Goal: Task Accomplishment & Management: Manage account settings

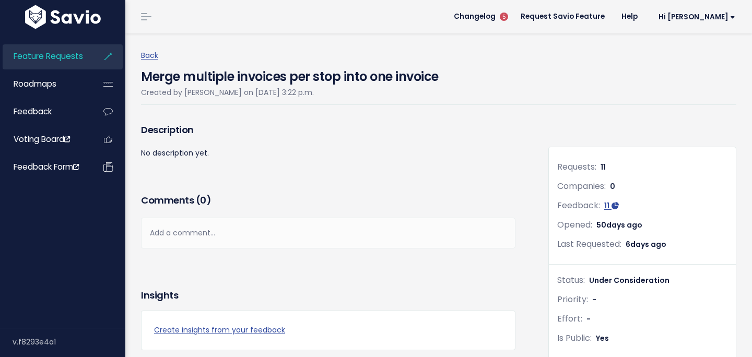
click at [51, 61] on span "Feature Requests" at bounding box center [48, 56] width 69 height 11
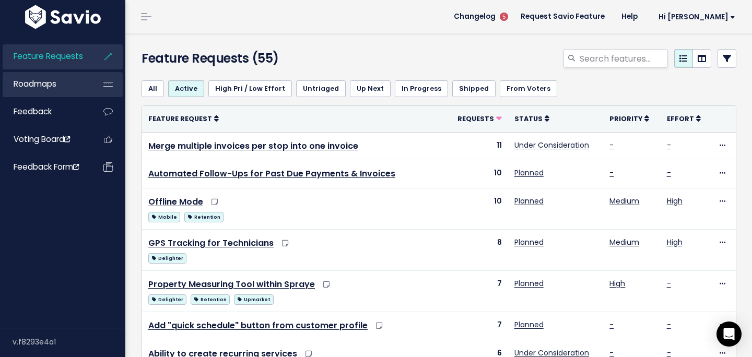
click at [58, 84] on link "Roadmaps" at bounding box center [45, 84] width 84 height 24
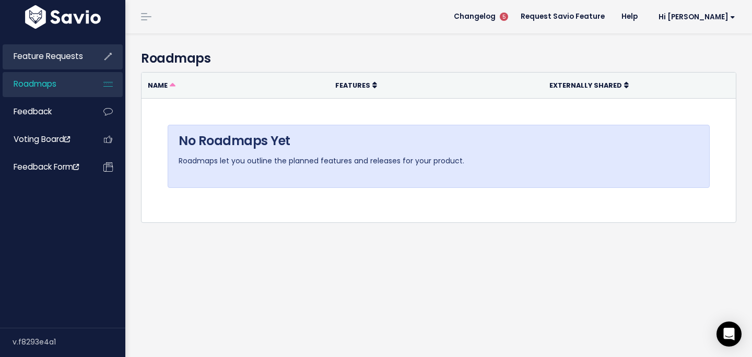
click at [52, 64] on link "Feature Requests" at bounding box center [45, 56] width 84 height 24
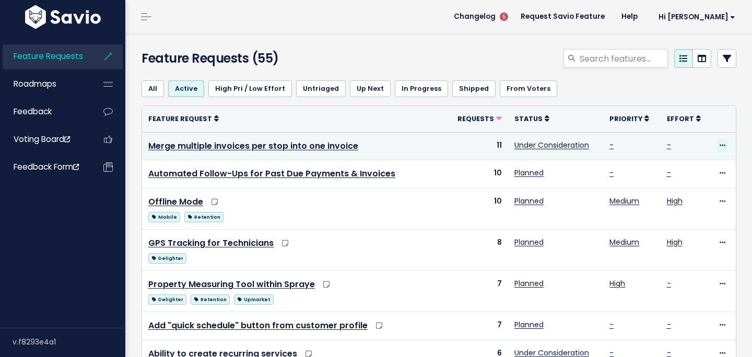
click at [720, 146] on icon at bounding box center [722, 146] width 6 height 7
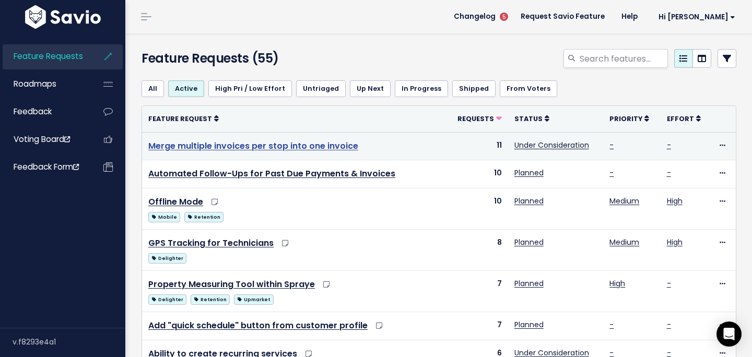
click at [270, 146] on link "Merge multiple invoices per stop into one invoice" at bounding box center [253, 146] width 210 height 12
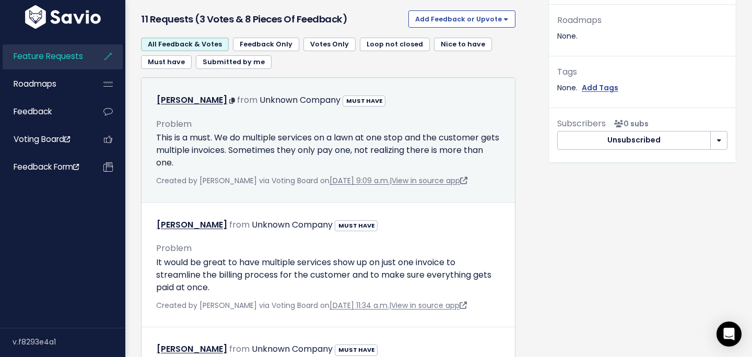
scroll to position [355, 0]
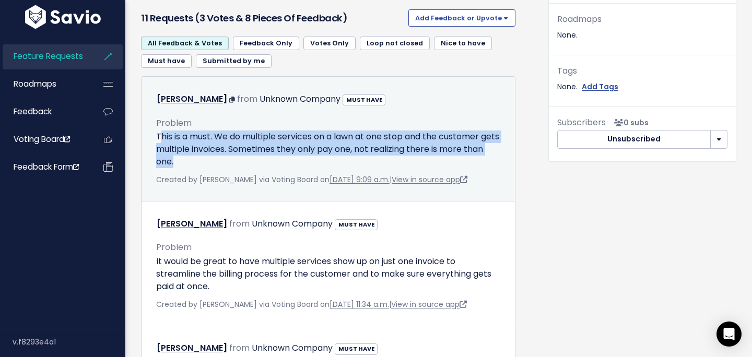
drag, startPoint x: 445, startPoint y: 157, endPoint x: 159, endPoint y: 143, distance: 286.9
click at [159, 143] on p "This is a must. We do multiple services on a lawn at one stop and the customer …" at bounding box center [328, 149] width 344 height 38
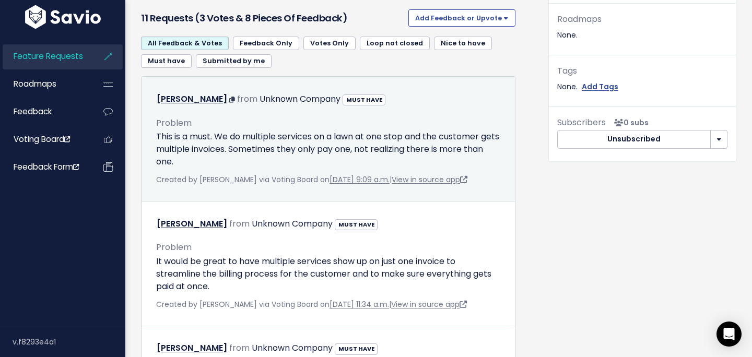
click at [158, 129] on div "Problem This is a must. We do multiple services on a lawn at one stop and the c…" at bounding box center [328, 138] width 344 height 61
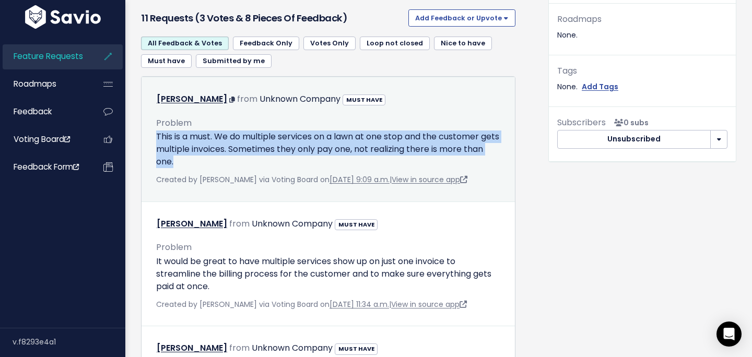
drag, startPoint x: 157, startPoint y: 137, endPoint x: 222, endPoint y: 159, distance: 68.8
click at [222, 159] on p "This is a must. We do multiple services on a lawn at one stop and the customer …" at bounding box center [328, 149] width 344 height 38
click at [222, 160] on p "This is a must. We do multiple services on a lawn at one stop and the customer …" at bounding box center [328, 149] width 344 height 38
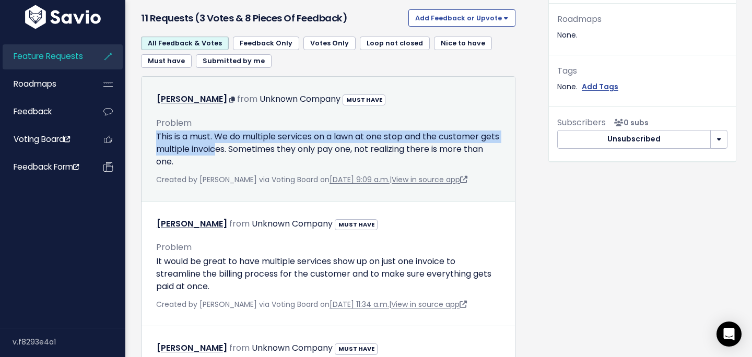
drag, startPoint x: 236, startPoint y: 155, endPoint x: 150, endPoint y: 141, distance: 87.1
click at [150, 141] on div "Problem This is a must. We do multiple services on a lawn at one stop and the c…" at bounding box center [328, 147] width 360 height 79
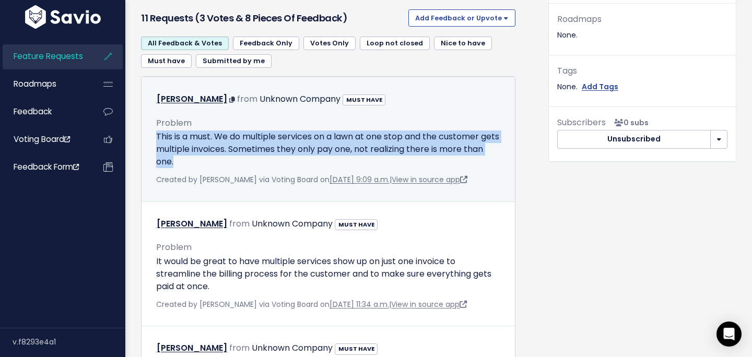
drag, startPoint x: 204, startPoint y: 163, endPoint x: 155, endPoint y: 141, distance: 54.0
click at [155, 141] on div "Problem This is a must. We do multiple services on a lawn at one stop and the c…" at bounding box center [328, 147] width 360 height 79
click at [207, 141] on p "This is a must. We do multiple services on a lawn at one stop and the customer …" at bounding box center [328, 149] width 344 height 38
drag, startPoint x: 156, startPoint y: 133, endPoint x: 201, endPoint y: 162, distance: 54.0
click at [201, 161] on p "This is a must. We do multiple services on a lawn at one stop and the customer …" at bounding box center [328, 149] width 344 height 38
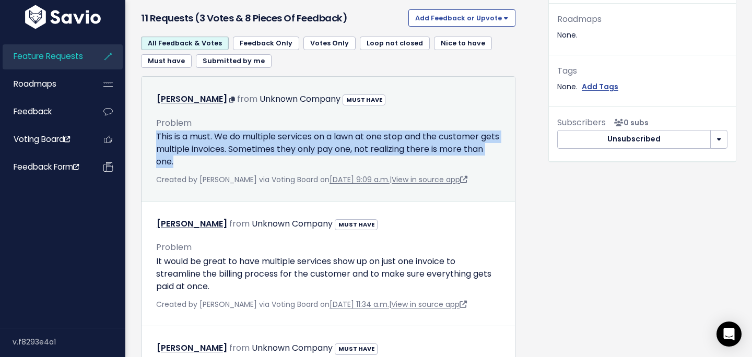
click at [201, 162] on p "This is a must. We do multiple services on a lawn at one stop and the customer …" at bounding box center [328, 149] width 344 height 38
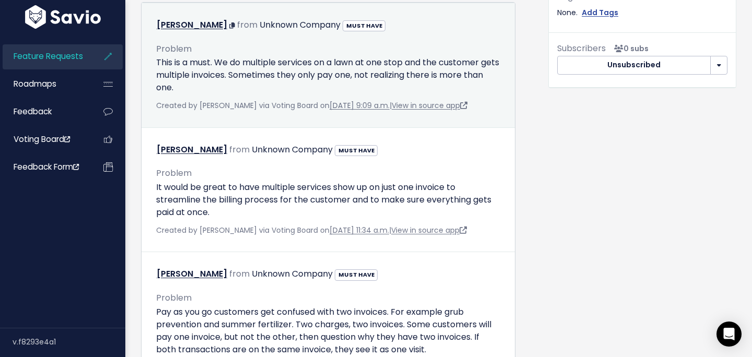
scroll to position [432, 0]
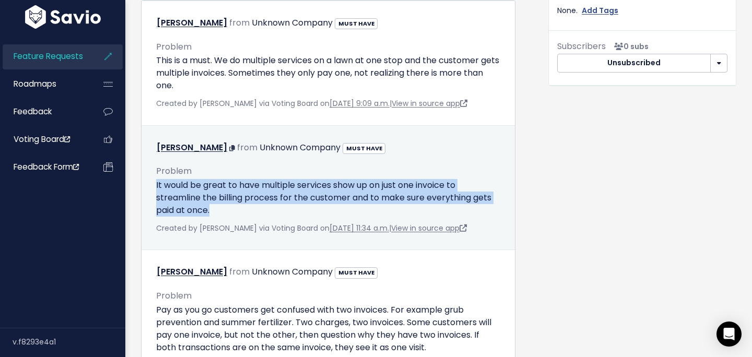
drag, startPoint x: 156, startPoint y: 184, endPoint x: 226, endPoint y: 205, distance: 73.6
click at [227, 205] on p "It would be great to have multiple services show up on just one invoice to stre…" at bounding box center [328, 198] width 344 height 38
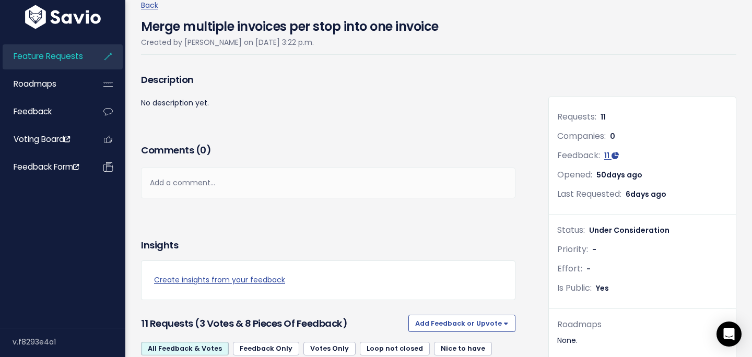
scroll to position [0, 0]
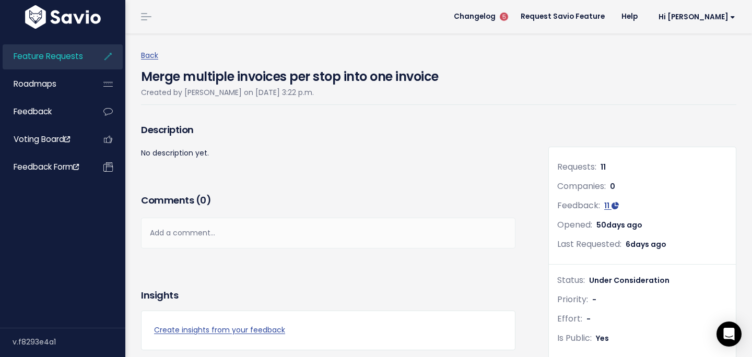
click at [70, 61] on span "Feature Requests" at bounding box center [48, 56] width 69 height 11
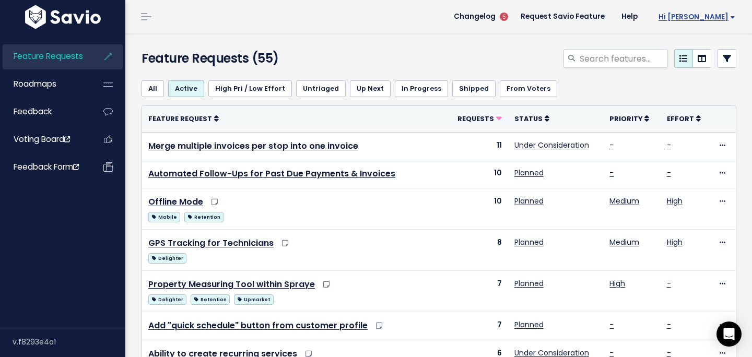
click at [728, 15] on span "Hi [PERSON_NAME]" at bounding box center [696, 17] width 77 height 8
click at [379, 64] on div at bounding box center [540, 60] width 407 height 23
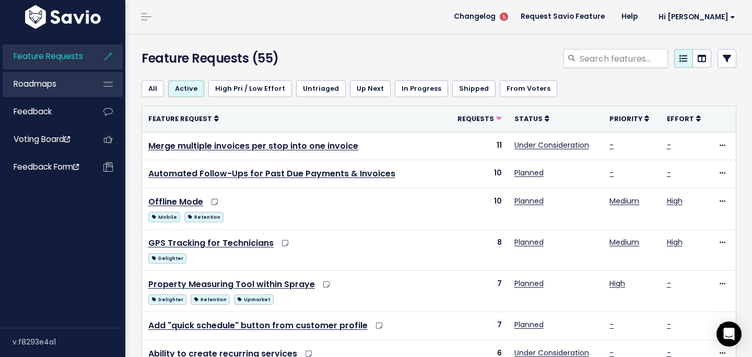
click at [69, 83] on link "Roadmaps" at bounding box center [45, 84] width 84 height 24
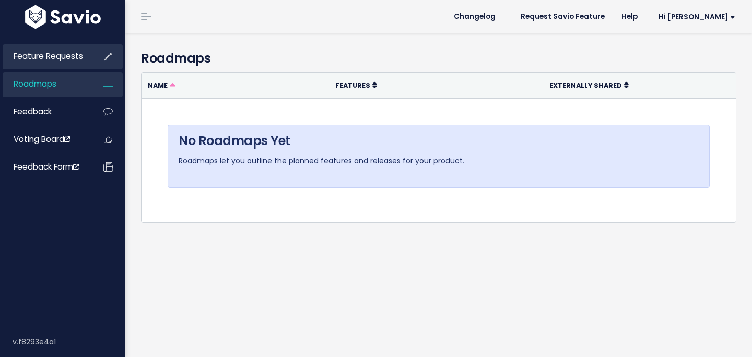
click at [73, 69] on li "Feature Requests" at bounding box center [63, 56] width 120 height 25
click at [72, 62] on link "Feature Requests" at bounding box center [45, 56] width 84 height 24
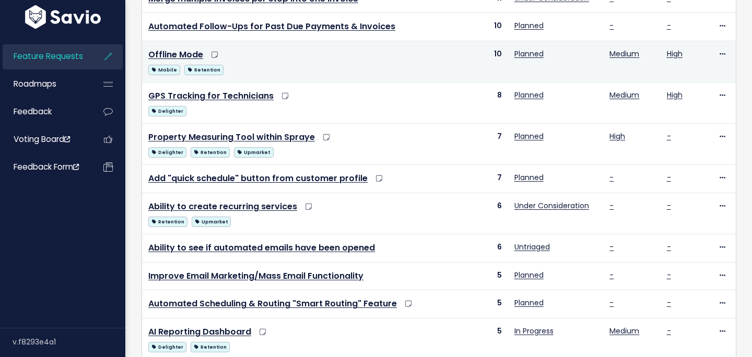
scroll to position [495, 0]
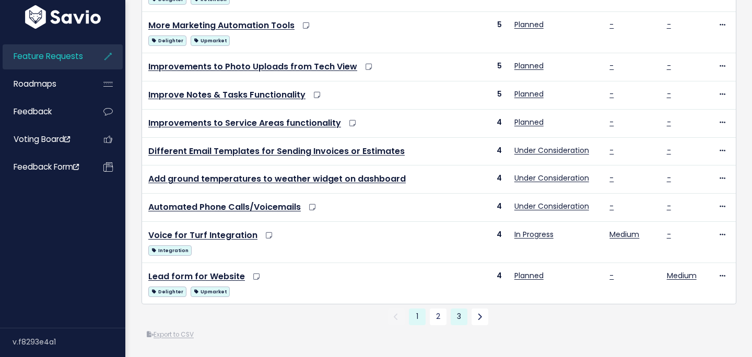
click at [452, 317] on link "3" at bounding box center [458, 316] width 17 height 17
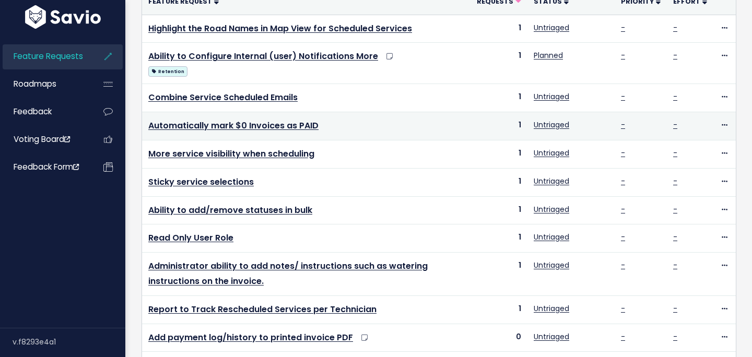
scroll to position [291, 0]
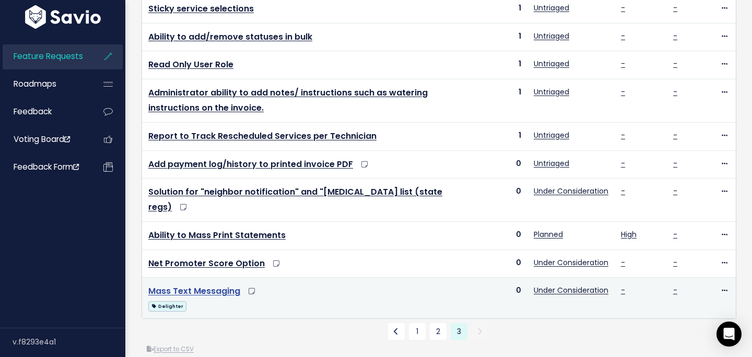
click at [207, 285] on link "Mass Text Messaging" at bounding box center [194, 291] width 92 height 12
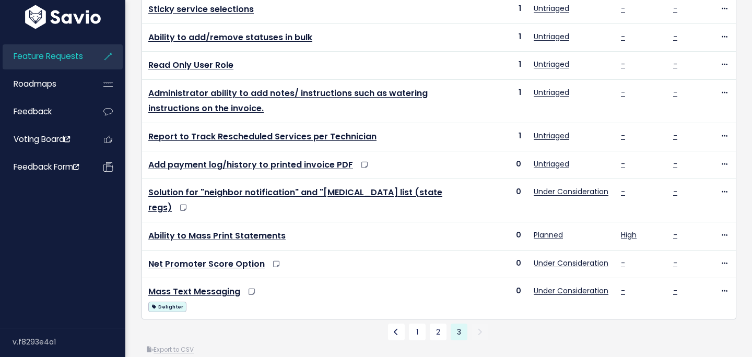
scroll to position [291, 0]
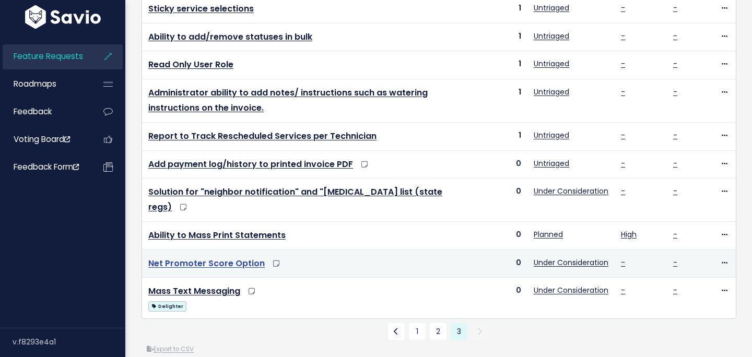
click at [209, 257] on link "Net Promoter Score Option" at bounding box center [206, 263] width 116 height 12
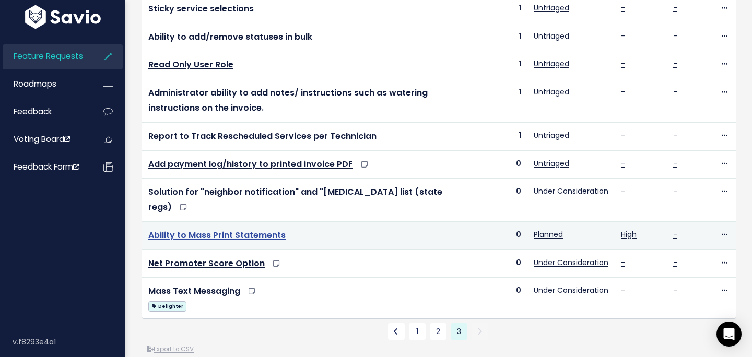
click at [217, 229] on link "Ability to Mass Print Statements" at bounding box center [216, 235] width 137 height 12
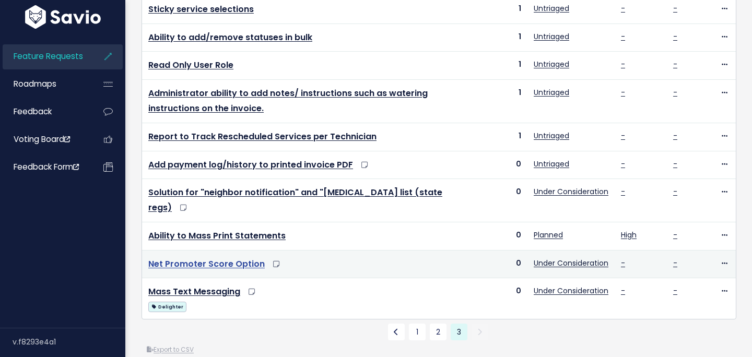
scroll to position [291, 0]
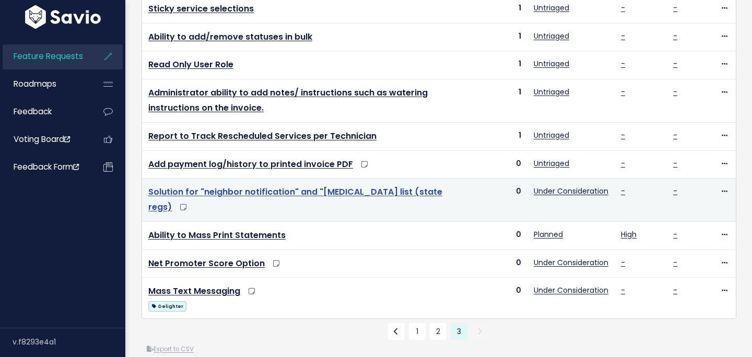
click at [201, 194] on link "Solution for "neighbor notification" and "[MEDICAL_DATA] list (state regs)" at bounding box center [295, 199] width 294 height 27
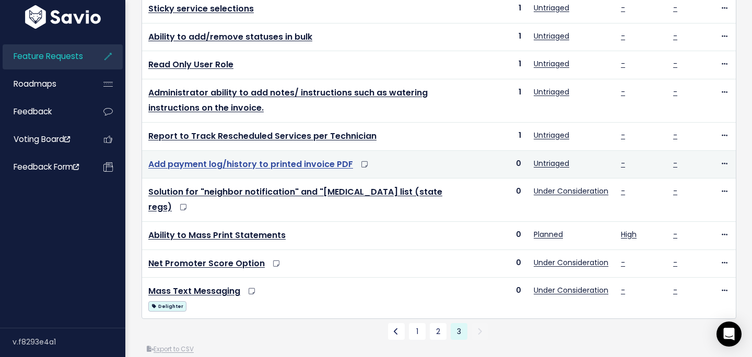
click at [238, 168] on link "Add payment log/history to printed invoice PDF" at bounding box center [250, 164] width 205 height 12
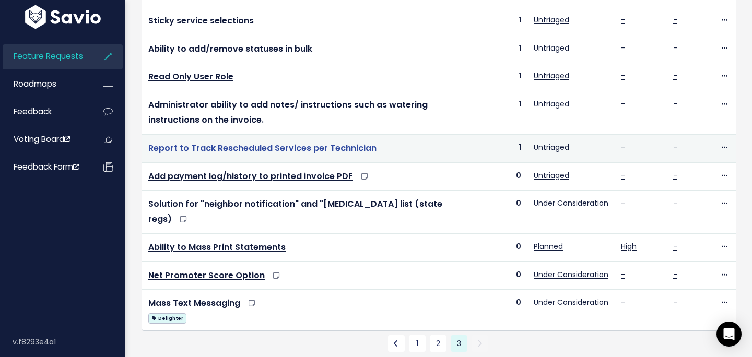
scroll to position [291, 0]
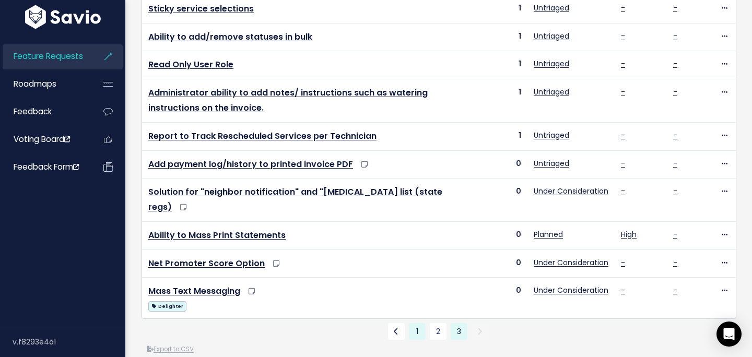
click at [415, 323] on link "1" at bounding box center [417, 331] width 17 height 17
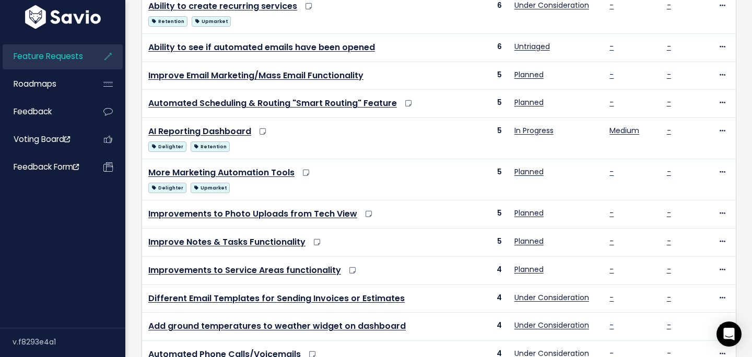
scroll to position [495, 0]
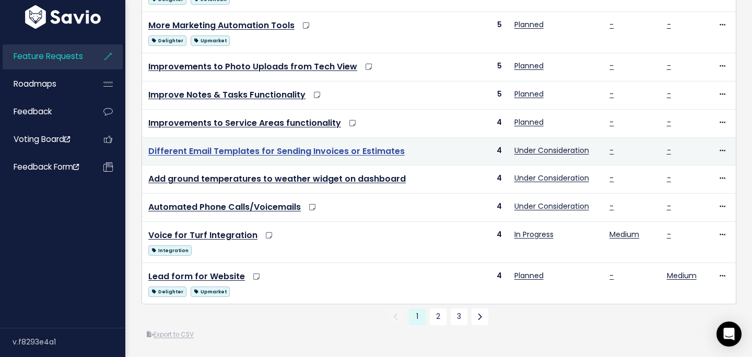
click at [307, 151] on link "Different Email Templates for Sending Invoices or Estimates" at bounding box center [276, 151] width 256 height 12
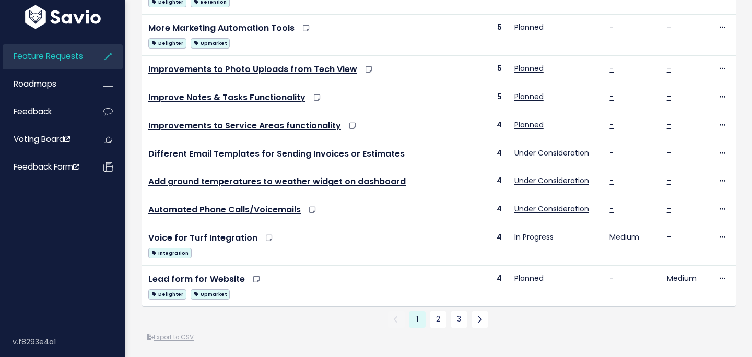
scroll to position [495, 0]
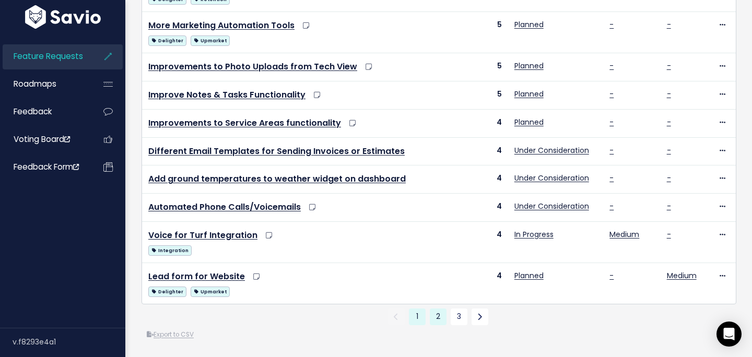
click at [433, 319] on link "2" at bounding box center [438, 316] width 17 height 17
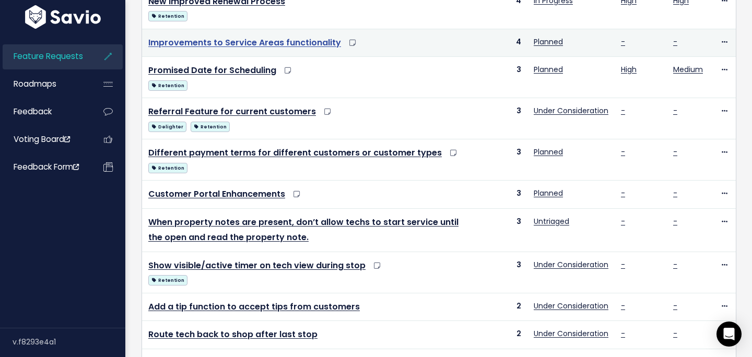
scroll to position [189, 0]
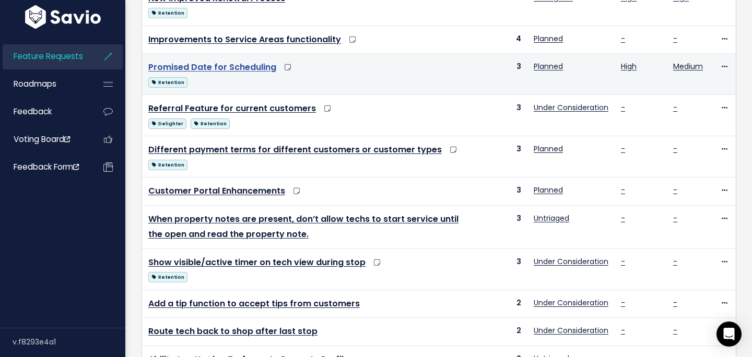
click at [238, 63] on link "Promised Date for Scheduling" at bounding box center [212, 67] width 128 height 12
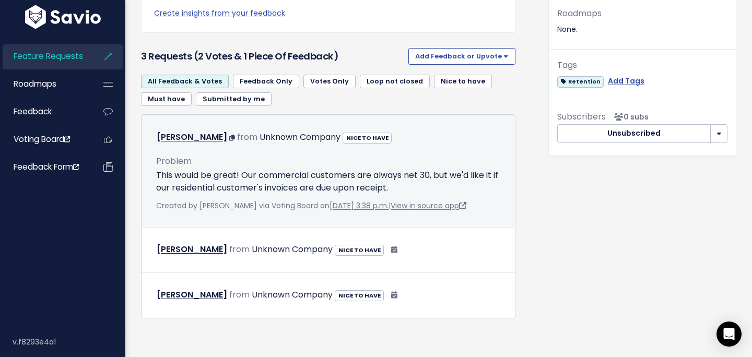
scroll to position [367, 0]
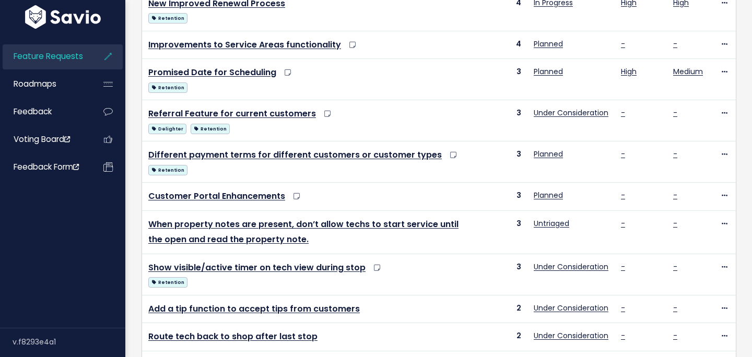
scroll to position [189, 0]
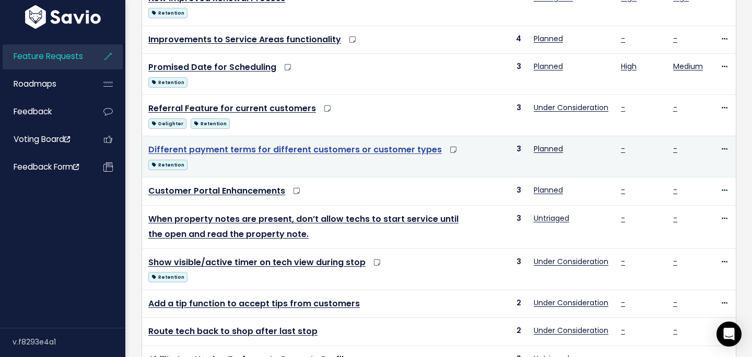
click at [287, 149] on link "Different payment terms for different customers or customer types" at bounding box center [294, 150] width 293 height 12
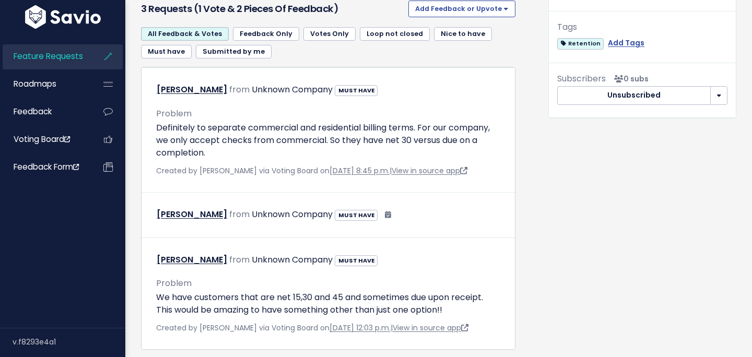
scroll to position [403, 0]
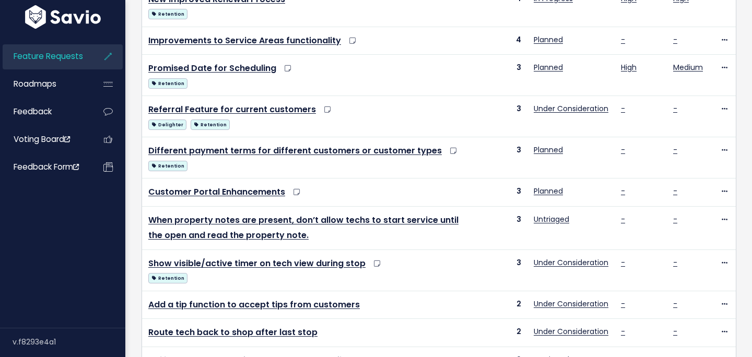
scroll to position [189, 0]
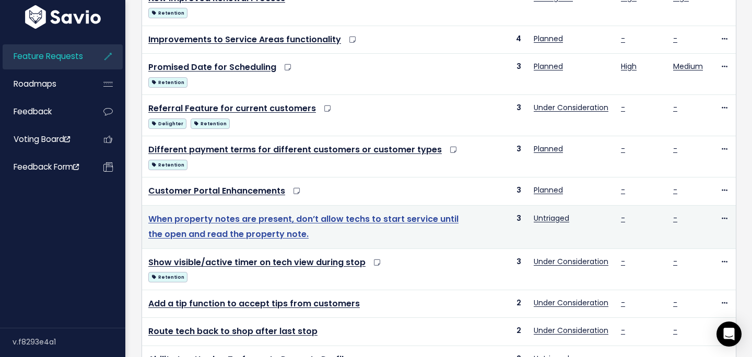
click at [253, 221] on link "When property notes are present, don’t allow techs to start service until the o…" at bounding box center [303, 226] width 310 height 27
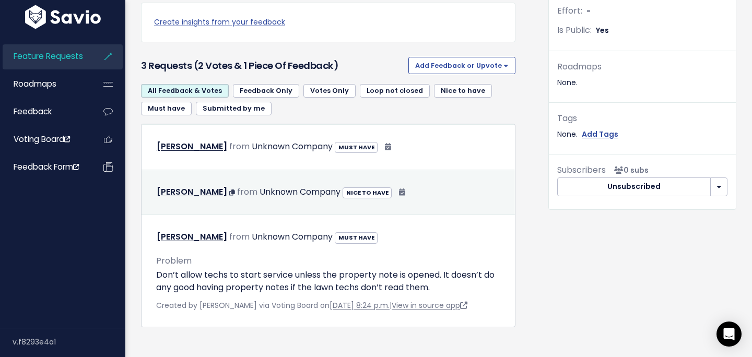
scroll to position [330, 0]
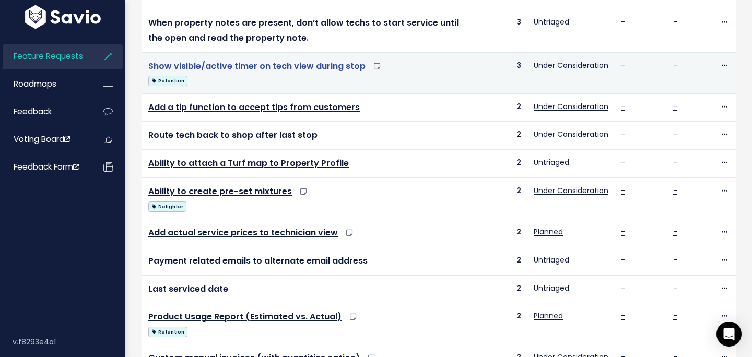
scroll to position [389, 0]
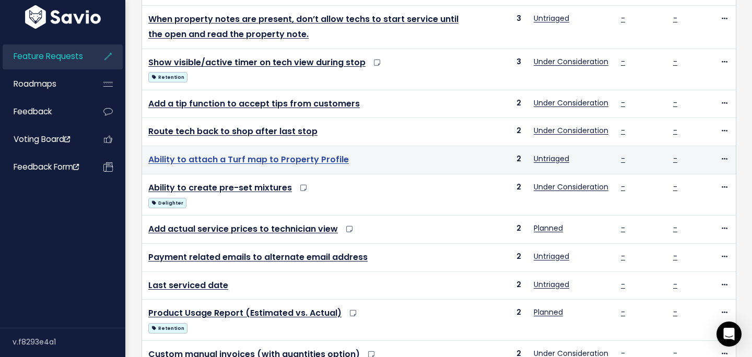
click at [298, 159] on link "Ability to attach a Turf map to Property Profile" at bounding box center [248, 159] width 200 height 12
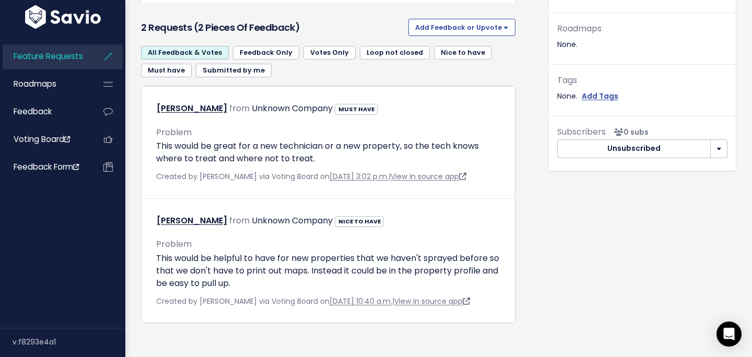
scroll to position [358, 0]
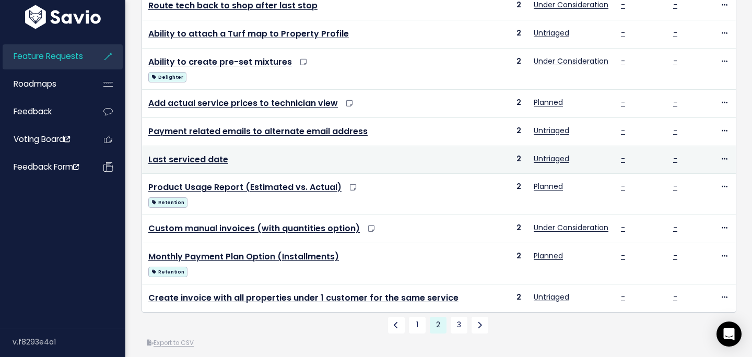
scroll to position [523, 0]
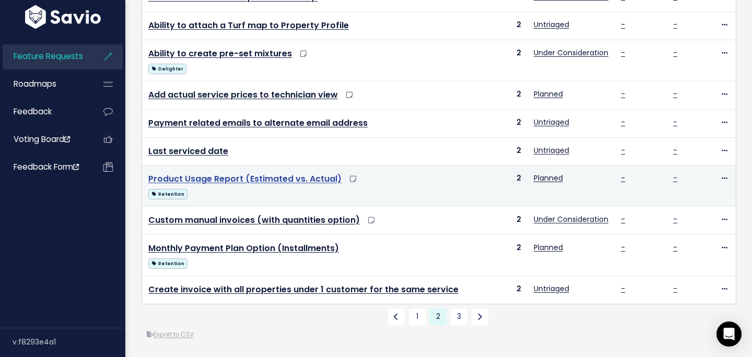
click at [268, 177] on link "Product Usage Report (Estimated vs. Actual)" at bounding box center [244, 179] width 193 height 12
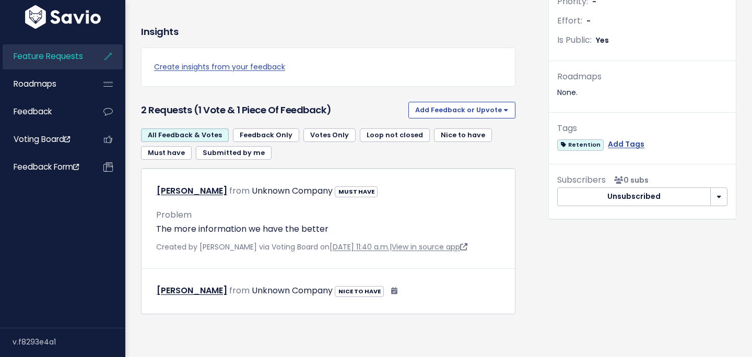
scroll to position [300, 0]
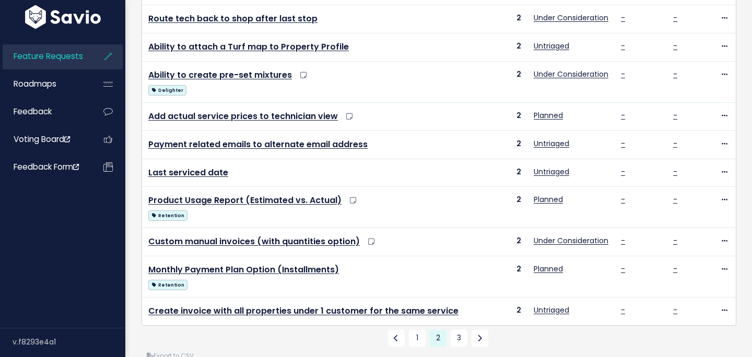
scroll to position [523, 0]
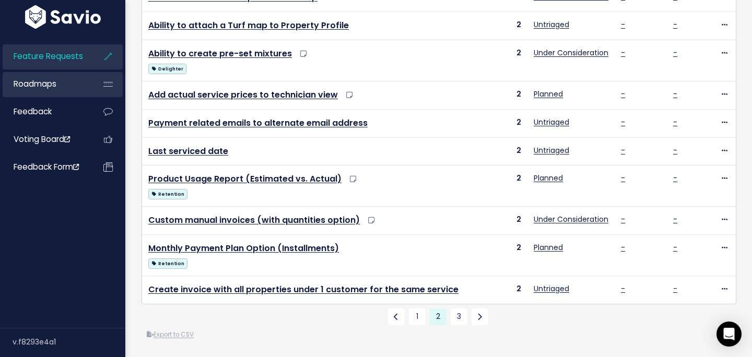
click at [67, 82] on link "Roadmaps" at bounding box center [45, 84] width 84 height 24
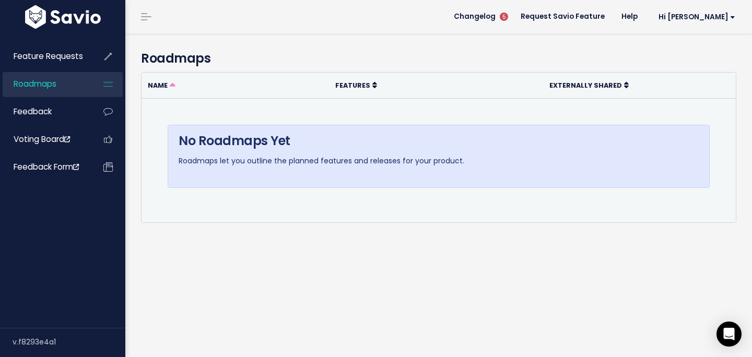
click at [345, 156] on div "No Roadmaps Yet Roadmaps let you outline the planned features and releases for …" at bounding box center [439, 156] width 542 height 63
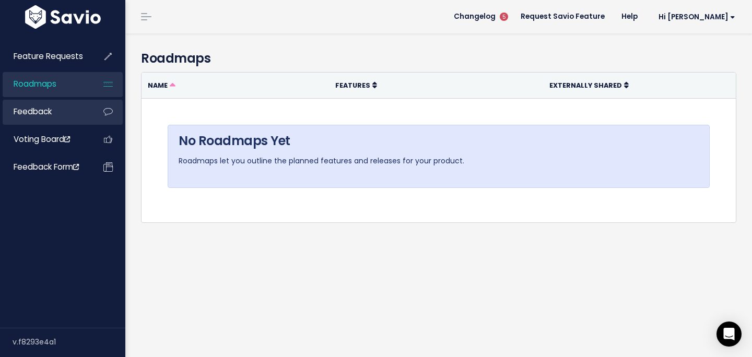
click at [35, 115] on span "Feedback" at bounding box center [33, 111] width 38 height 11
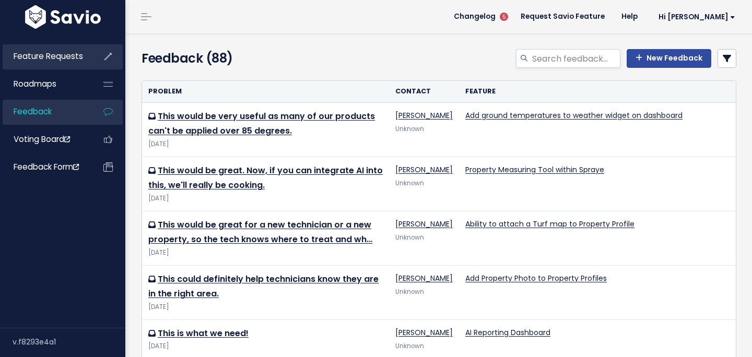
click at [52, 62] on link "Feature Requests" at bounding box center [45, 56] width 84 height 24
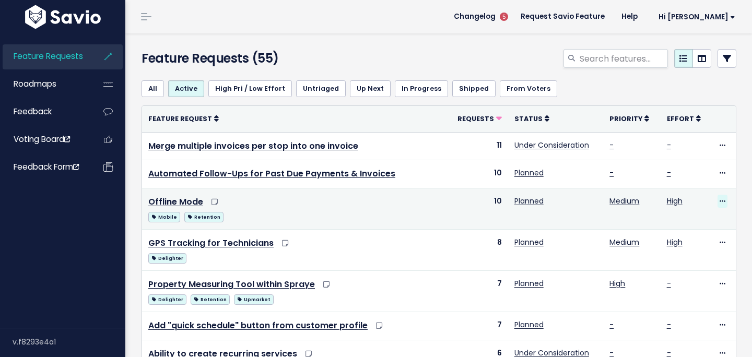
click at [725, 200] on span at bounding box center [722, 201] width 10 height 13
click at [720, 200] on icon at bounding box center [722, 201] width 6 height 7
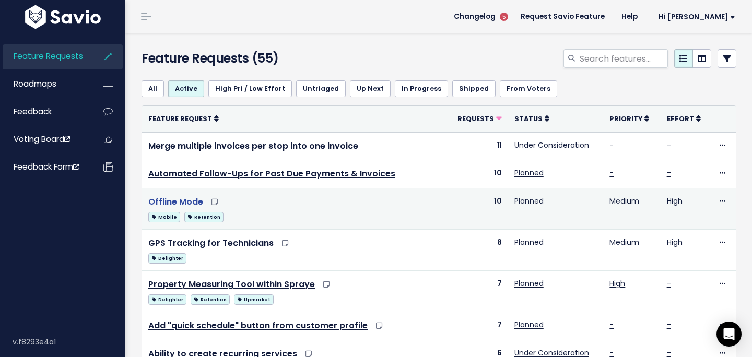
click at [177, 201] on link "Offline Mode" at bounding box center [175, 202] width 55 height 12
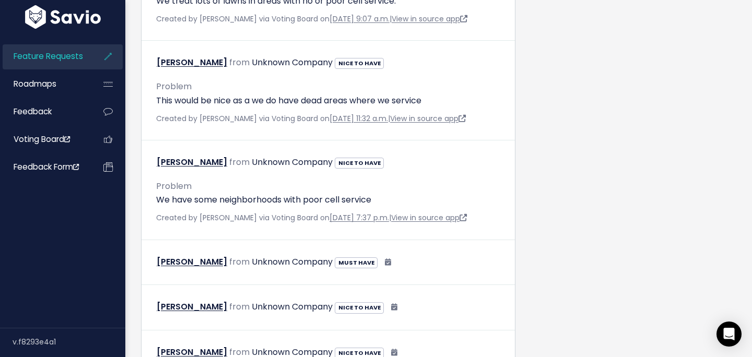
scroll to position [572, 0]
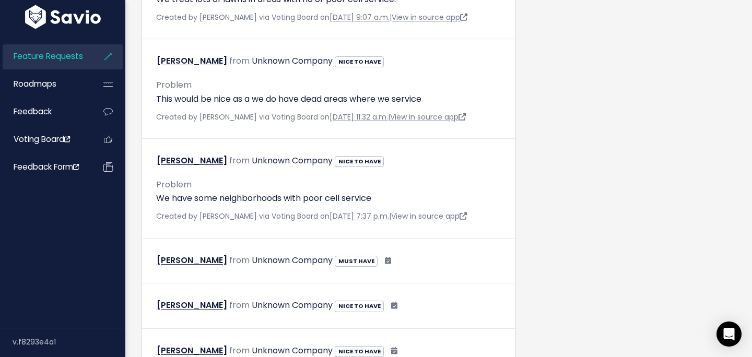
click at [42, 62] on link "Feature Requests" at bounding box center [45, 56] width 84 height 24
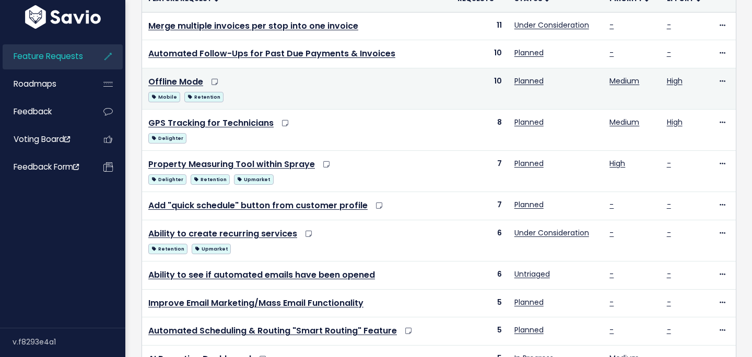
scroll to position [495, 0]
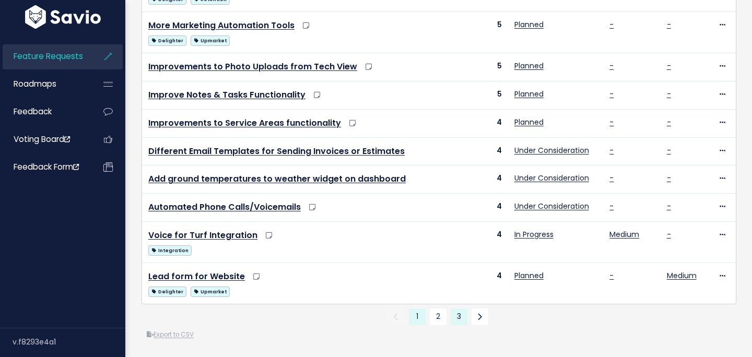
click at [457, 314] on link "3" at bounding box center [458, 316] width 17 height 17
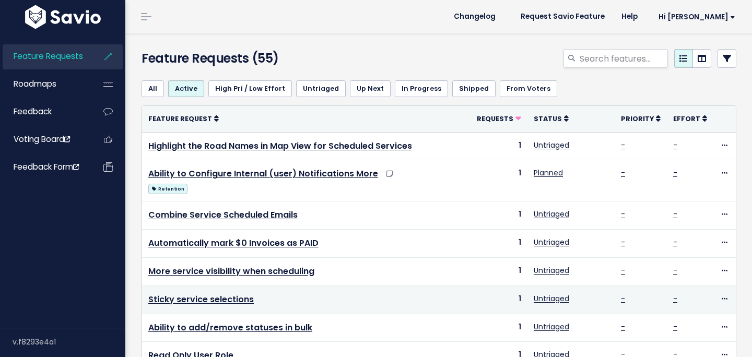
scroll to position [291, 0]
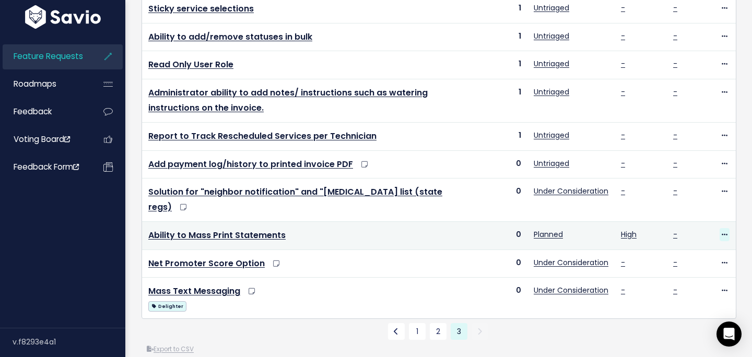
click at [721, 232] on icon at bounding box center [724, 235] width 6 height 7
click at [693, 240] on link "Upvote" at bounding box center [687, 249] width 75 height 20
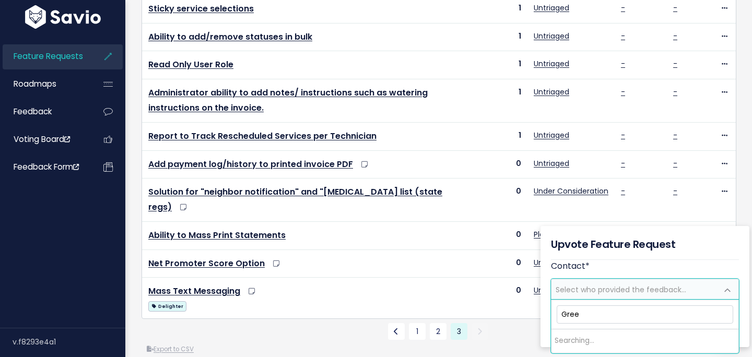
type input "Green"
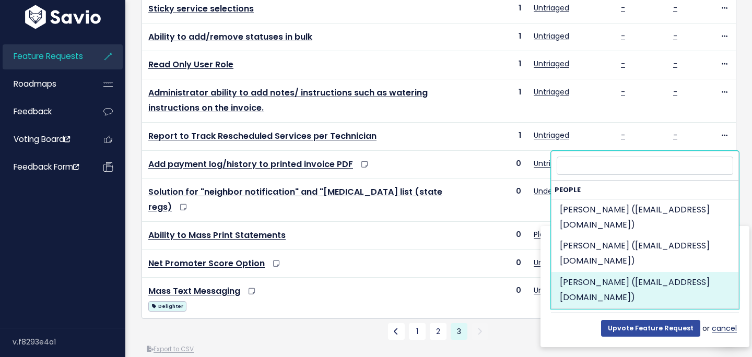
click at [721, 324] on link "cancel" at bounding box center [724, 328] width 27 height 13
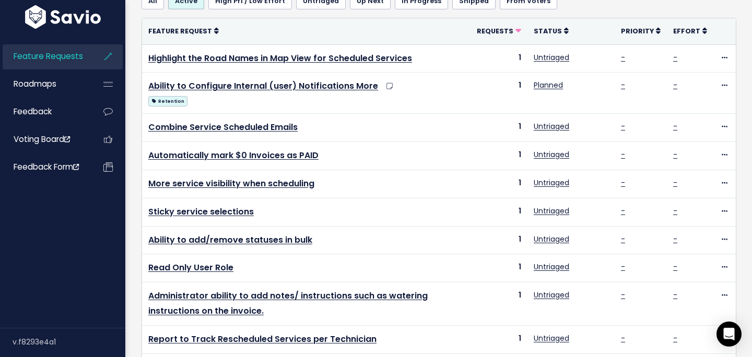
scroll to position [79, 0]
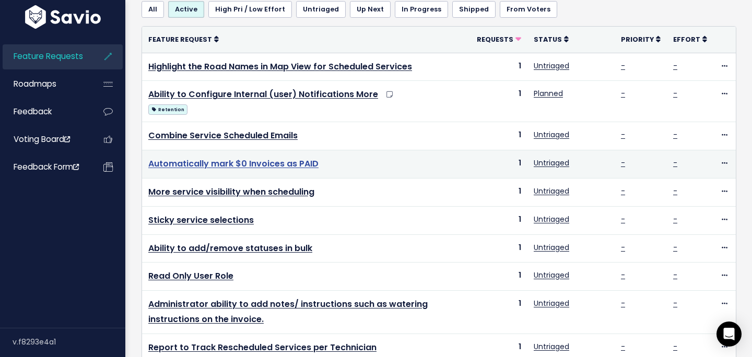
click at [267, 164] on link "Automatically mark $0 Invoices as PAID" at bounding box center [233, 164] width 170 height 12
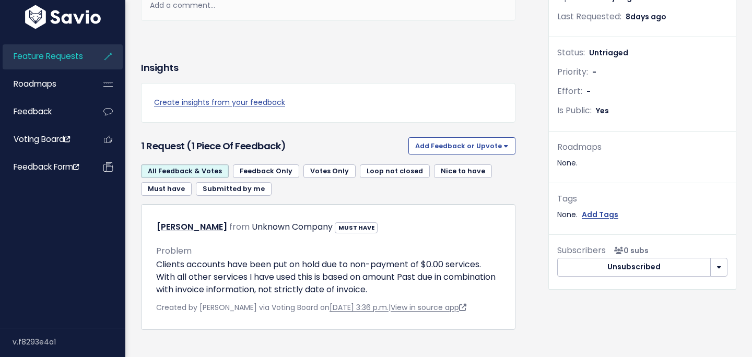
scroll to position [234, 0]
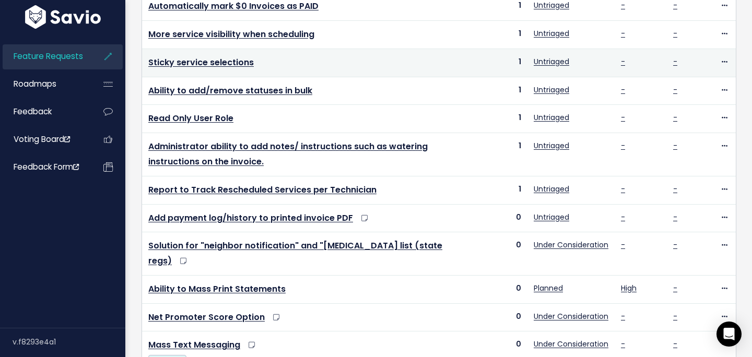
scroll to position [291, 0]
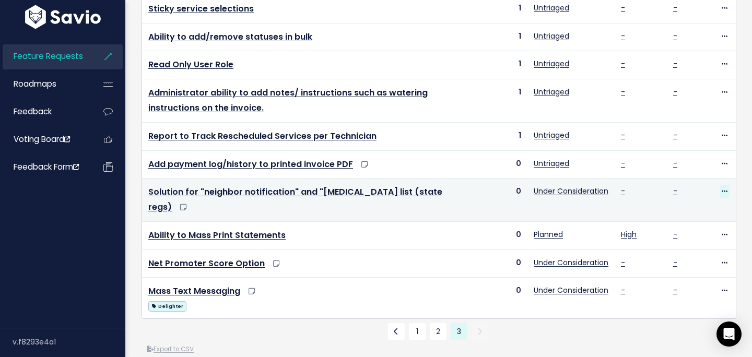
click at [724, 193] on icon at bounding box center [724, 191] width 6 height 7
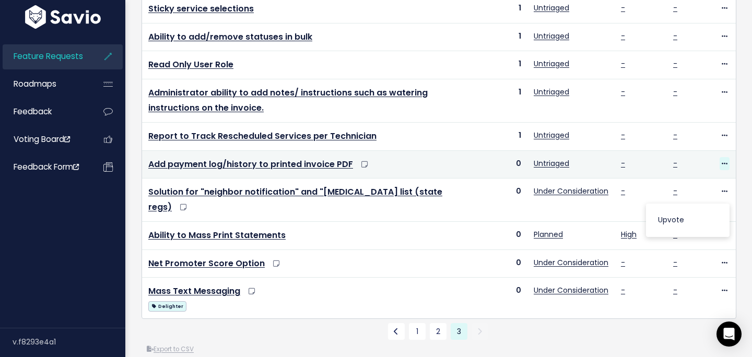
click at [721, 163] on icon at bounding box center [724, 164] width 6 height 7
click at [673, 187] on link "Upvote" at bounding box center [687, 192] width 75 height 20
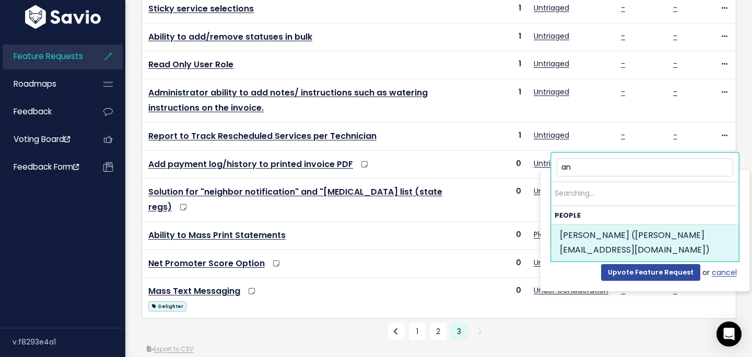
type input "a"
type input "brian brian"
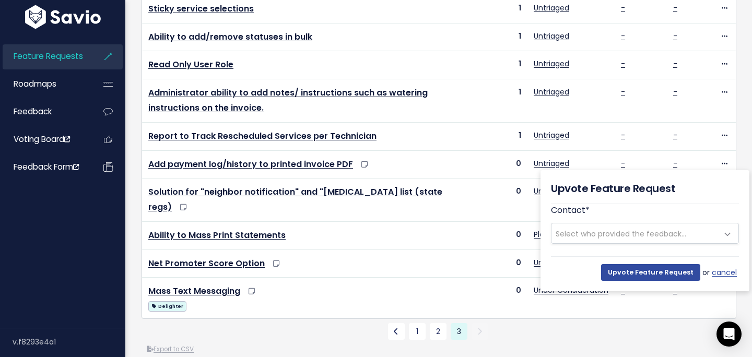
click at [580, 266] on div "Upvote Feature Request or cancel" at bounding box center [645, 268] width 188 height 25
click at [675, 271] on input "Upvote Feature Request" at bounding box center [650, 272] width 99 height 17
click at [725, 268] on link "cancel" at bounding box center [724, 272] width 27 height 13
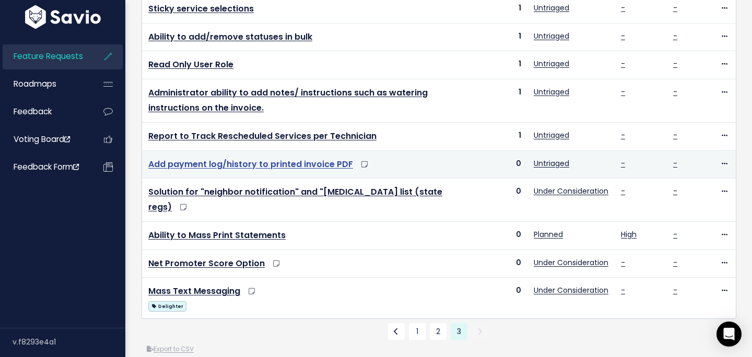
click at [326, 168] on link "Add payment log/history to printed invoice PDF" at bounding box center [250, 164] width 205 height 12
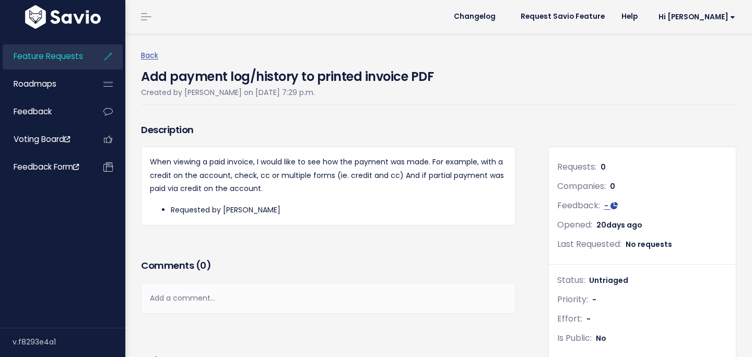
scroll to position [20, 0]
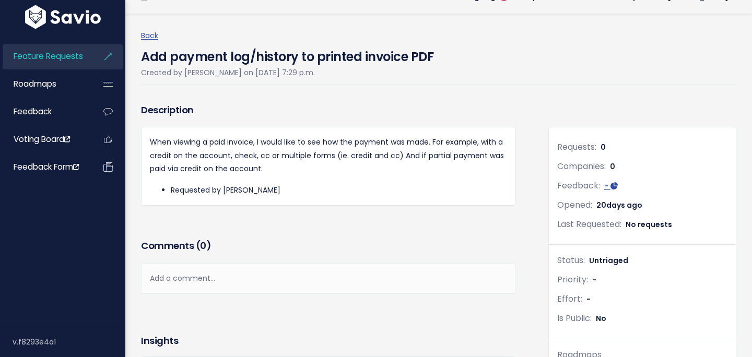
click at [323, 267] on div "Add a comment..." at bounding box center [328, 278] width 374 height 31
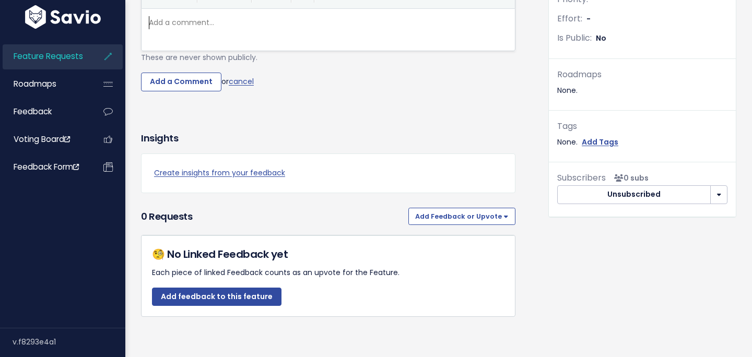
scroll to position [305, 0]
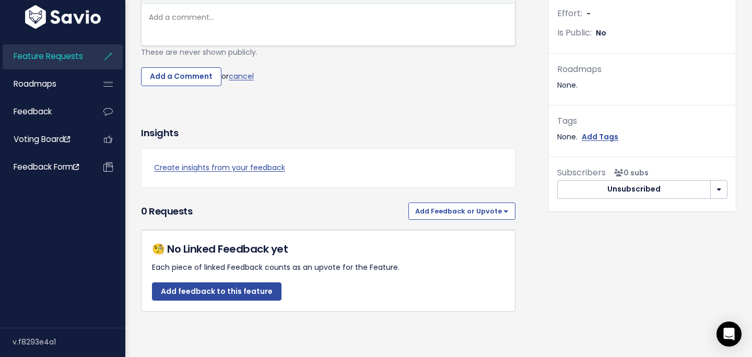
click at [281, 205] on h3 "0 Requests" at bounding box center [272, 211] width 263 height 15
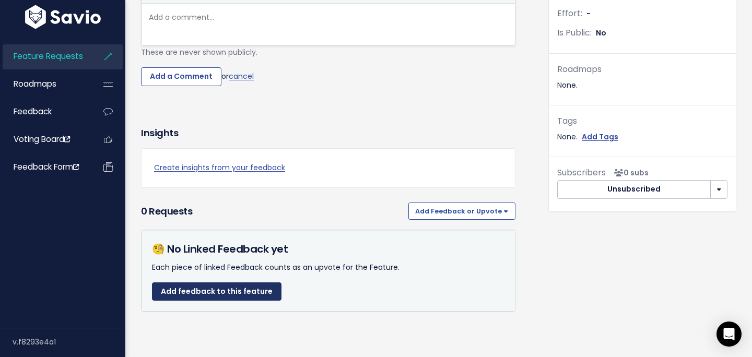
click at [241, 291] on link "Add feedback to this feature" at bounding box center [216, 291] width 129 height 19
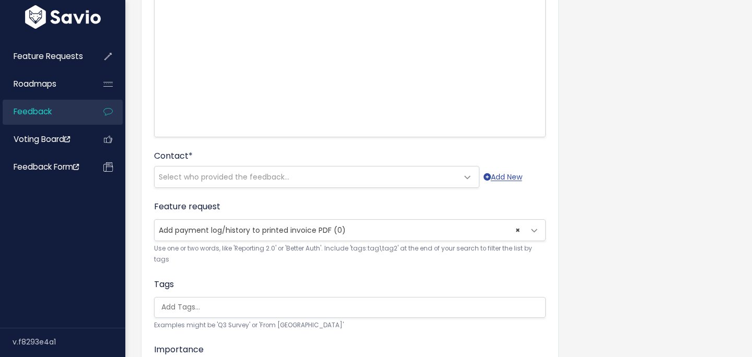
scroll to position [170, 0]
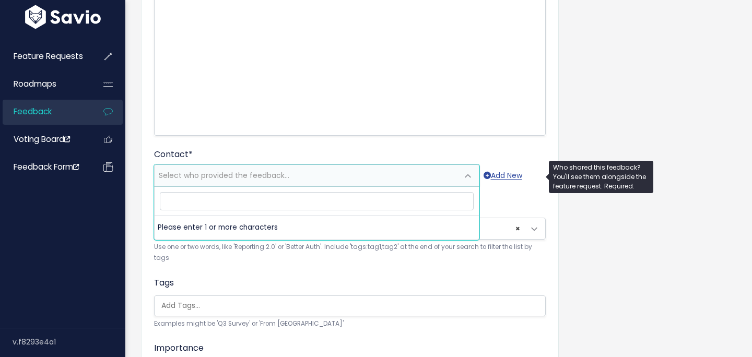
click at [248, 173] on span "Select who provided the feedback..." at bounding box center [224, 175] width 130 height 10
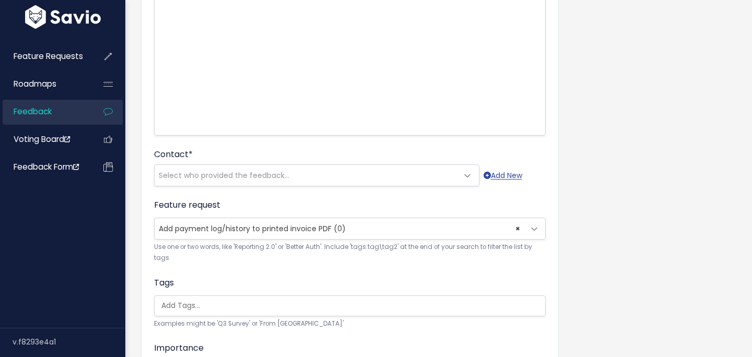
click at [255, 152] on div "Contact * --------- Select who provided the feedback... Add New" at bounding box center [349, 167] width 391 height 38
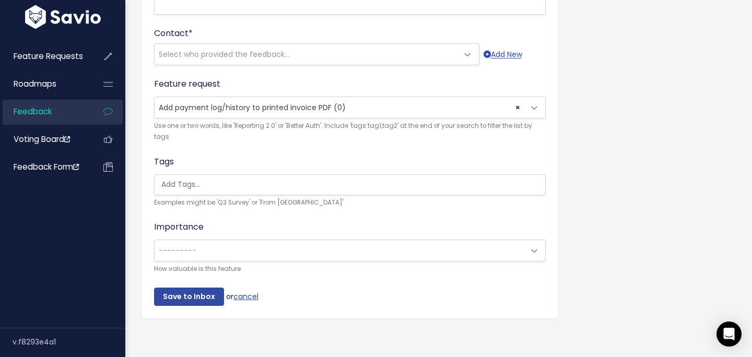
scroll to position [294, 0]
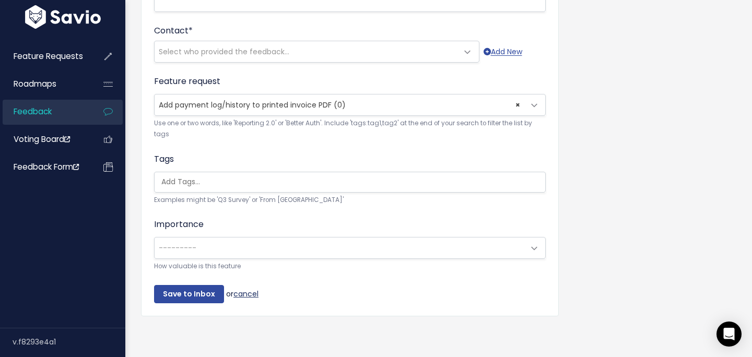
click at [238, 291] on link "cancel" at bounding box center [245, 293] width 25 height 10
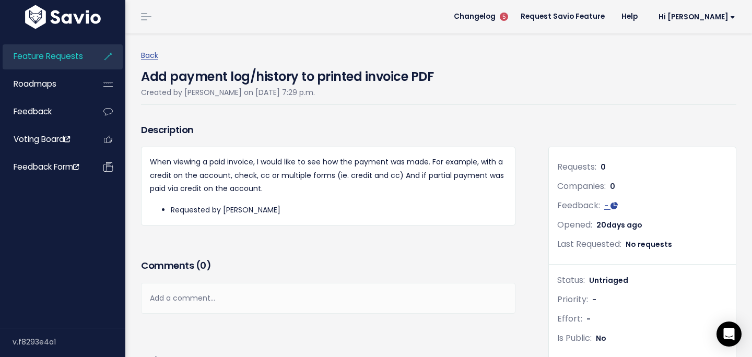
click at [612, 187] on span "0" at bounding box center [612, 186] width 5 height 10
click at [67, 140] on icon at bounding box center [67, 139] width 6 height 1
click at [74, 62] on link "Feature Requests" at bounding box center [45, 56] width 84 height 24
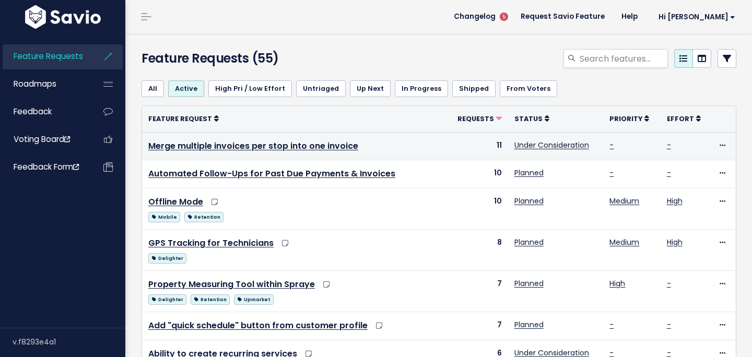
click at [396, 137] on td "Merge multiple invoices per stop into one invoice" at bounding box center [294, 146] width 304 height 28
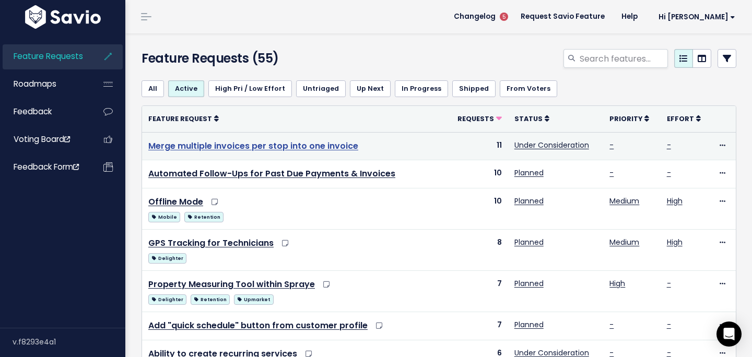
click at [277, 143] on link "Merge multiple invoices per stop into one invoice" at bounding box center [253, 146] width 210 height 12
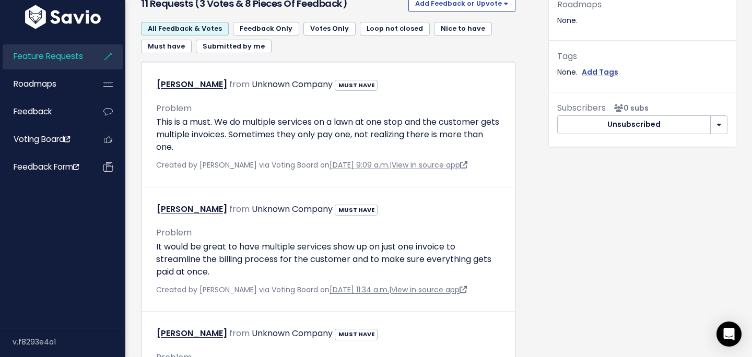
scroll to position [354, 0]
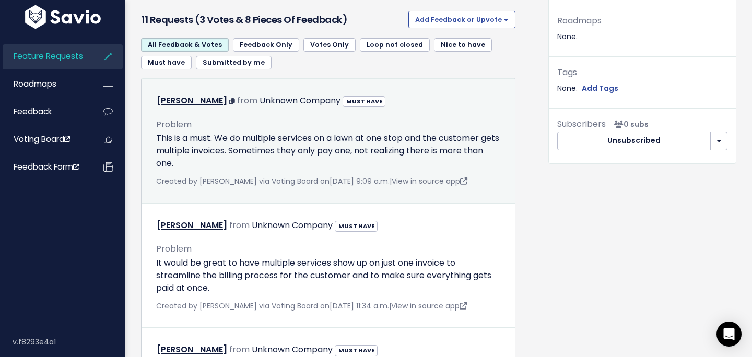
click at [433, 160] on p "This is a must. We do multiple services on a lawn at one stop and the customer …" at bounding box center [328, 151] width 344 height 38
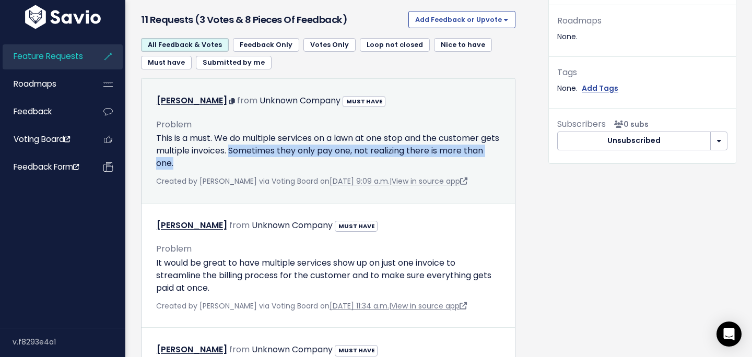
drag, startPoint x: 422, startPoint y: 160, endPoint x: 253, endPoint y: 155, distance: 169.2
click at [253, 155] on p "This is a must. We do multiple services on a lawn at one stop and the customer …" at bounding box center [328, 151] width 344 height 38
click at [330, 155] on p "This is a must. We do multiple services on a lawn at one stop and the customer …" at bounding box center [328, 151] width 344 height 38
drag, startPoint x: 249, startPoint y: 145, endPoint x: 258, endPoint y: 159, distance: 16.5
click at [258, 159] on p "This is a must. We do multiple services on a lawn at one stop and the customer …" at bounding box center [328, 151] width 344 height 38
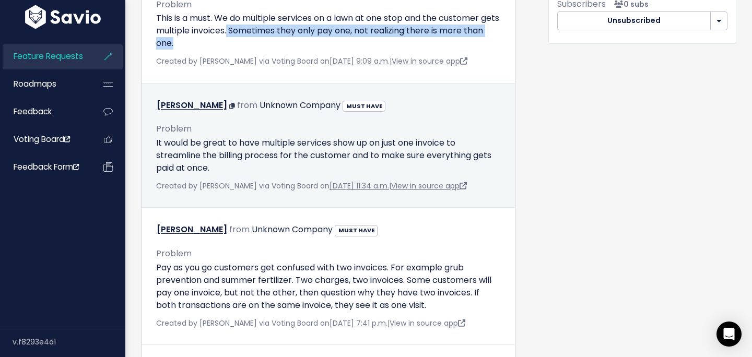
scroll to position [476, 0]
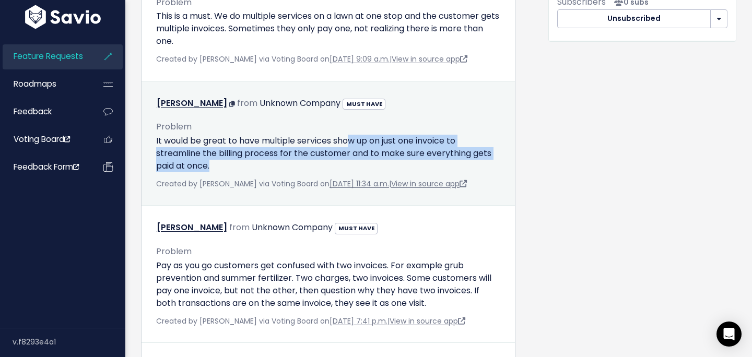
drag, startPoint x: 303, startPoint y: 173, endPoint x: 369, endPoint y: 148, distance: 70.4
click at [367, 146] on div "Problem It would be great to have multiple services show up on just one invoice…" at bounding box center [328, 150] width 360 height 79
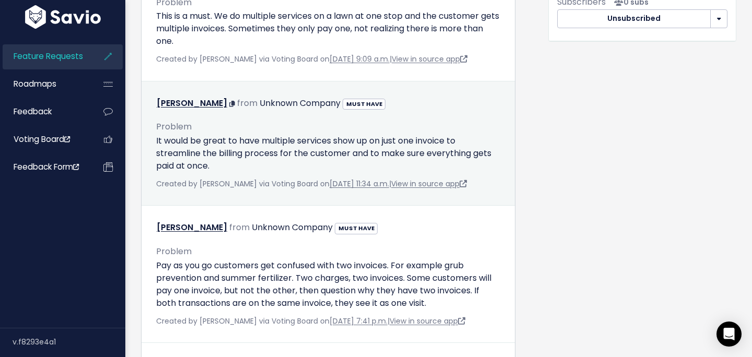
click at [299, 141] on p "It would be great to have multiple services show up on just one invoice to stre…" at bounding box center [328, 154] width 344 height 38
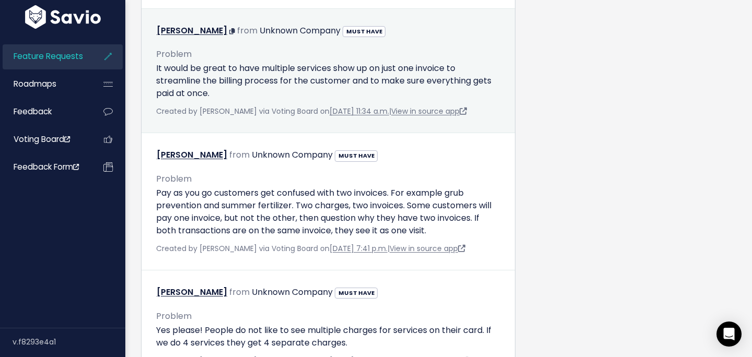
scroll to position [552, 0]
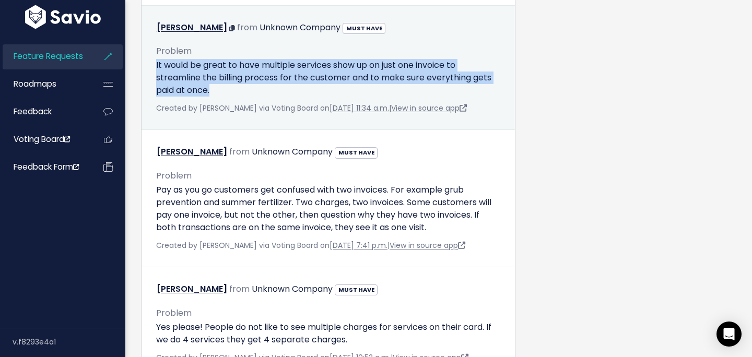
drag, startPoint x: 270, startPoint y: 86, endPoint x: 154, endPoint y: 62, distance: 118.3
click at [154, 62] on div "Problem It would be great to have multiple services show up on just one invoice…" at bounding box center [328, 74] width 360 height 79
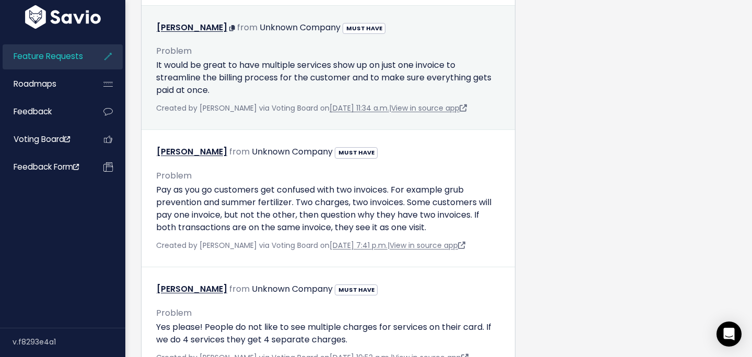
click at [284, 97] on div "Problem It would be great to have multiple services show up on just one invoice…" at bounding box center [328, 74] width 360 height 79
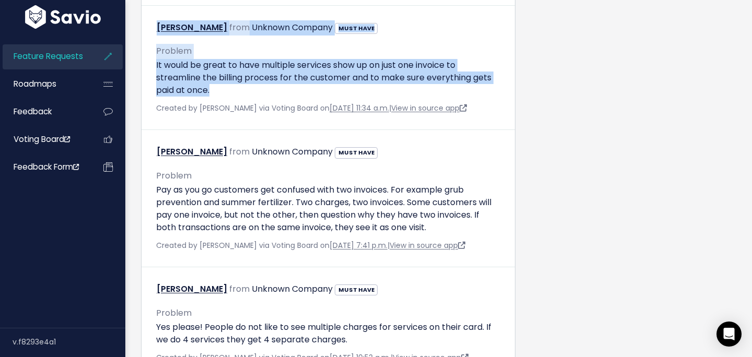
drag, startPoint x: 255, startPoint y: 97, endPoint x: 138, endPoint y: 60, distance: 123.0
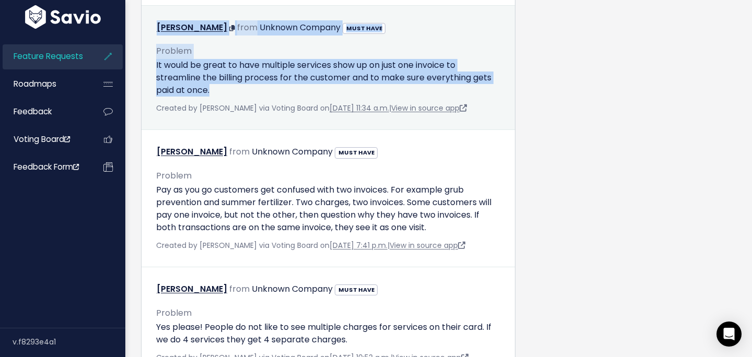
click at [263, 88] on p "It would be great to have multiple services show up on just one invoice to stre…" at bounding box center [328, 78] width 344 height 38
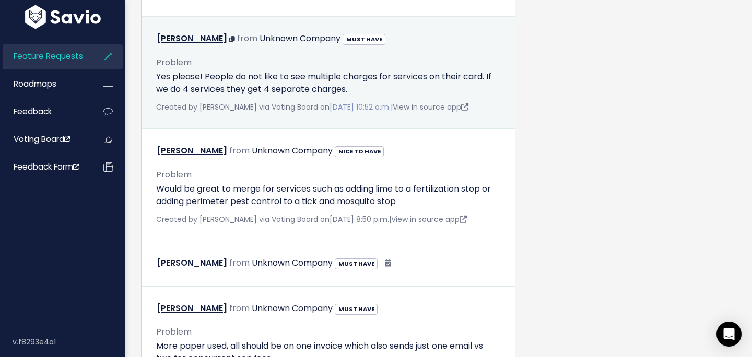
scroll to position [787, 0]
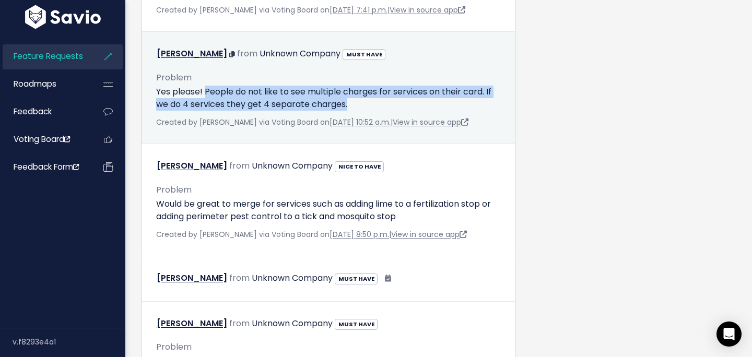
drag, startPoint x: 377, startPoint y: 115, endPoint x: 205, endPoint y: 109, distance: 172.9
click at [205, 109] on p "Yes please! People do not like to see multiple charges for services on their ca…" at bounding box center [328, 98] width 344 height 25
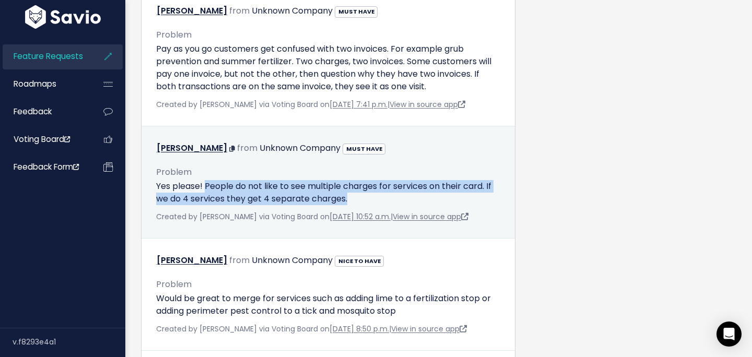
scroll to position [691, 0]
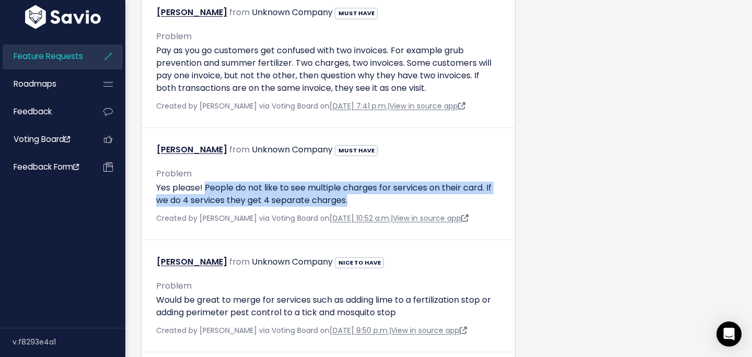
click at [67, 63] on link "Feature Requests" at bounding box center [45, 56] width 84 height 24
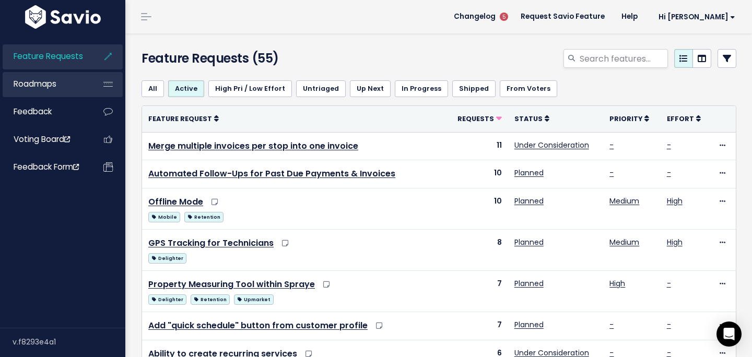
click at [103, 86] on icon at bounding box center [108, 84] width 19 height 24
click at [49, 82] on span "Roadmaps" at bounding box center [35, 83] width 43 height 11
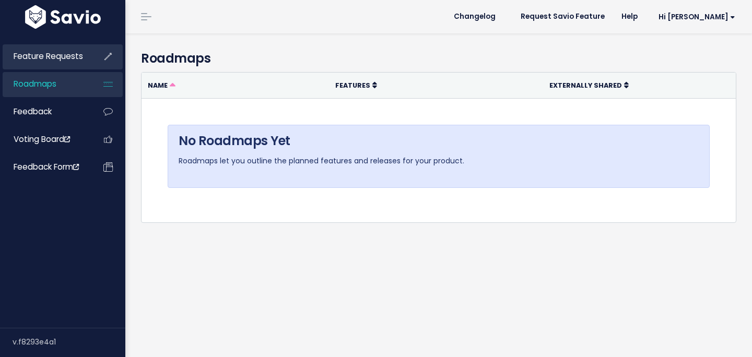
click at [59, 56] on span "Feature Requests" at bounding box center [48, 56] width 69 height 11
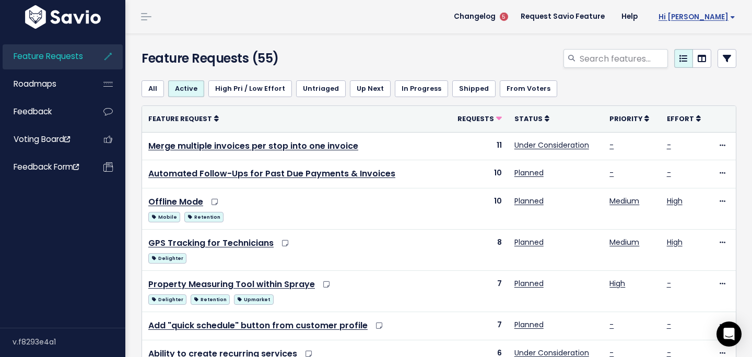
click at [719, 21] on span "Hi [PERSON_NAME]" at bounding box center [696, 17] width 77 height 8
click at [411, 61] on div at bounding box center [540, 60] width 407 height 23
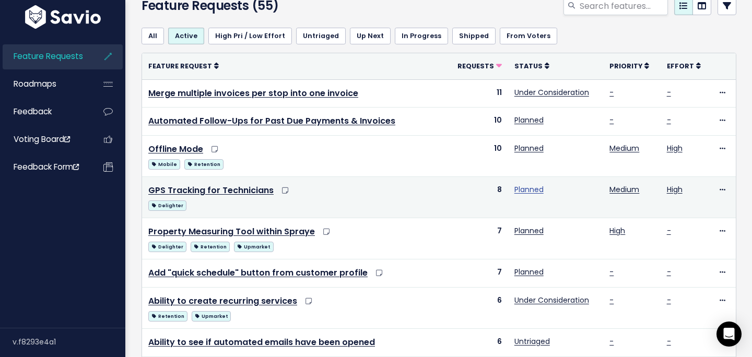
scroll to position [495, 0]
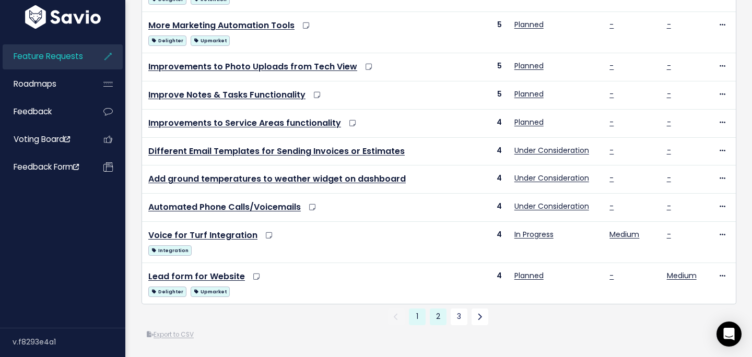
click at [440, 318] on link "2" at bounding box center [438, 316] width 17 height 17
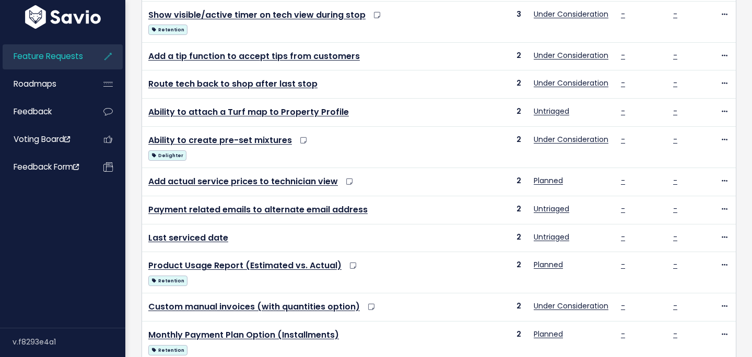
scroll to position [523, 0]
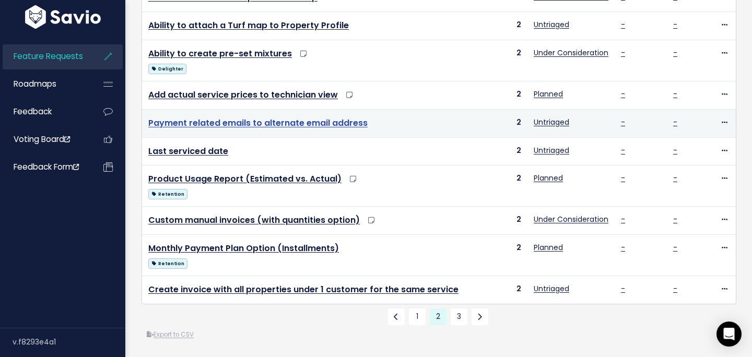
click at [269, 124] on link "Payment related emails to alternate email address" at bounding box center [257, 123] width 219 height 12
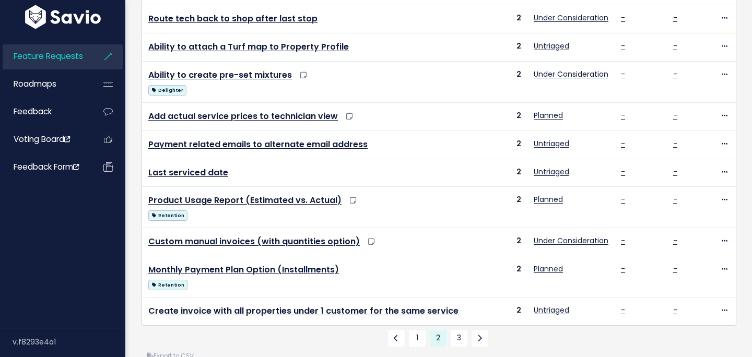
scroll to position [523, 0]
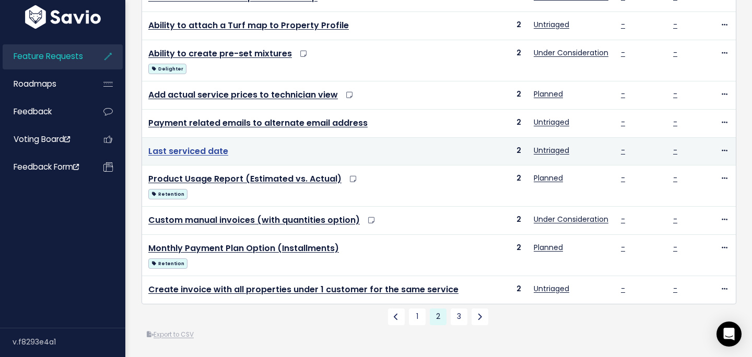
click at [189, 150] on link "Last serviced date" at bounding box center [188, 151] width 80 height 12
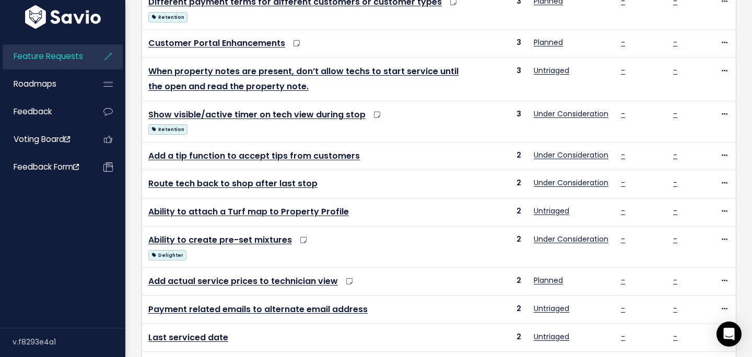
scroll to position [523, 0]
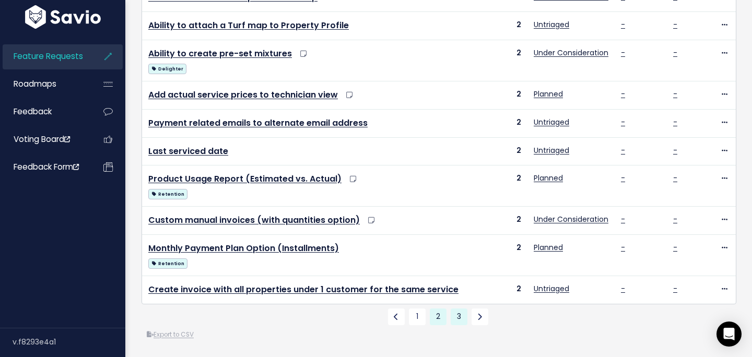
click at [463, 324] on link "3" at bounding box center [458, 316] width 17 height 17
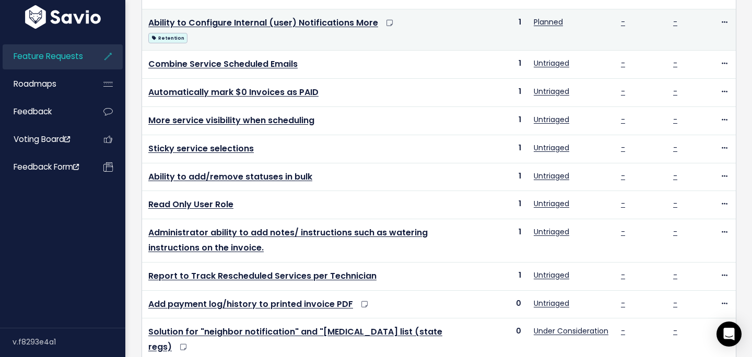
scroll to position [291, 0]
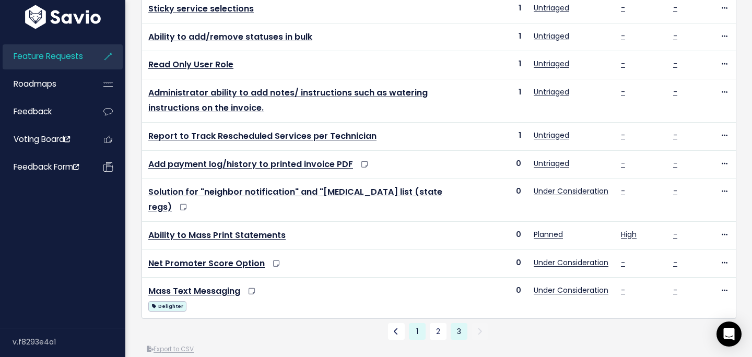
click at [424, 323] on link "1" at bounding box center [417, 331] width 17 height 17
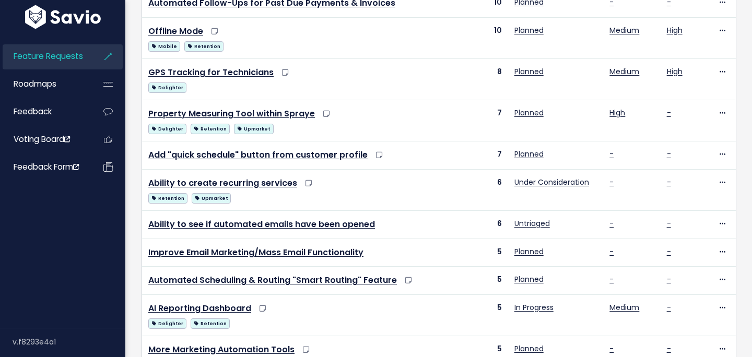
scroll to position [174, 0]
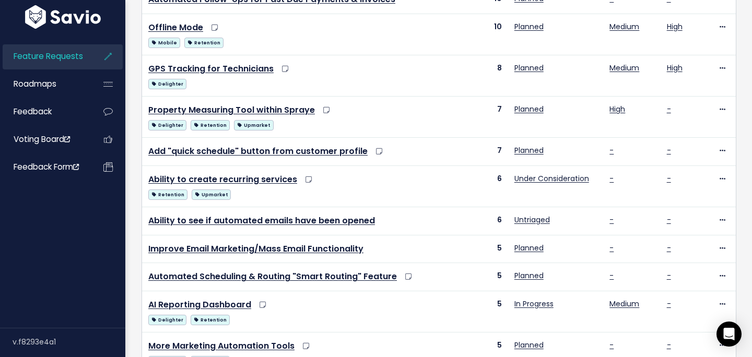
click at [47, 300] on div "Feature Requests Roadmaps Feedback Voting Board" at bounding box center [62, 179] width 125 height 296
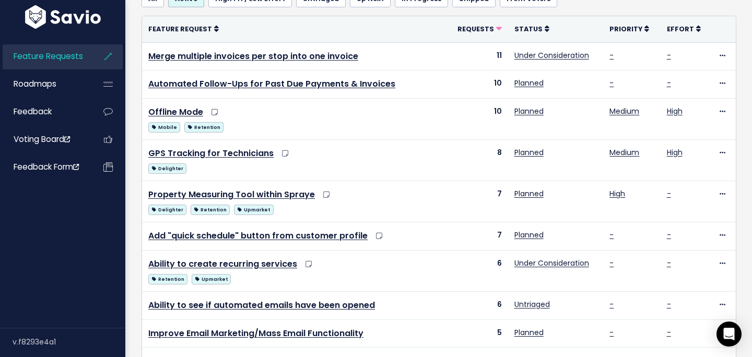
scroll to position [0, 0]
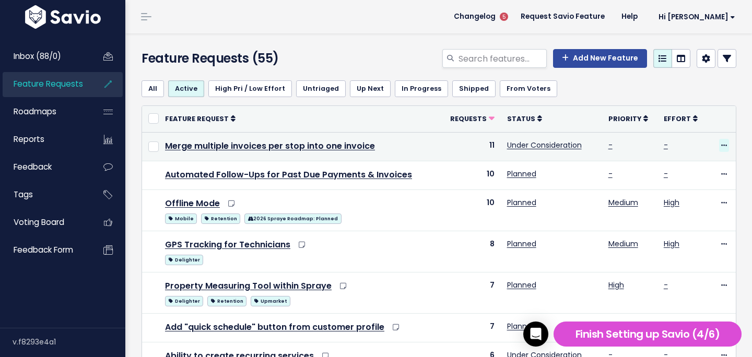
click at [727, 144] on span at bounding box center [724, 145] width 10 height 13
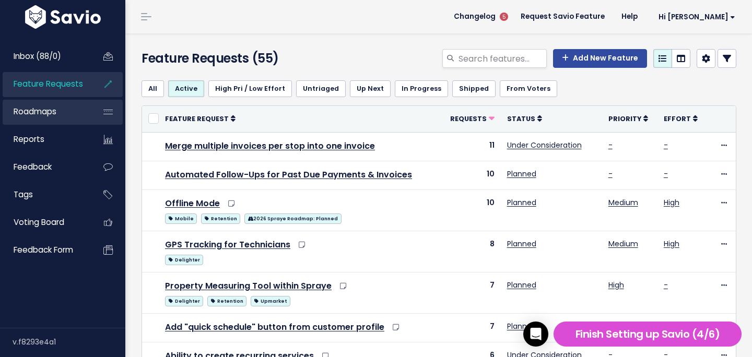
click at [42, 112] on span "Roadmaps" at bounding box center [35, 111] width 43 height 11
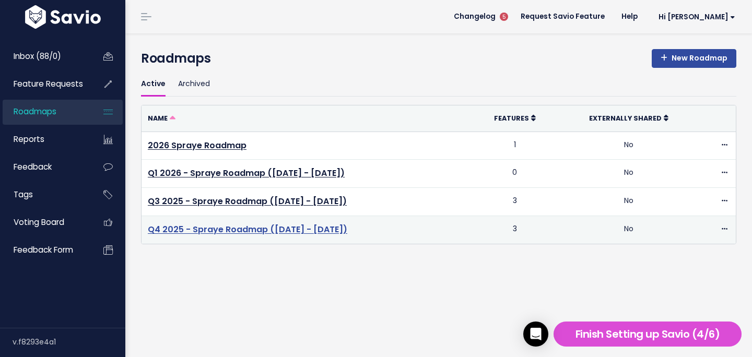
click at [304, 227] on link "Q4 2025 - Spraye Roadmap ([DATE] - [DATE])" at bounding box center [247, 229] width 199 height 12
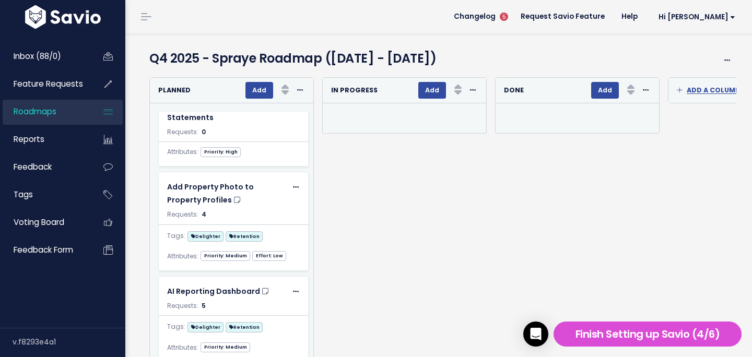
click at [53, 111] on span "Roadmaps" at bounding box center [35, 111] width 43 height 11
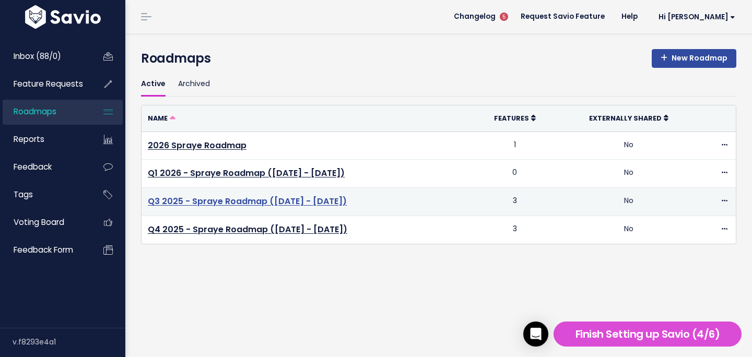
click at [228, 202] on link "Q3 2025 - Spraye Roadmap ([DATE] - [DATE])" at bounding box center [247, 201] width 199 height 12
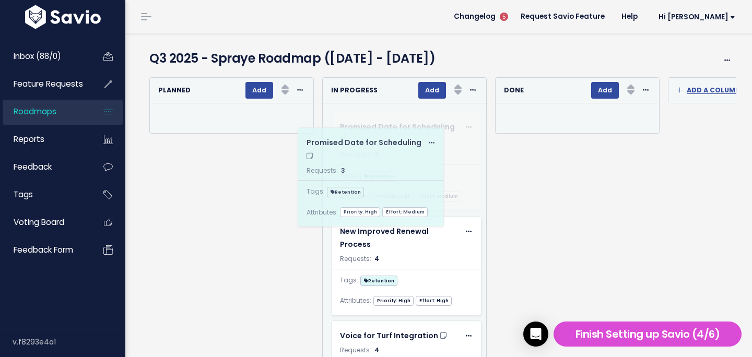
drag, startPoint x: 253, startPoint y: 147, endPoint x: 398, endPoint y: 162, distance: 145.9
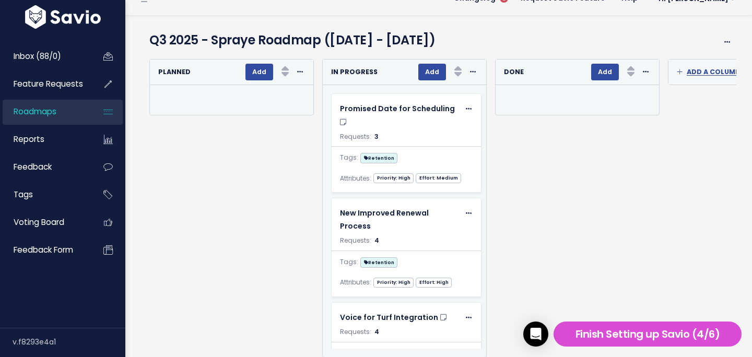
scroll to position [20, 0]
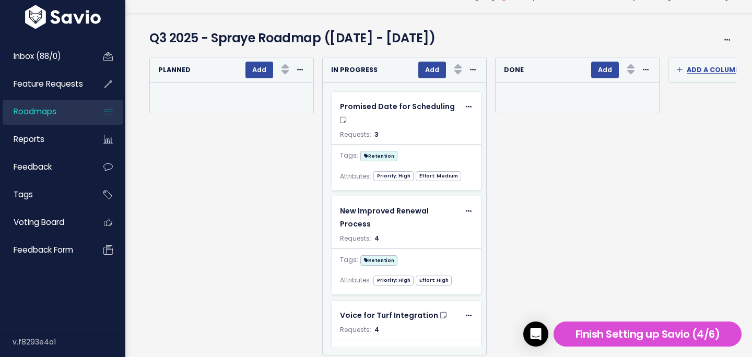
click at [34, 111] on span "Roadmaps" at bounding box center [35, 111] width 43 height 11
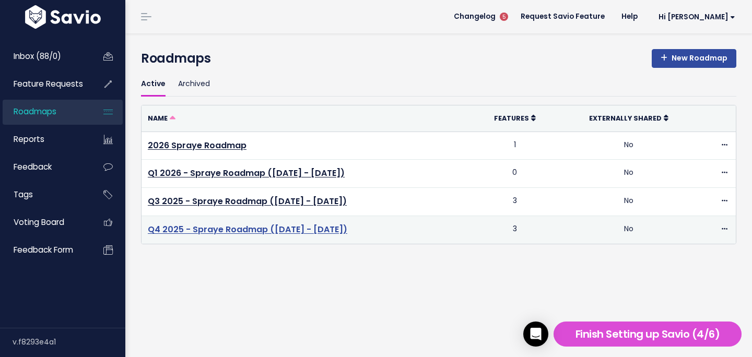
click at [245, 229] on link "Q4 2025 - Spraye Roadmap ([DATE] - [DATE])" at bounding box center [247, 229] width 199 height 12
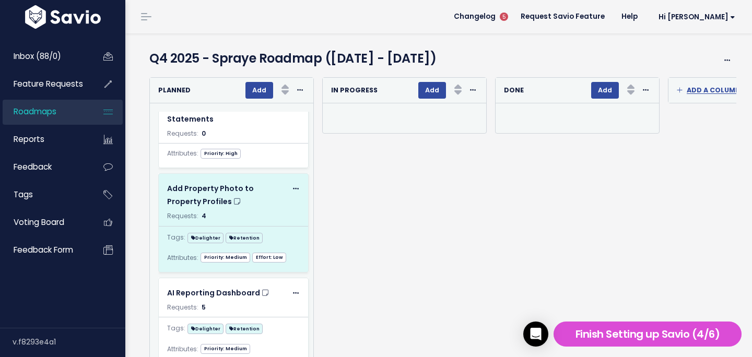
scroll to position [23, 0]
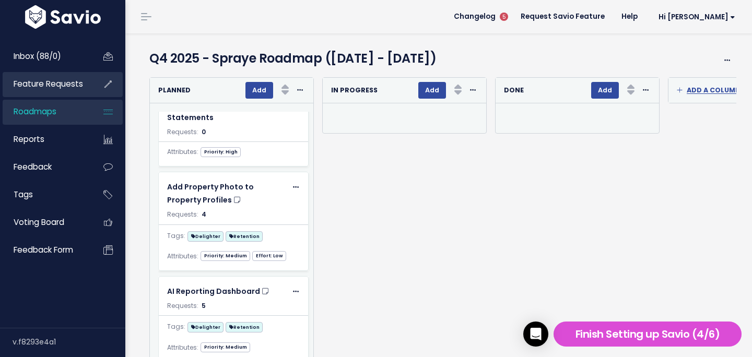
click at [76, 77] on link "Feature Requests" at bounding box center [45, 84] width 84 height 24
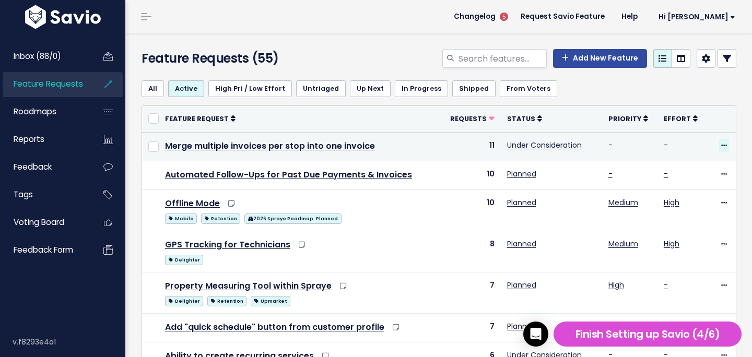
click at [722, 147] on icon at bounding box center [724, 146] width 6 height 7
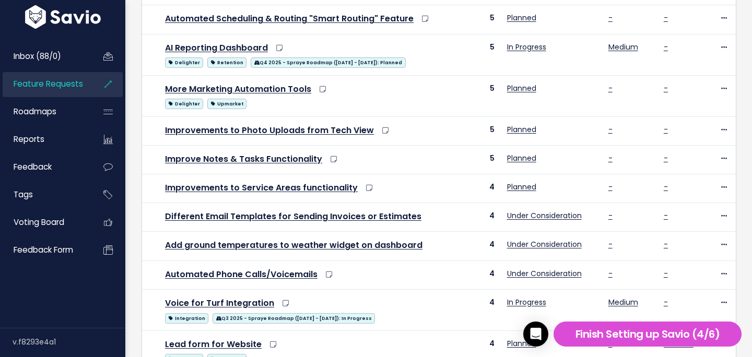
scroll to position [504, 0]
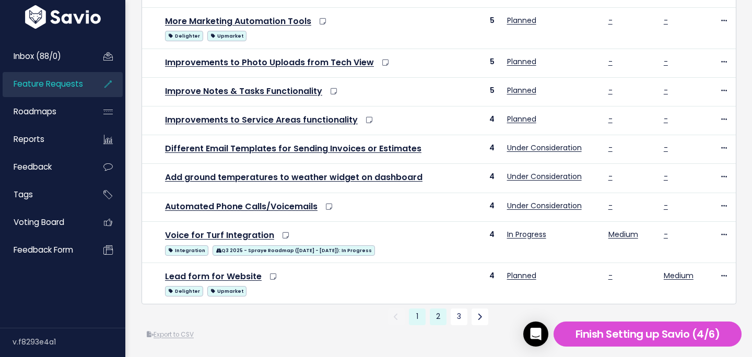
click at [435, 318] on link "2" at bounding box center [438, 316] width 17 height 17
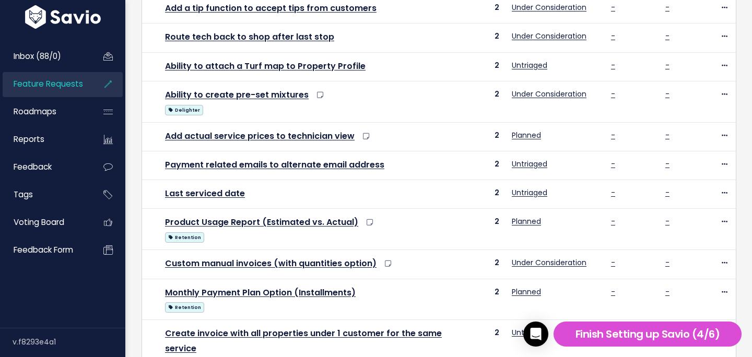
scroll to position [523, 0]
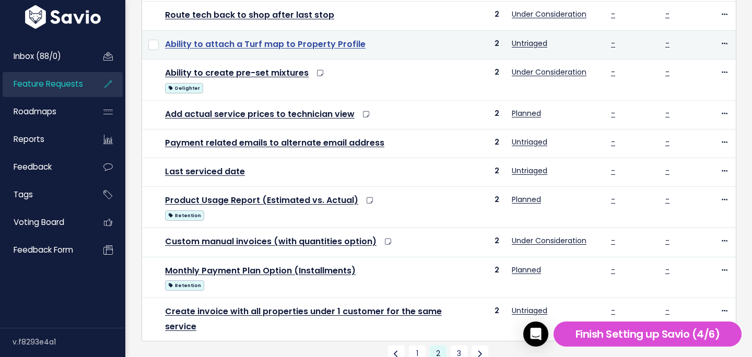
click at [316, 45] on link "Ability to attach a Turf map to Property Profile" at bounding box center [265, 44] width 200 height 12
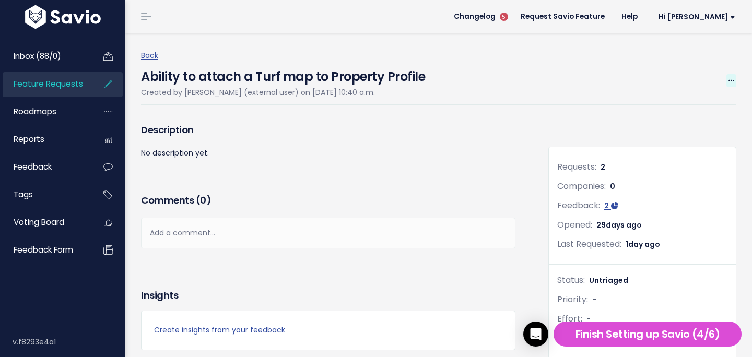
click at [731, 78] on icon at bounding box center [731, 81] width 6 height 7
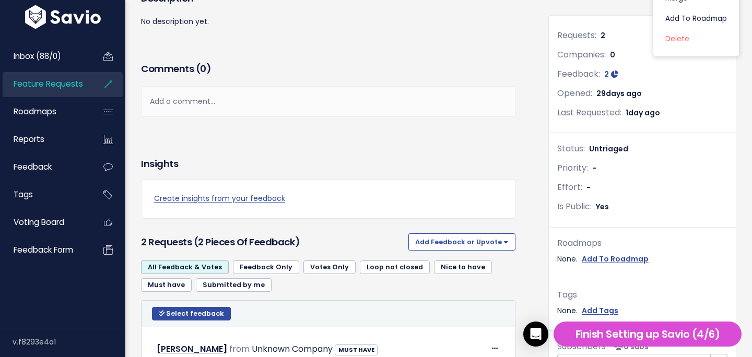
scroll to position [240, 0]
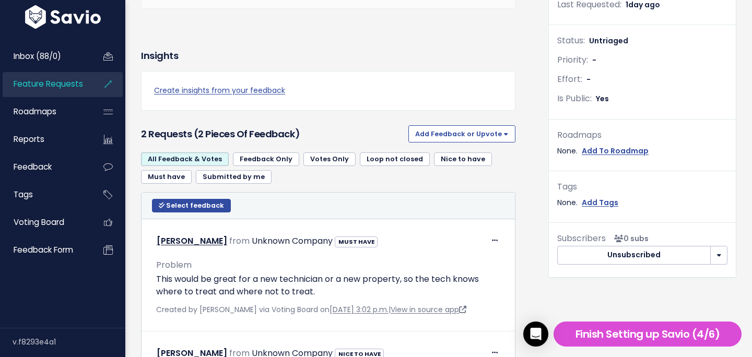
click at [601, 92] on div "Is Public: Yes" at bounding box center [642, 98] width 170 height 15
click at [600, 97] on span "Yes" at bounding box center [602, 98] width 13 height 10
click at [599, 108] on div "Status: Untriaged Priority: - Effort: - Is Public: Yes" at bounding box center [642, 76] width 187 height 86
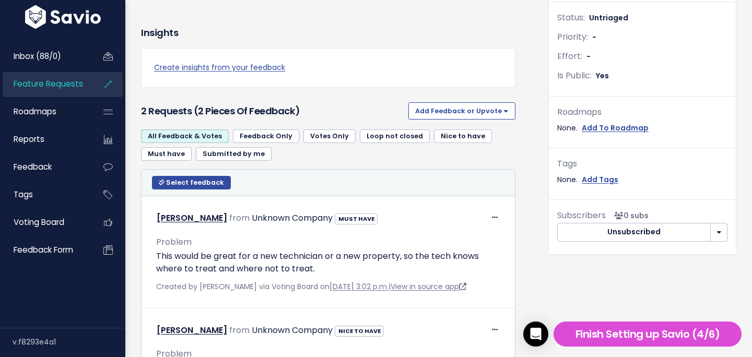
scroll to position [0, 0]
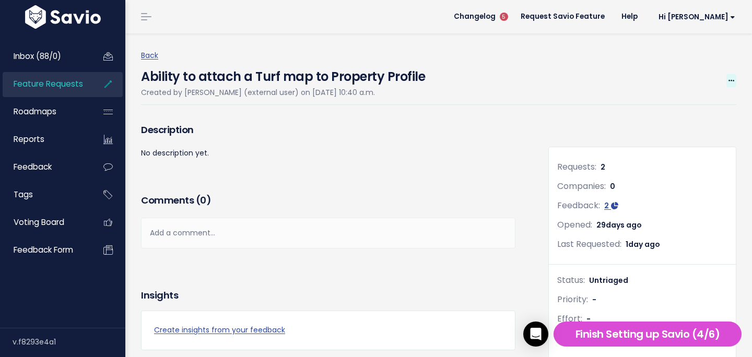
click at [734, 84] on span at bounding box center [731, 80] width 10 height 13
click at [680, 107] on link "Edit" at bounding box center [695, 110] width 77 height 20
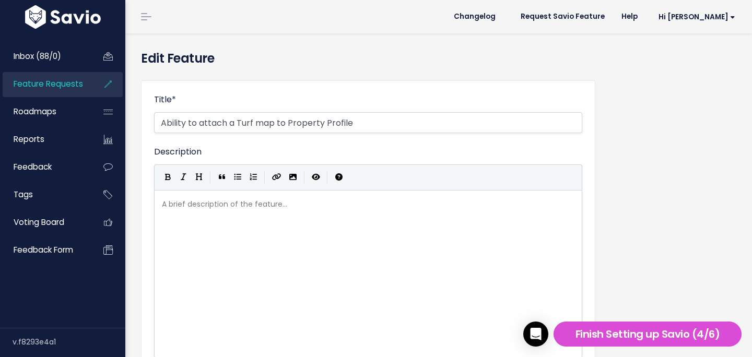
select select
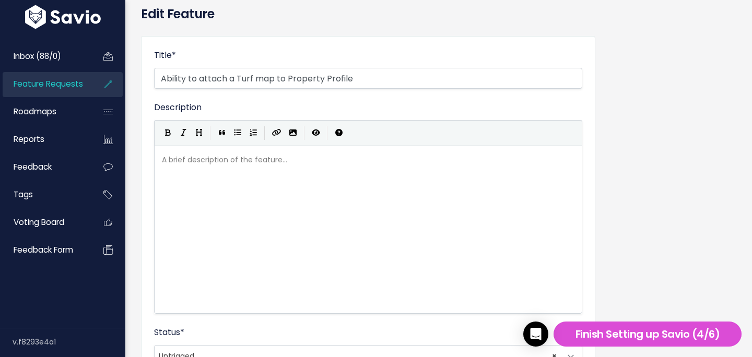
scroll to position [53, 0]
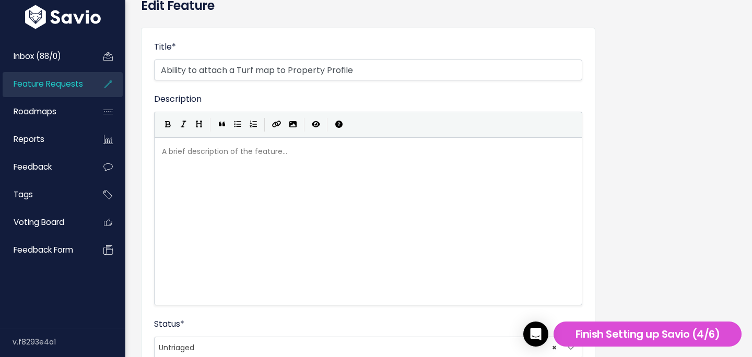
click at [63, 85] on span "Feature Requests" at bounding box center [48, 83] width 69 height 11
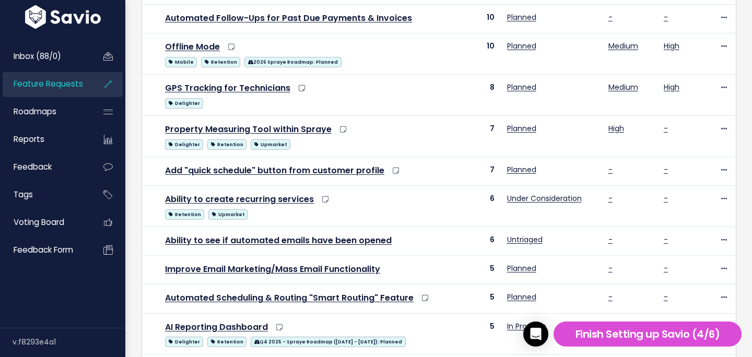
scroll to position [504, 0]
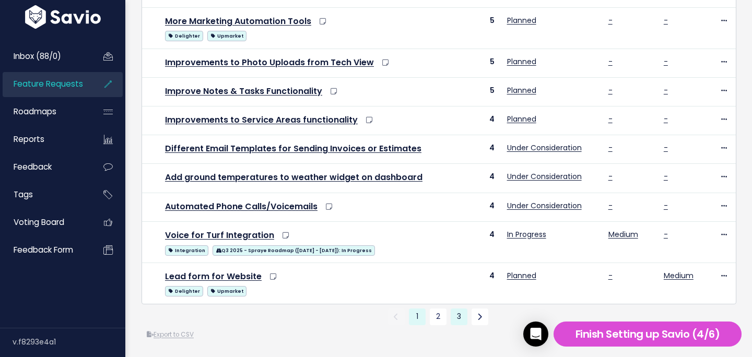
click at [455, 310] on link "3" at bounding box center [458, 316] width 17 height 17
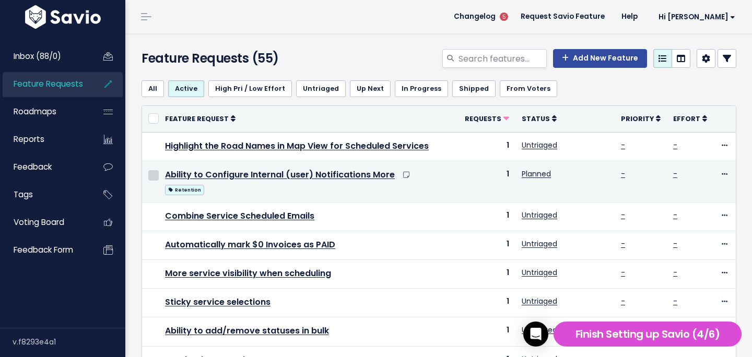
click at [153, 177] on input "checkbox" at bounding box center [153, 175] width 10 height 10
checkbox input "true"
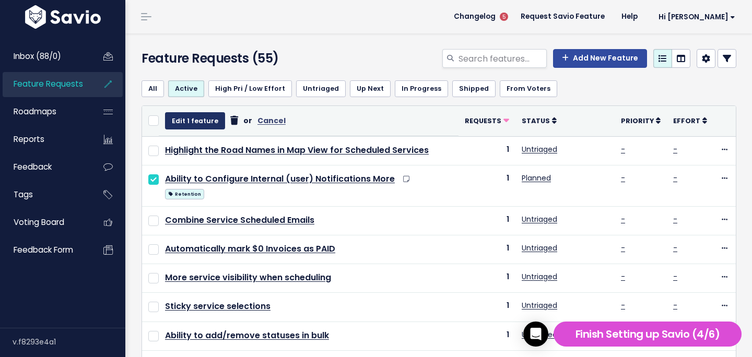
click at [205, 120] on button "Edit 1 feature" at bounding box center [195, 120] width 60 height 17
select select
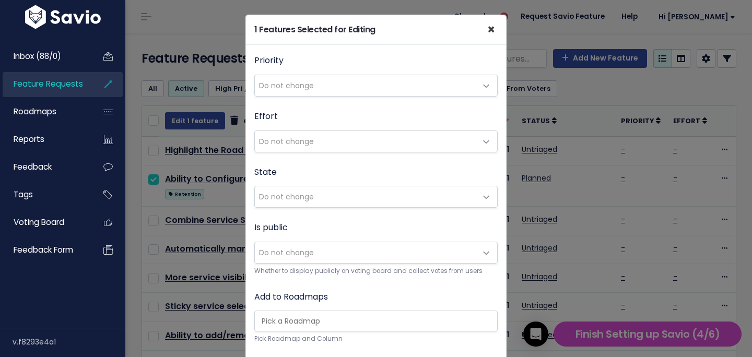
click at [492, 28] on span "×" at bounding box center [491, 29] width 8 height 17
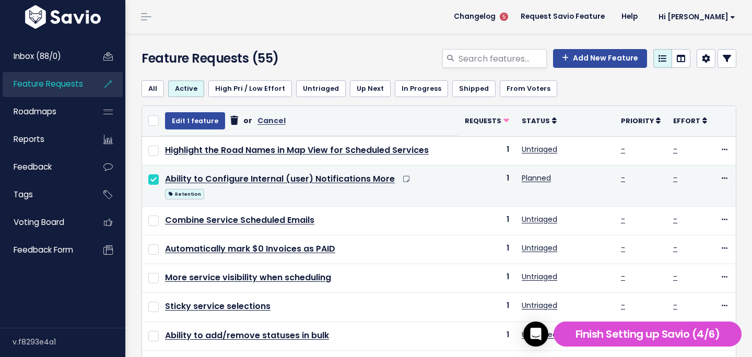
click at [151, 181] on input "checkbox" at bounding box center [153, 179] width 10 height 10
checkbox input "false"
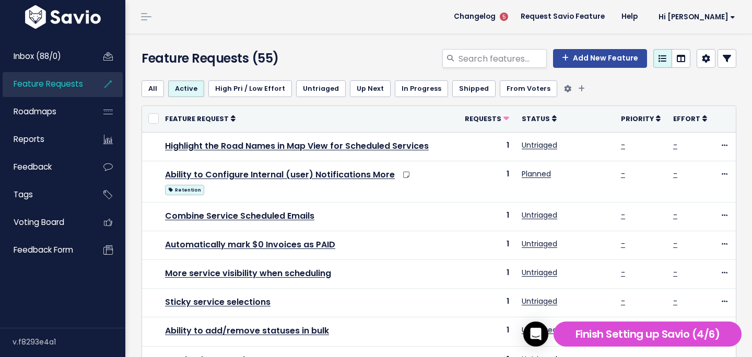
click at [308, 81] on link "Untriaged" at bounding box center [321, 88] width 50 height 17
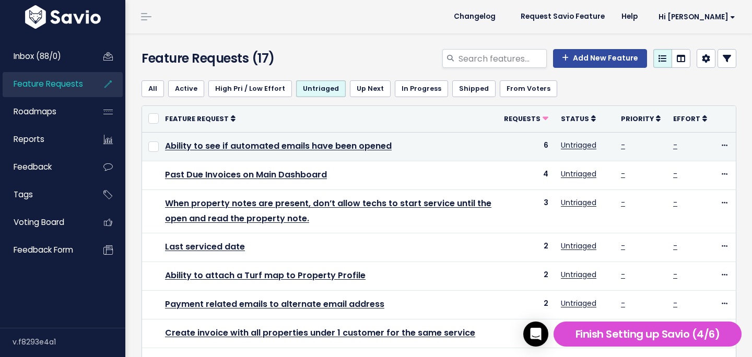
scroll to position [4, 0]
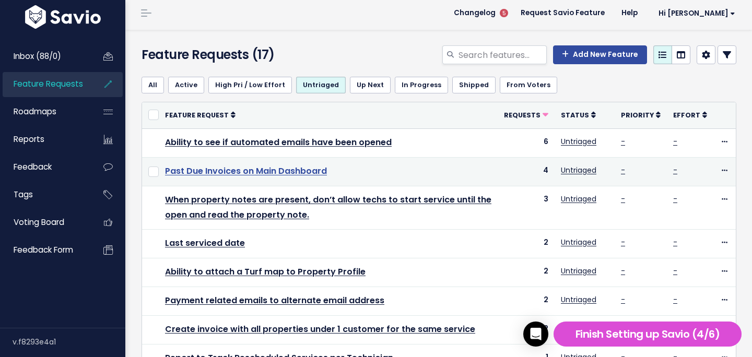
click at [215, 173] on link "Past Due Invoices on Main Dashboard" at bounding box center [246, 171] width 162 height 12
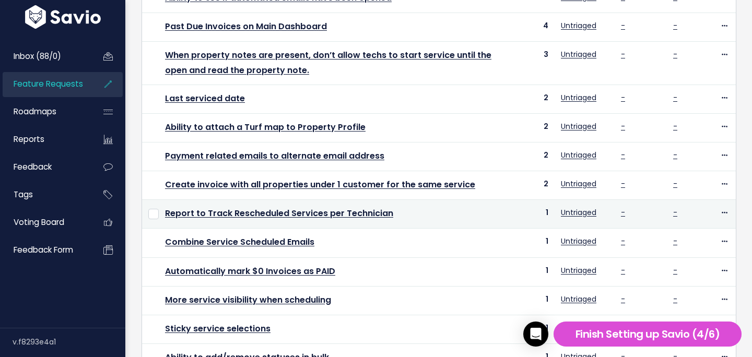
scroll to position [162, 0]
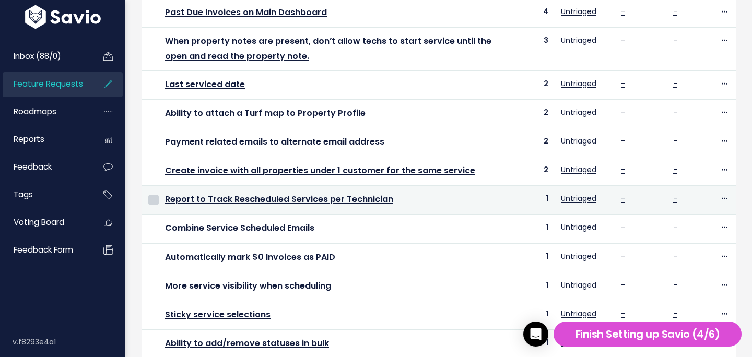
click at [155, 200] on input "checkbox" at bounding box center [153, 200] width 10 height 10
checkbox input "true"
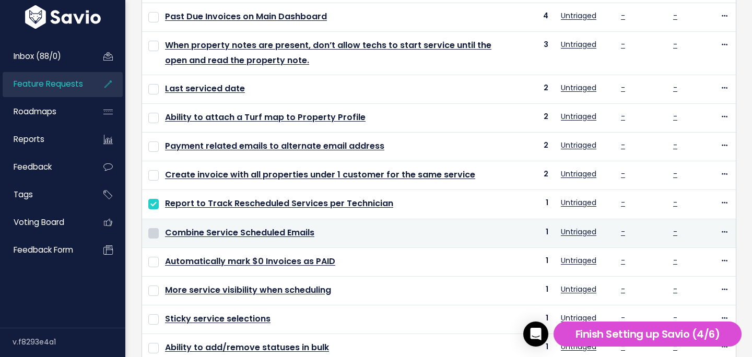
click at [157, 234] on input "checkbox" at bounding box center [153, 233] width 10 height 10
checkbox input "true"
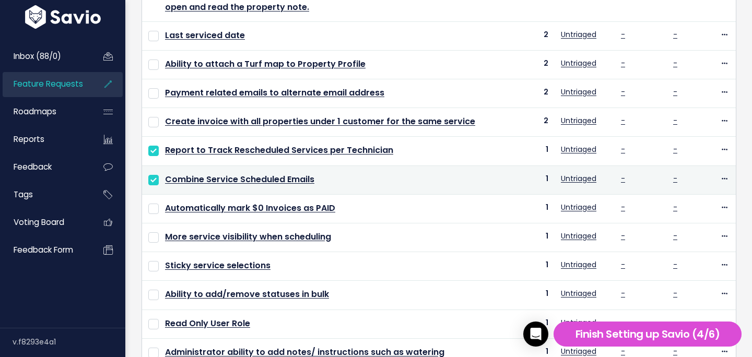
scroll to position [231, 0]
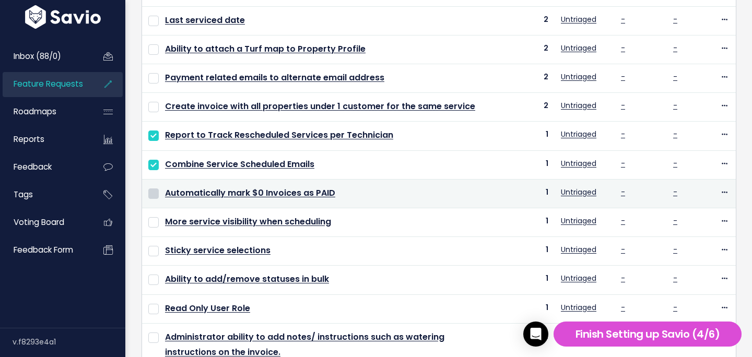
click at [156, 195] on input "checkbox" at bounding box center [153, 193] width 10 height 10
checkbox input "true"
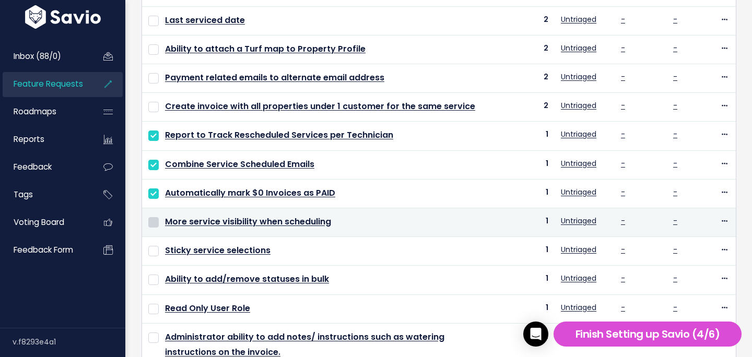
click at [153, 223] on input "checkbox" at bounding box center [153, 222] width 10 height 10
checkbox input "true"
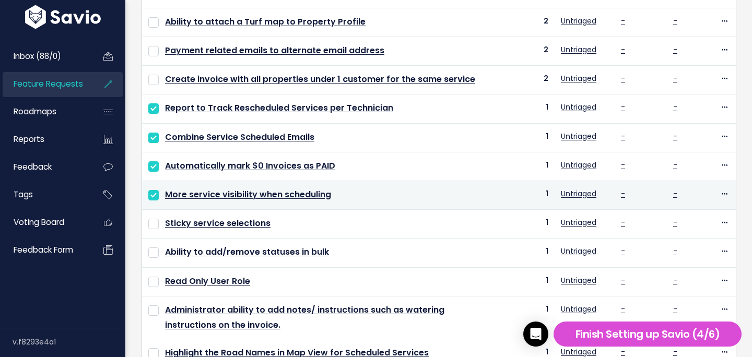
scroll to position [263, 0]
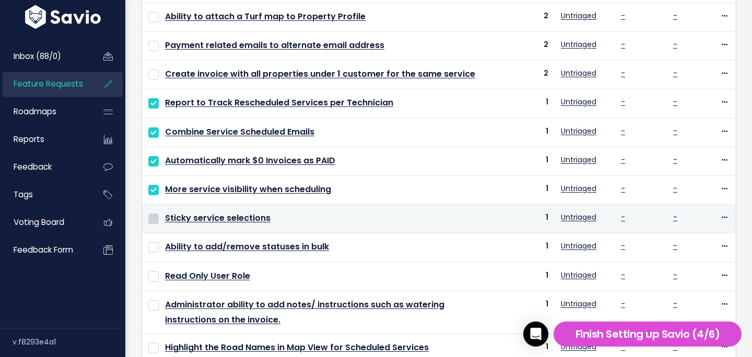
click at [153, 216] on input "checkbox" at bounding box center [153, 218] width 10 height 10
checkbox input "true"
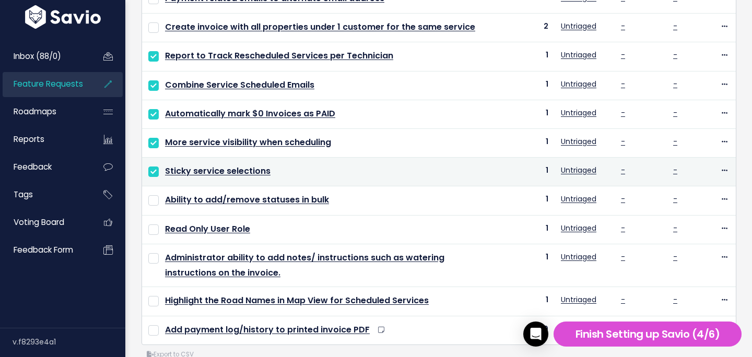
scroll to position [318, 0]
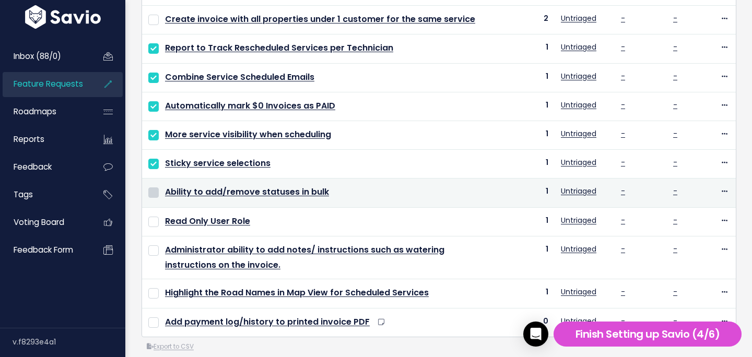
click at [155, 195] on input "checkbox" at bounding box center [153, 192] width 10 height 10
checkbox input "true"
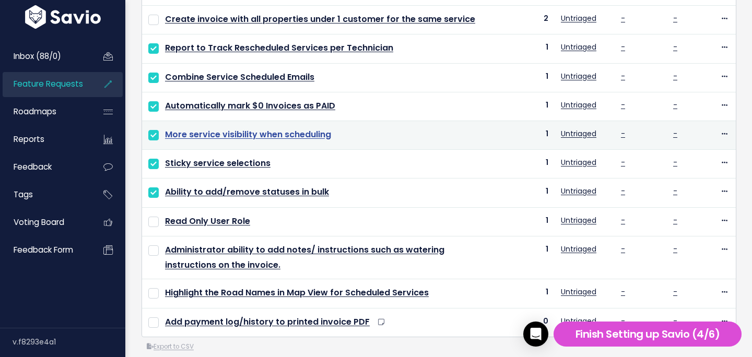
click at [235, 135] on link "More service visibility when scheduling" at bounding box center [248, 134] width 166 height 12
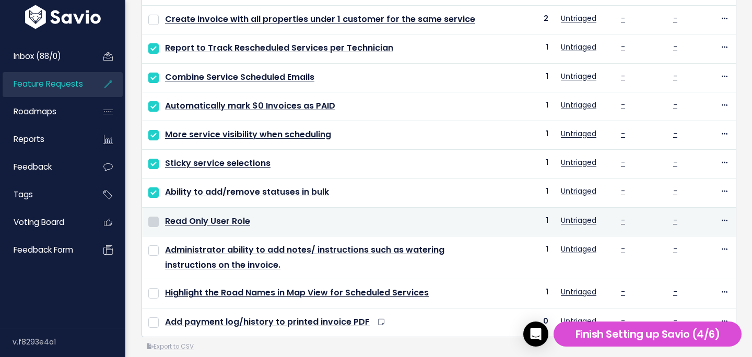
click at [152, 225] on input "checkbox" at bounding box center [153, 222] width 10 height 10
checkbox input "true"
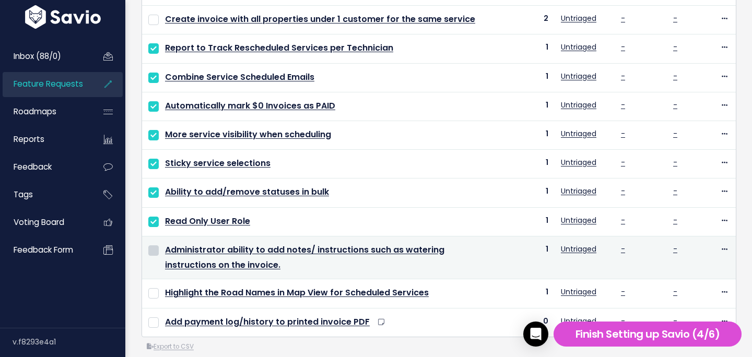
click at [157, 253] on input "checkbox" at bounding box center [153, 250] width 10 height 10
checkbox input "true"
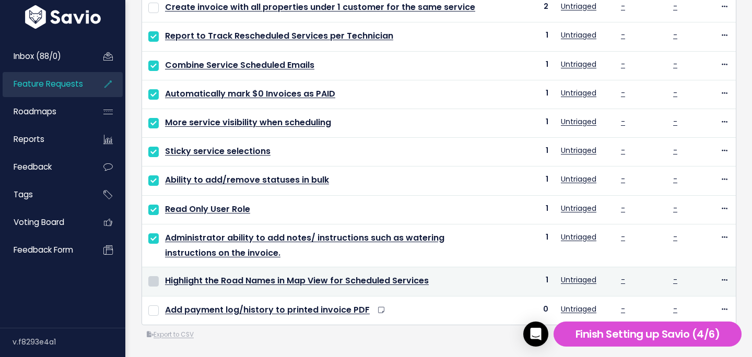
click at [155, 278] on input "checkbox" at bounding box center [153, 281] width 10 height 10
checkbox input "true"
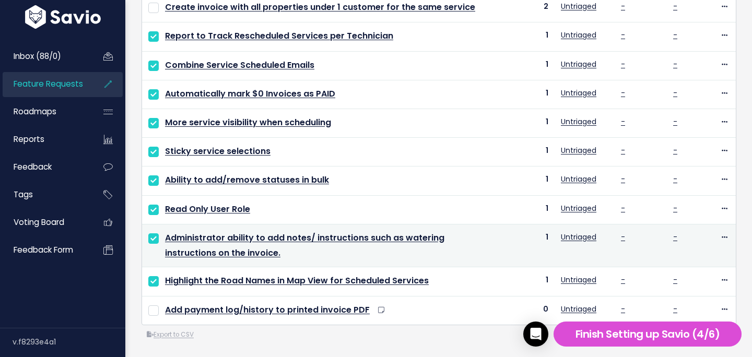
click at [159, 239] on td "Administrator ability to add notes/ instructions such as watering instructions …" at bounding box center [328, 245] width 339 height 43
click at [155, 239] on input "checkbox" at bounding box center [153, 238] width 10 height 10
checkbox input "false"
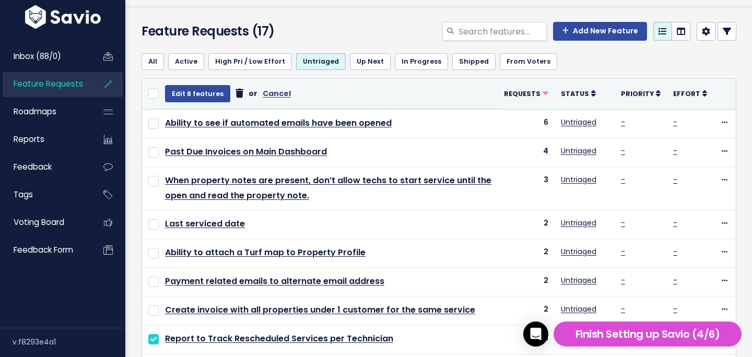
scroll to position [0, 0]
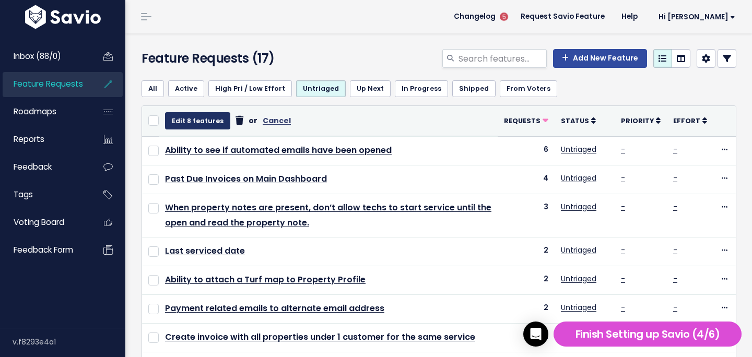
click at [199, 126] on button "Edit 8 features" at bounding box center [197, 120] width 65 height 17
select select
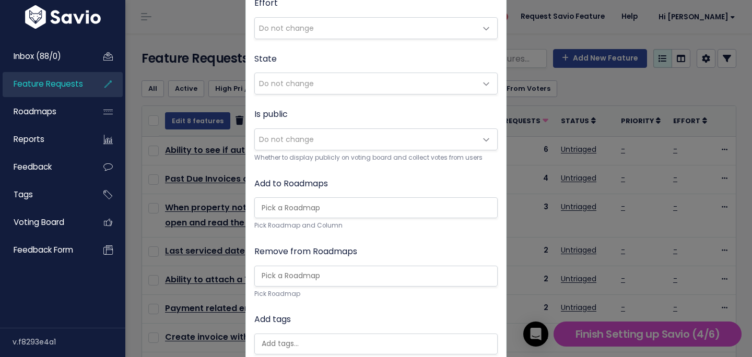
scroll to position [120, 0]
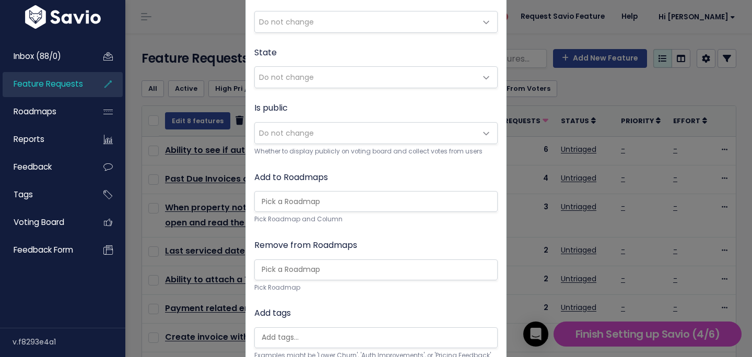
click at [285, 143] on span "Do not change" at bounding box center [365, 133] width 221 height 21
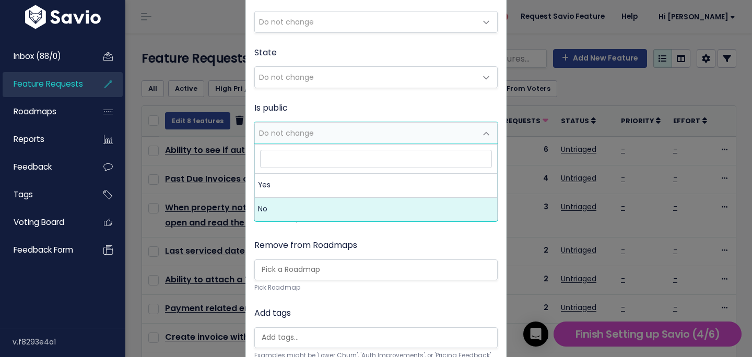
select select "False"
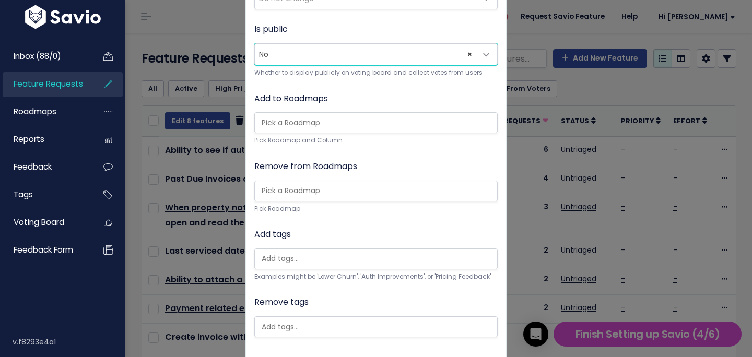
scroll to position [250, 0]
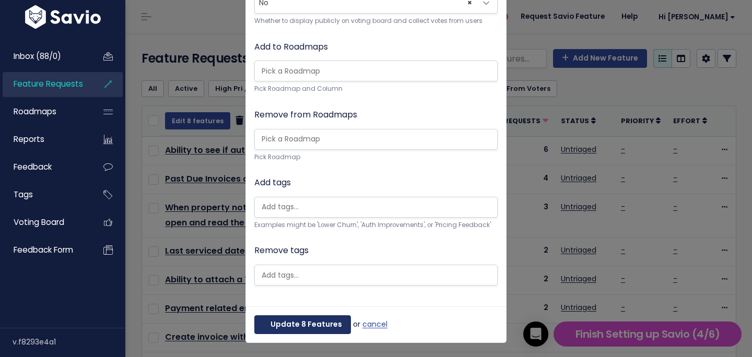
drag, startPoint x: 300, startPoint y: 328, endPoint x: 358, endPoint y: 301, distance: 63.7
click at [358, 301] on form "8 Features Selected for Editing × Priority Do not change Low Medium High Do not…" at bounding box center [375, 54] width 261 height 578
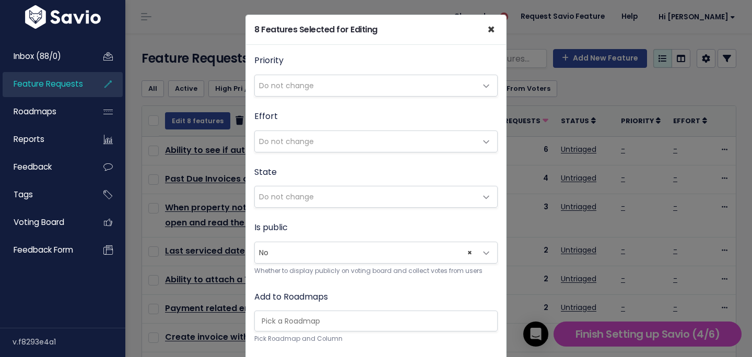
click at [492, 28] on span "×" at bounding box center [491, 29] width 8 height 17
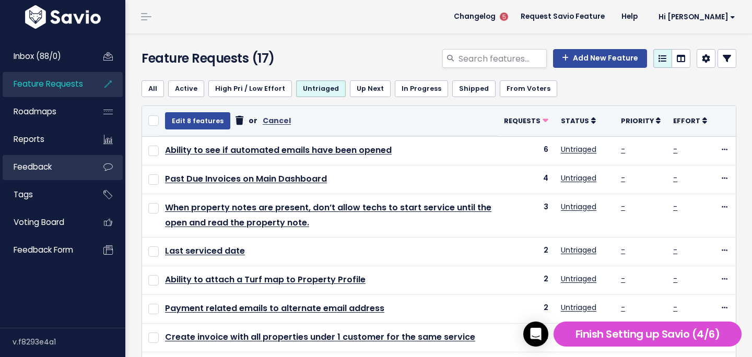
click at [43, 173] on link "Feedback" at bounding box center [45, 167] width 84 height 24
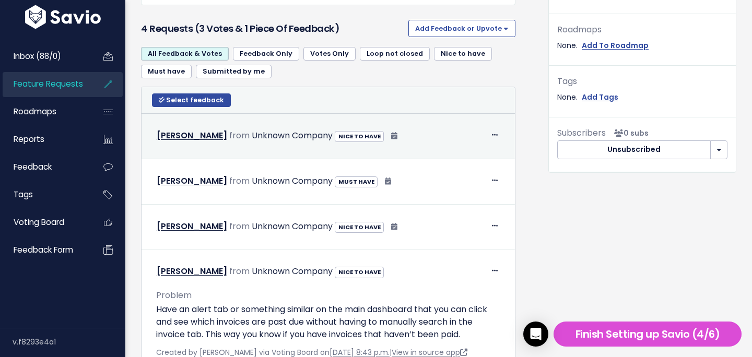
scroll to position [345, 0]
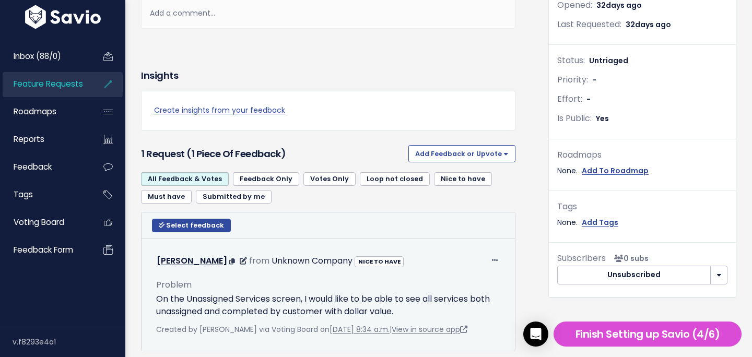
scroll to position [259, 0]
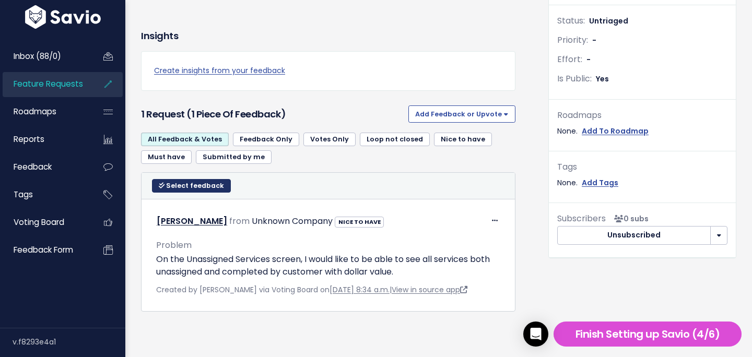
click at [207, 186] on span "Select feedback" at bounding box center [195, 185] width 58 height 9
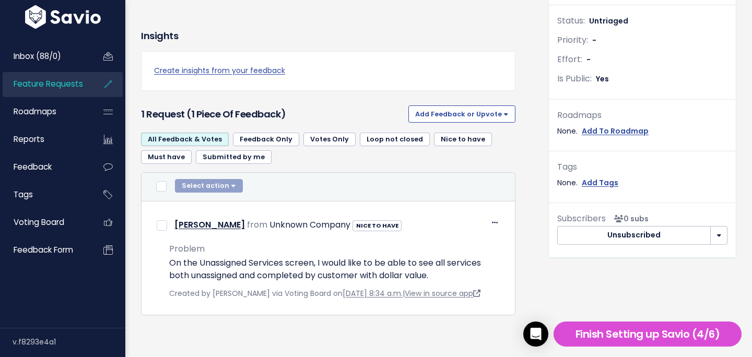
click at [194, 188] on div "Select action Compose Email to 0 Contacts Copy 0 Emails to Clipboard Move 0 Fee…" at bounding box center [209, 187] width 68 height 16
click at [164, 188] on input "checkbox" at bounding box center [161, 186] width 10 height 10
checkbox input "true"
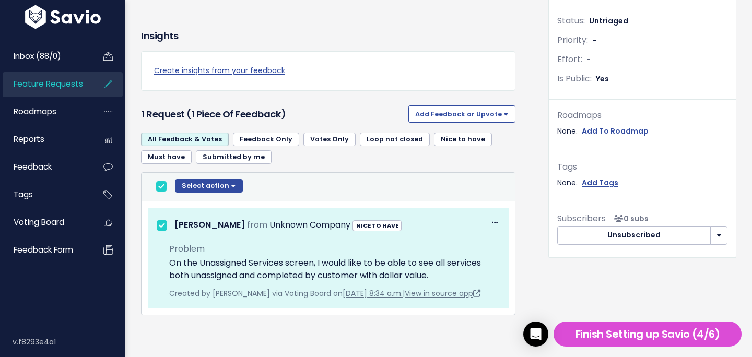
click at [163, 187] on input "checkbox" at bounding box center [161, 186] width 10 height 10
checkbox input "false"
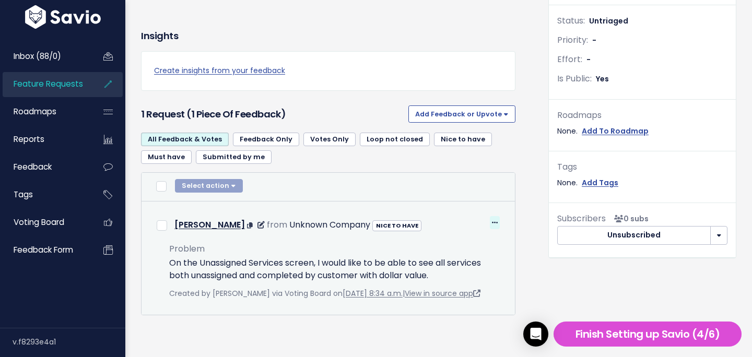
click at [497, 221] on icon at bounding box center [495, 223] width 6 height 7
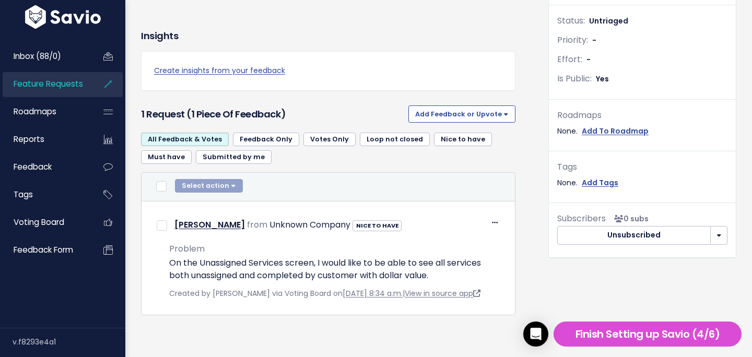
click at [547, 278] on div "Request: 1 Companies: 0 Feedback: 1 Opened: 32 days ago Last Requested: 32 days…" at bounding box center [642, 94] width 204 height 467
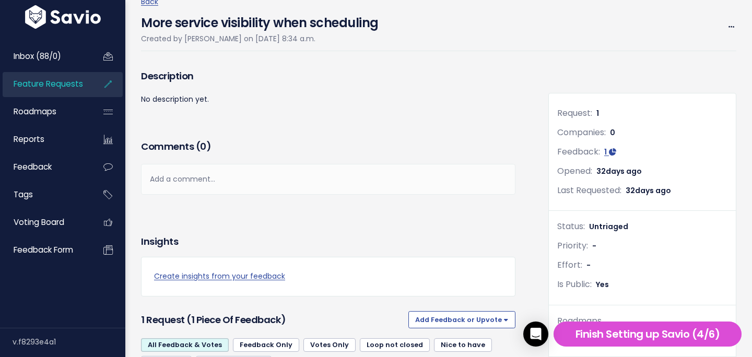
scroll to position [0, 0]
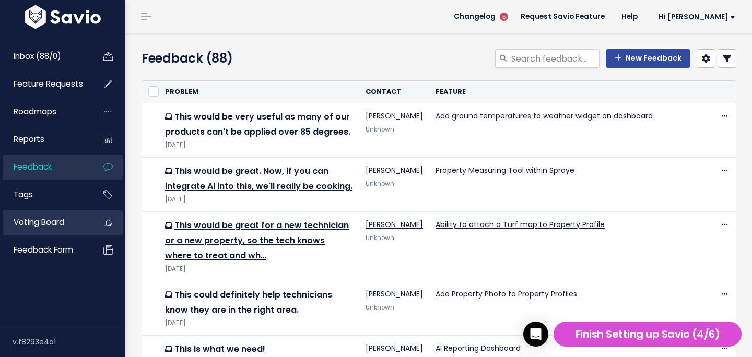
click at [43, 230] on link "Voting Board" at bounding box center [45, 222] width 84 height 24
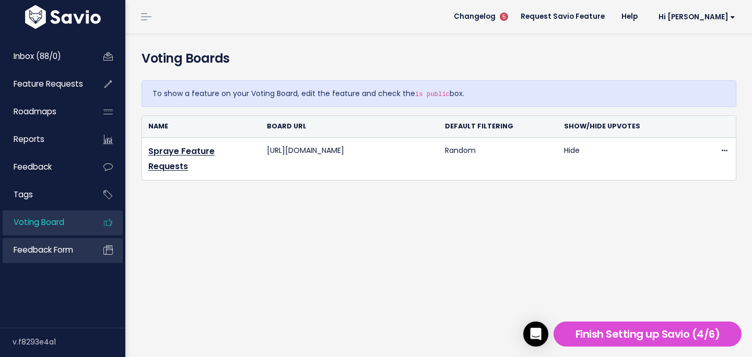
click at [61, 250] on span "Feedback form" at bounding box center [44, 249] width 60 height 11
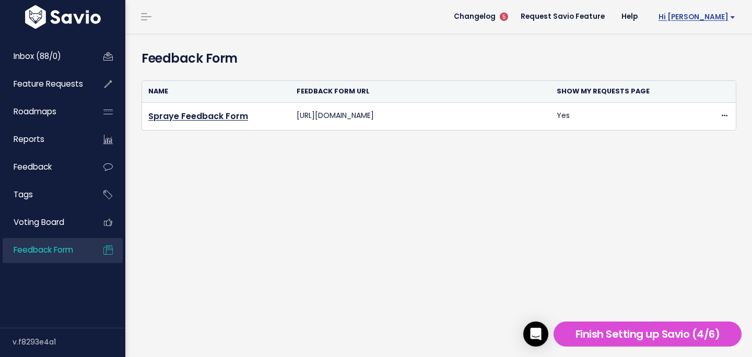
click at [731, 22] on link "Hi [PERSON_NAME]" at bounding box center [695, 17] width 98 height 16
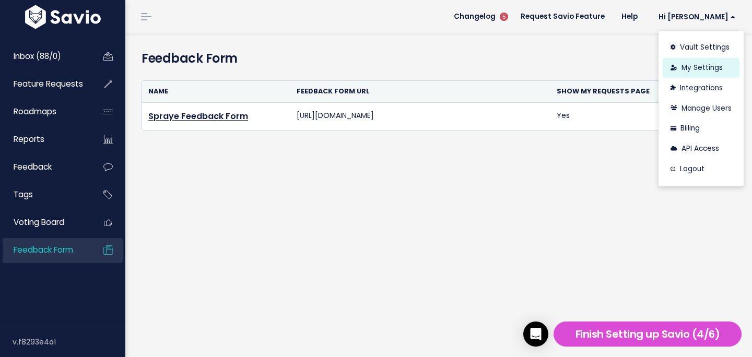
click at [706, 71] on link "My Settings" at bounding box center [700, 68] width 77 height 20
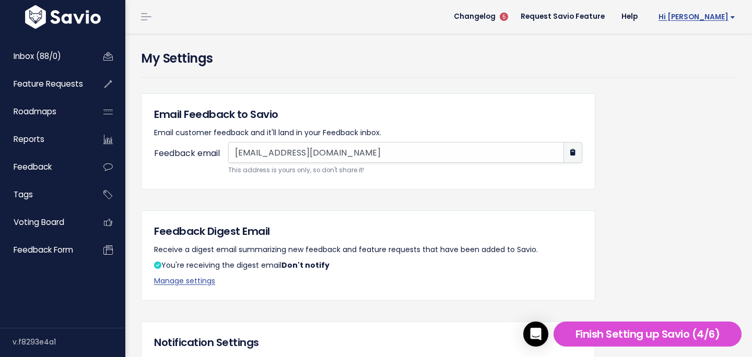
click at [725, 13] on span "Hi [PERSON_NAME]" at bounding box center [696, 17] width 77 height 8
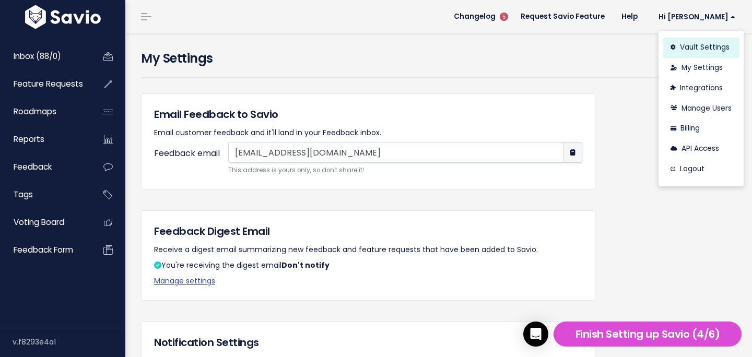
click at [689, 48] on link "Vault Settings" at bounding box center [700, 48] width 77 height 20
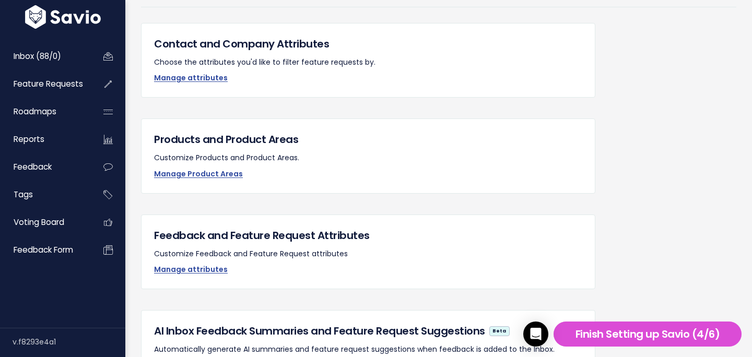
scroll to position [62, 0]
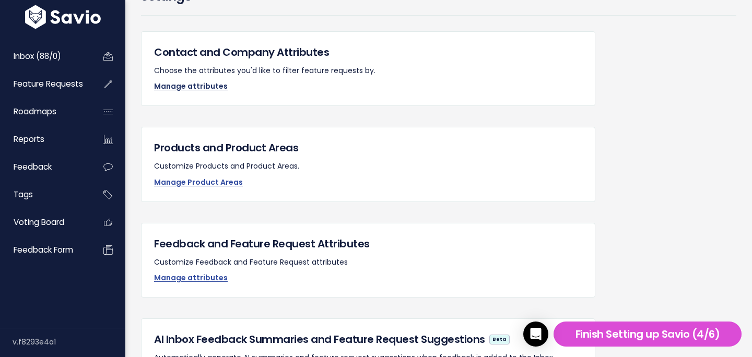
click at [206, 85] on link "Manage attributes" at bounding box center [191, 86] width 74 height 10
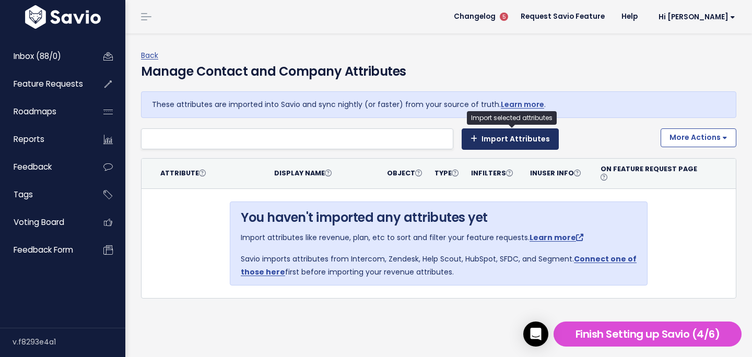
click at [495, 143] on button "Import Attributes" at bounding box center [509, 138] width 97 height 21
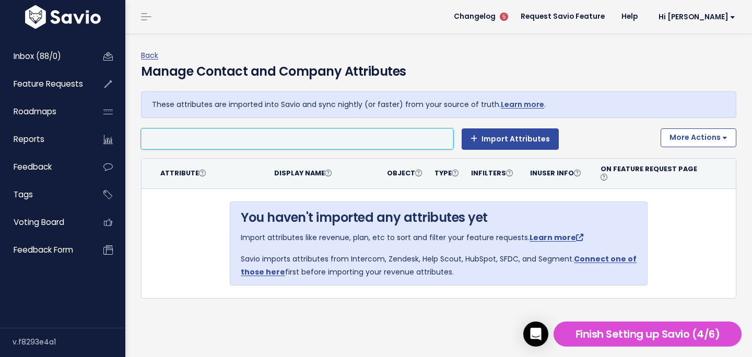
click at [345, 136] on li at bounding box center [294, 139] width 301 height 13
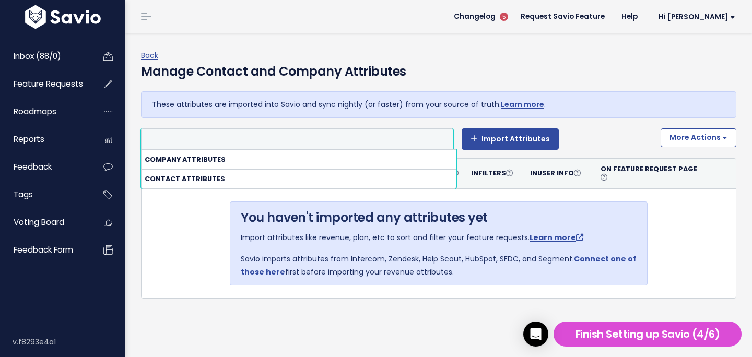
click at [193, 174] on strong "Contact attributes" at bounding box center [298, 179] width 314 height 18
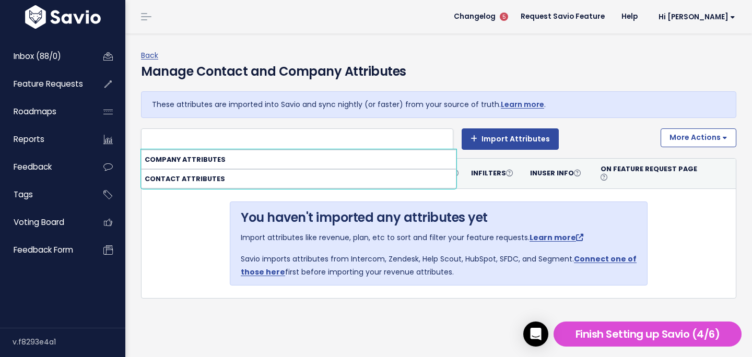
click at [186, 175] on strong "Contact attributes" at bounding box center [298, 179] width 314 height 18
click at [191, 161] on strong "Company attributes" at bounding box center [298, 159] width 314 height 18
click at [207, 133] on li at bounding box center [294, 139] width 301 height 13
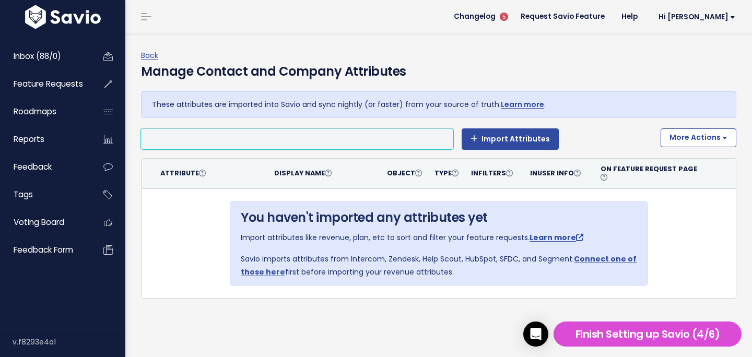
click at [205, 138] on li at bounding box center [294, 139] width 301 height 13
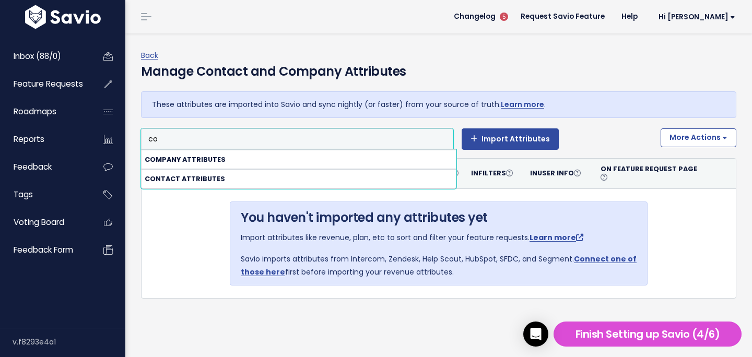
type input "c"
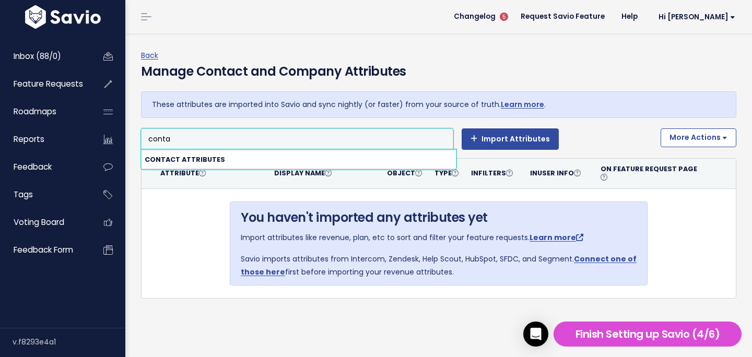
type input "conta"
click at [189, 164] on strong "Contact attributes" at bounding box center [298, 159] width 314 height 18
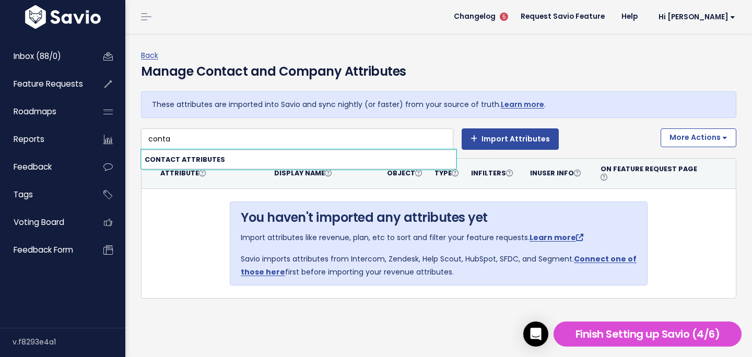
click at [192, 157] on strong "Contact attributes" at bounding box center [298, 159] width 314 height 18
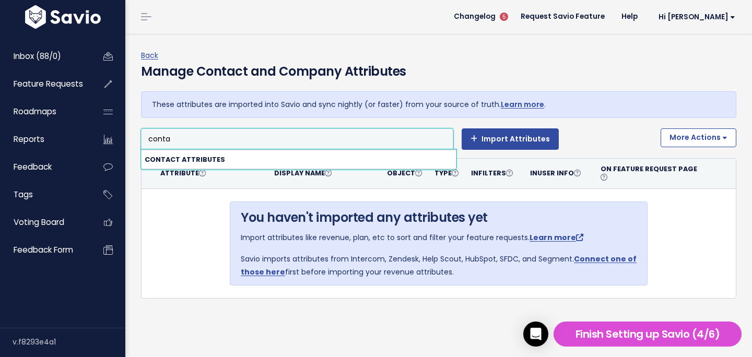
click at [197, 146] on ul "conta" at bounding box center [296, 139] width 311 height 20
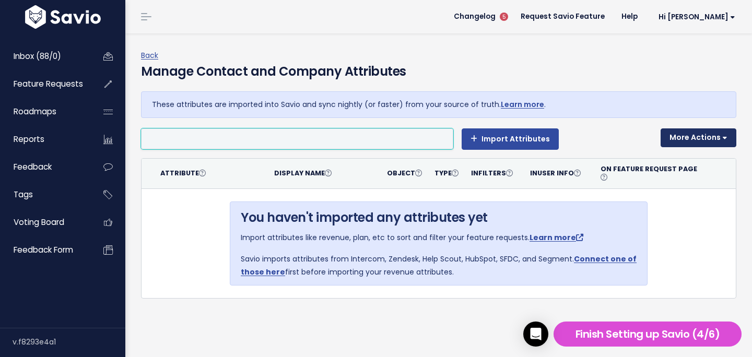
click at [711, 139] on button "More Actions" at bounding box center [698, 137] width 76 height 19
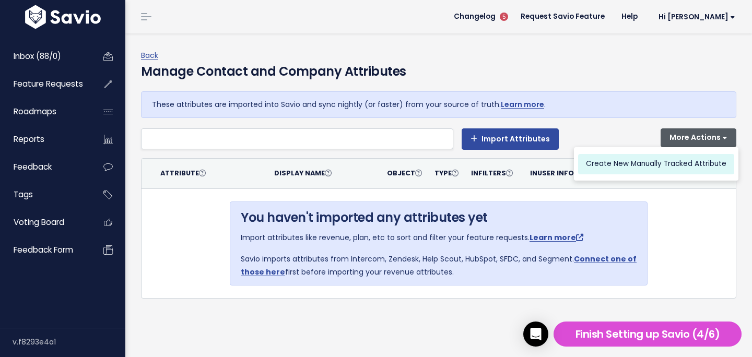
click at [702, 165] on link "Create New Manually Tracked Attribute" at bounding box center [656, 164] width 156 height 20
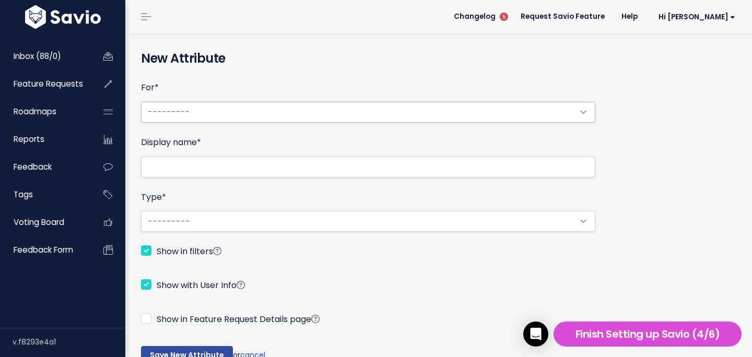
click at [283, 120] on select "--------- Contact Company" at bounding box center [368, 112] width 454 height 21
select select "APPUSER"
click at [141, 102] on select "--------- Contact Company" at bounding box center [368, 112] width 454 height 21
click at [269, 162] on input "Display name *" at bounding box center [368, 167] width 454 height 21
type input "A"
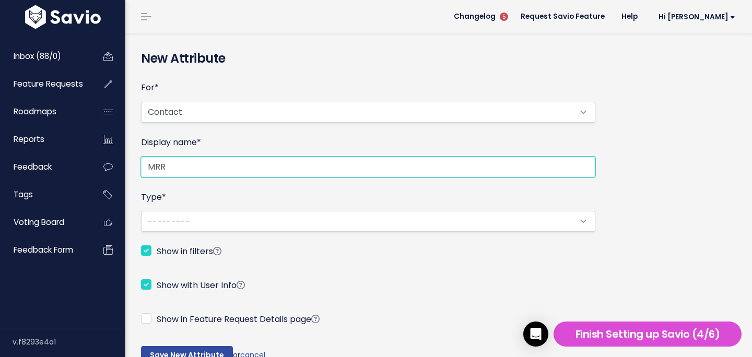
type input "MRR"
click at [264, 234] on form "For * --------- Contact Company Display name * MRR Type * --------- String True…" at bounding box center [368, 222] width 454 height 284
click at [266, 225] on select "--------- String True/False Float Integer" at bounding box center [368, 221] width 454 height 21
select select "int"
click at [141, 211] on select "--------- String True/False Float Integer" at bounding box center [368, 221] width 454 height 21
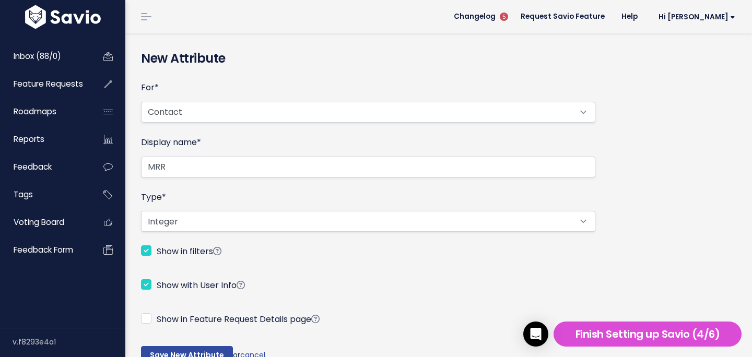
click at [641, 223] on div "For * --------- Contact Company Display name * MRR Type * --------- String True…" at bounding box center [438, 230] width 611 height 316
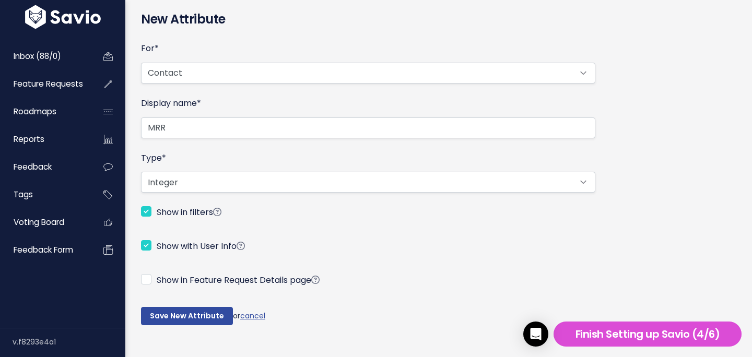
scroll to position [48, 0]
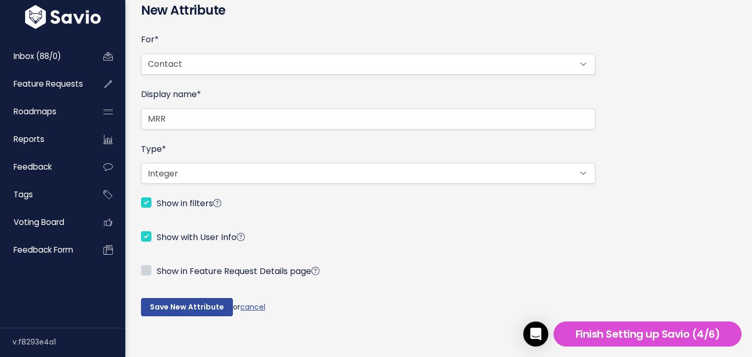
click at [145, 268] on input "Show in Feature Request Details page" at bounding box center [146, 270] width 10 height 10
checkbox input "true"
click at [202, 309] on input "Save New Attribute" at bounding box center [187, 307] width 92 height 19
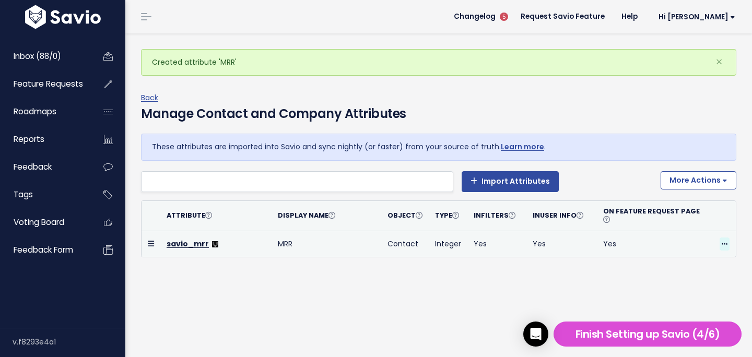
click at [723, 244] on icon at bounding box center [724, 244] width 6 height 7
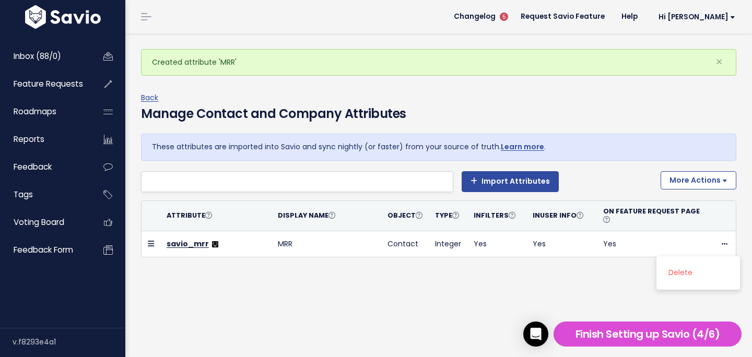
click at [553, 285] on div "Back Manage Contact and Company Attributes These attributes are imported into S…" at bounding box center [442, 196] width 603 height 211
click at [719, 19] on span "Hi [PERSON_NAME]" at bounding box center [696, 17] width 77 height 8
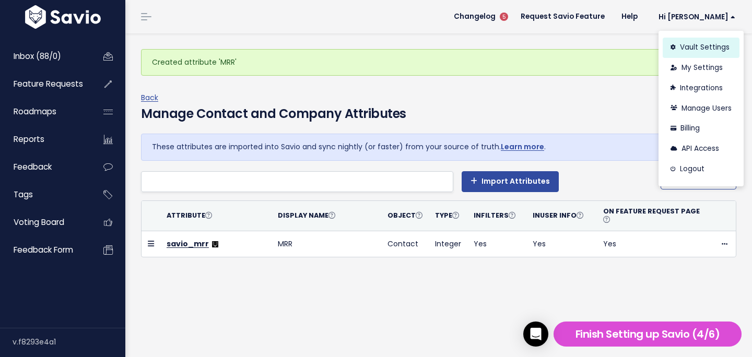
click at [710, 51] on link "Vault Settings" at bounding box center [700, 48] width 77 height 20
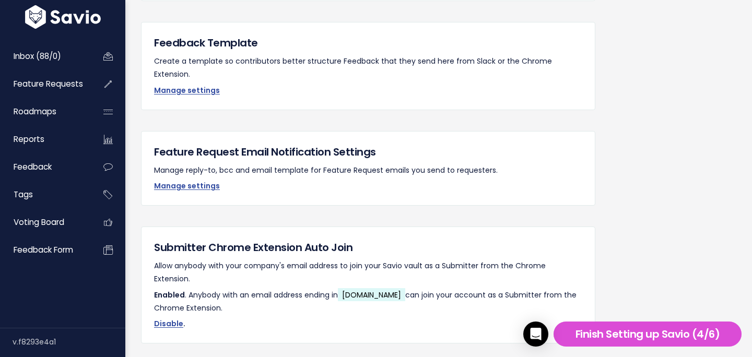
scroll to position [975, 0]
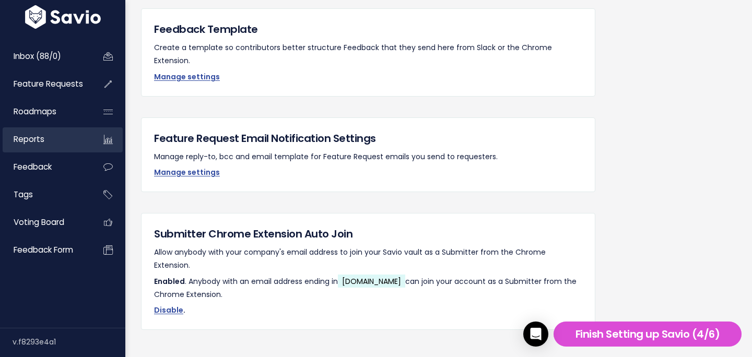
click at [37, 144] on span "Reports" at bounding box center [29, 139] width 31 height 11
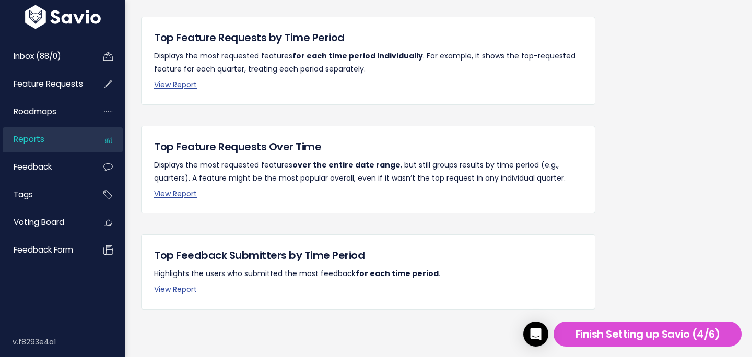
scroll to position [82, 0]
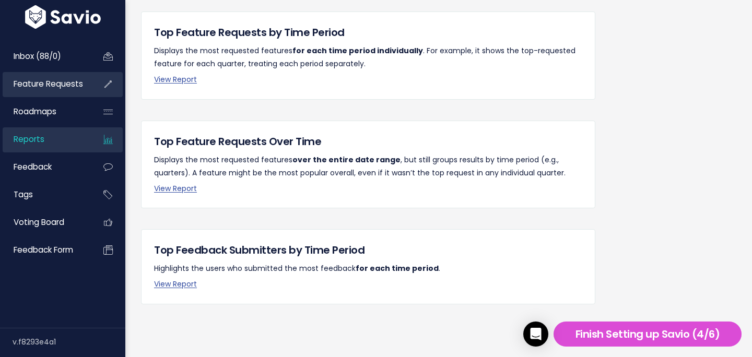
click at [55, 81] on span "Feature Requests" at bounding box center [48, 83] width 69 height 11
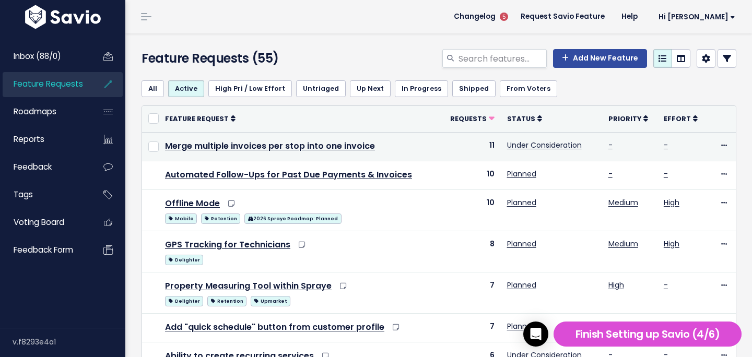
click at [313, 153] on td "Merge multiple invoices per stop into one invoice" at bounding box center [300, 146] width 283 height 29
click at [313, 149] on link "Merge multiple invoices per stop into one invoice" at bounding box center [270, 146] width 210 height 12
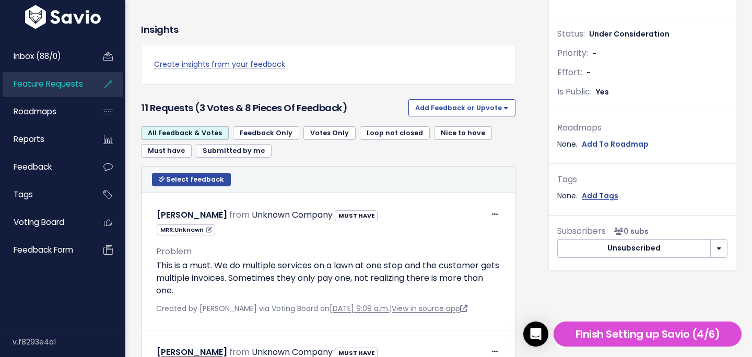
scroll to position [272, 0]
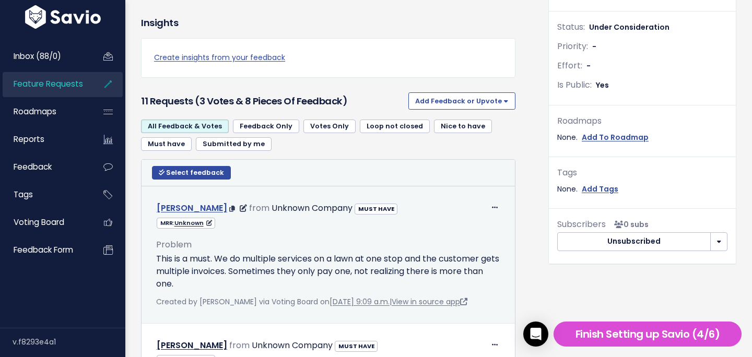
click at [206, 206] on link "[PERSON_NAME]" at bounding box center [192, 208] width 70 height 12
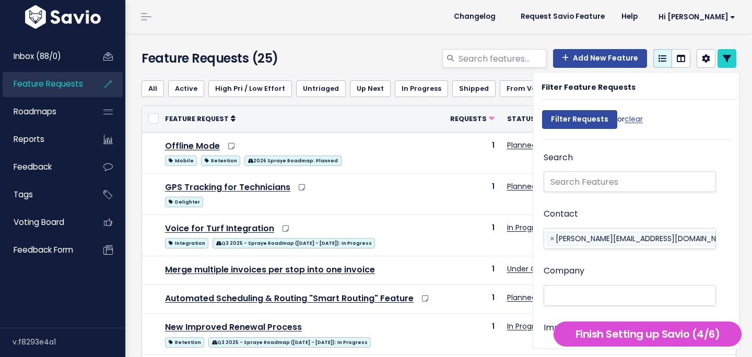
select select
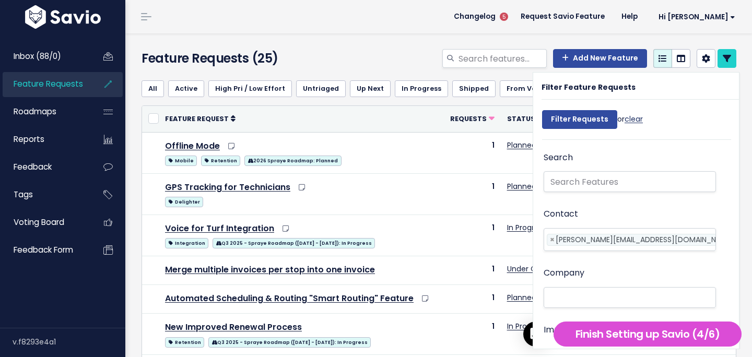
click at [632, 116] on link "clear" at bounding box center [633, 119] width 18 height 10
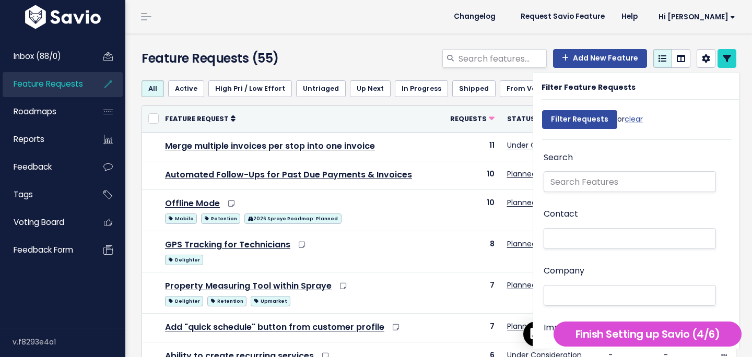
select select
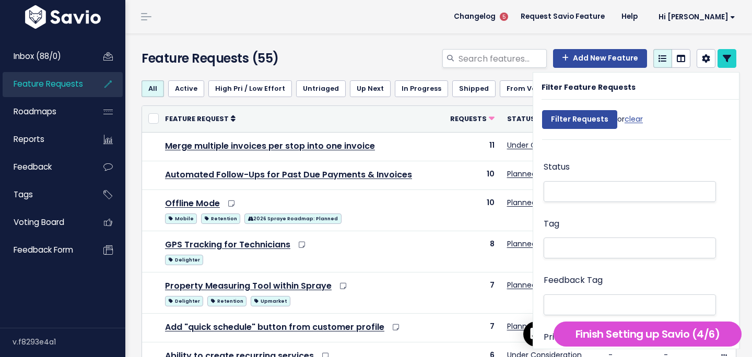
scroll to position [175, 0]
click at [367, 64] on div "Add New Feature" at bounding box center [540, 60] width 407 height 23
click at [643, 117] on link "clear" at bounding box center [633, 119] width 18 height 10
select select
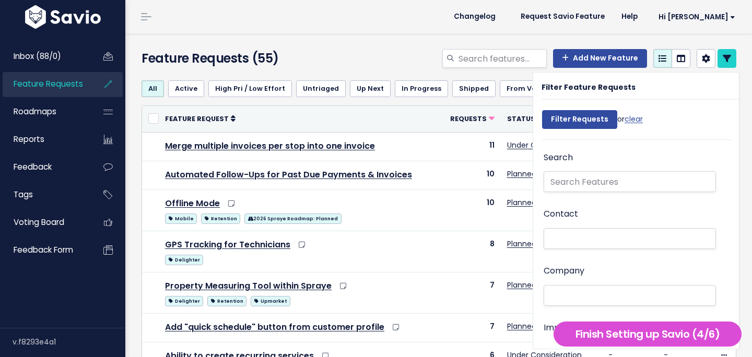
select select
click at [312, 44] on div "Feature Requests (55) Add New Feature" at bounding box center [436, 52] width 623 height 39
click at [643, 85] on div "Filter Feature Requests" at bounding box center [639, 90] width 197 height 19
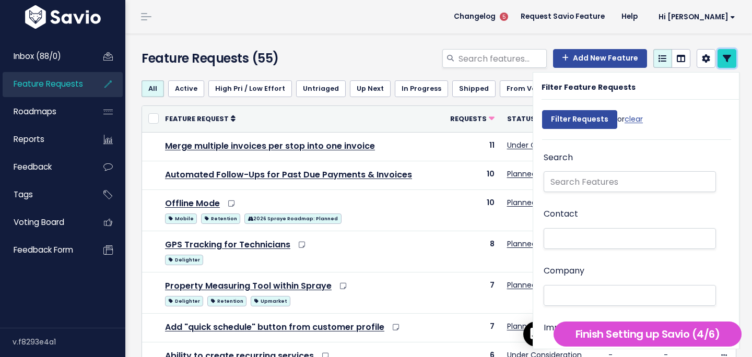
click at [726, 62] on icon at bounding box center [726, 58] width 8 height 8
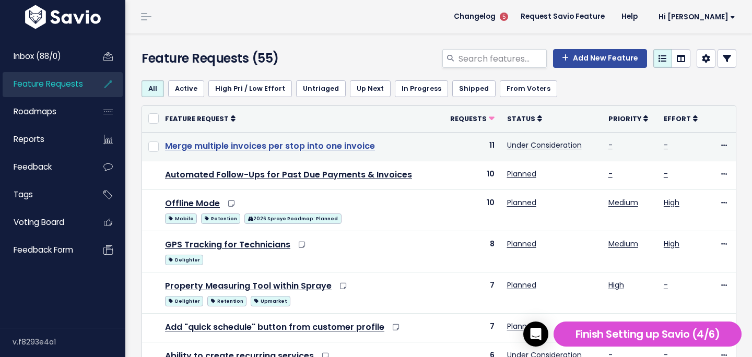
click at [304, 145] on link "Merge multiple invoices per stop into one invoice" at bounding box center [270, 146] width 210 height 12
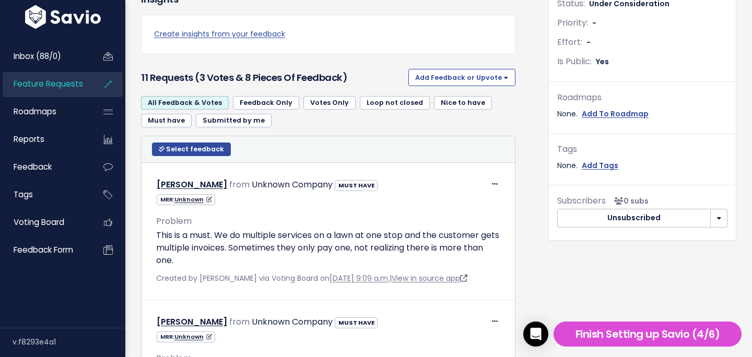
scroll to position [312, 0]
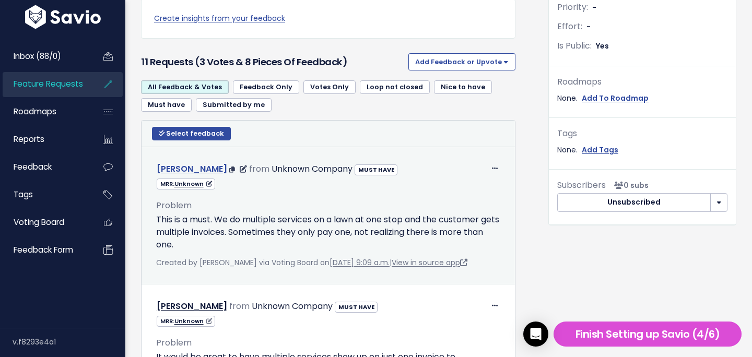
click at [184, 165] on link "Timothy Dexter" at bounding box center [192, 169] width 70 height 12
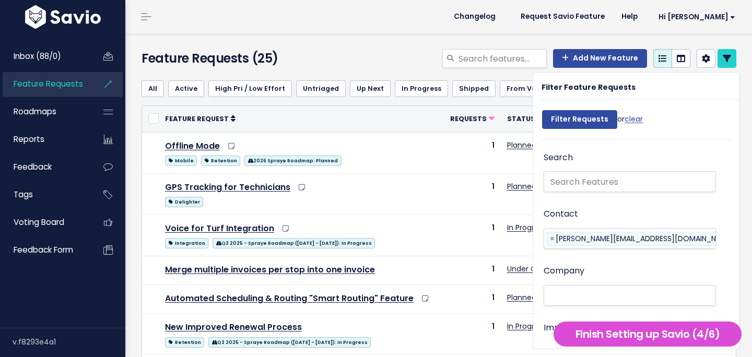
select select
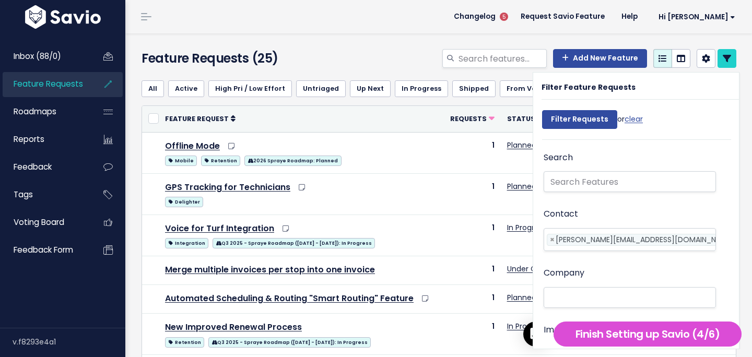
click at [357, 39] on div "Feature Requests (25) Add New Feature" at bounding box center [436, 52] width 623 height 39
click at [732, 57] on link at bounding box center [726, 58] width 19 height 19
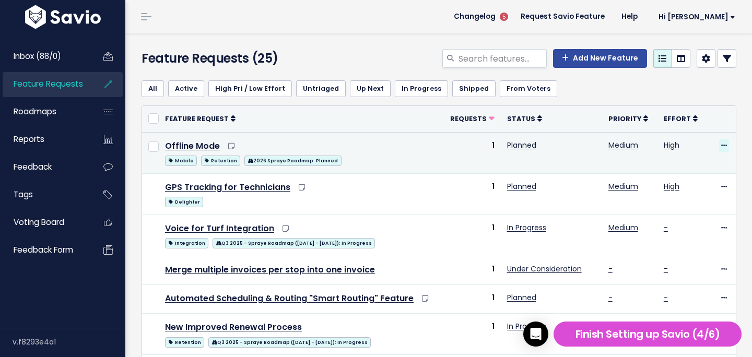
click at [722, 144] on icon at bounding box center [724, 146] width 6 height 7
click at [194, 145] on link "Offline Mode" at bounding box center [192, 146] width 55 height 12
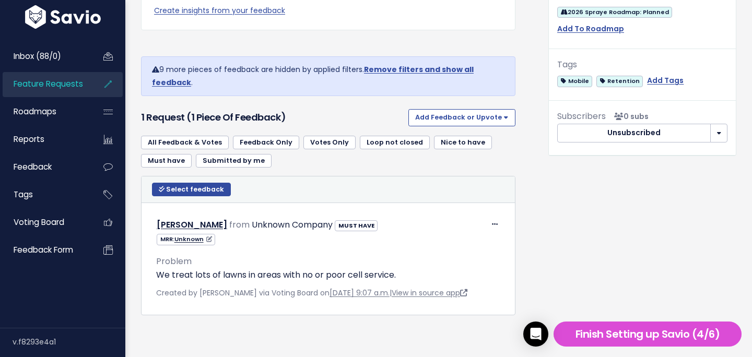
scroll to position [401, 0]
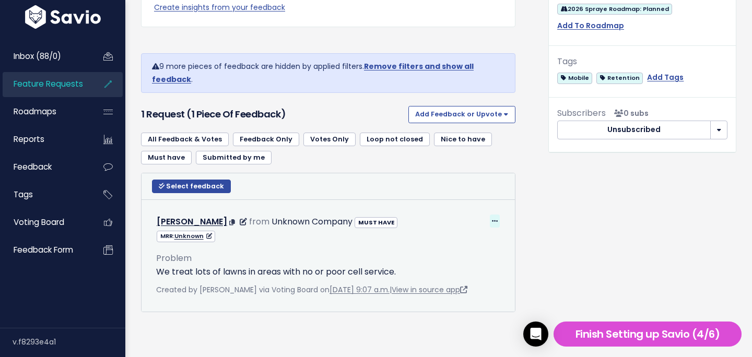
click at [496, 219] on icon at bounding box center [495, 221] width 6 height 7
click at [455, 243] on link "Edit" at bounding box center [468, 250] width 75 height 20
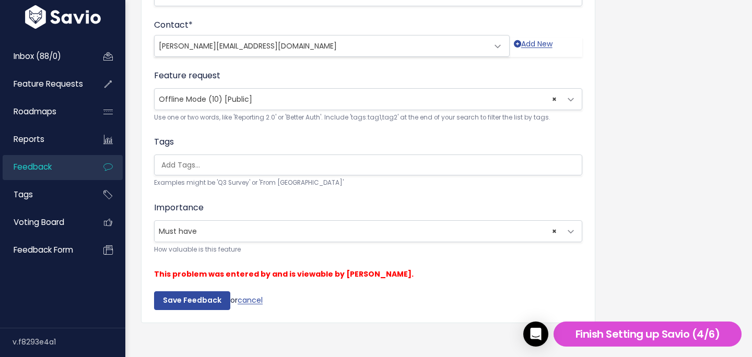
scroll to position [306, 0]
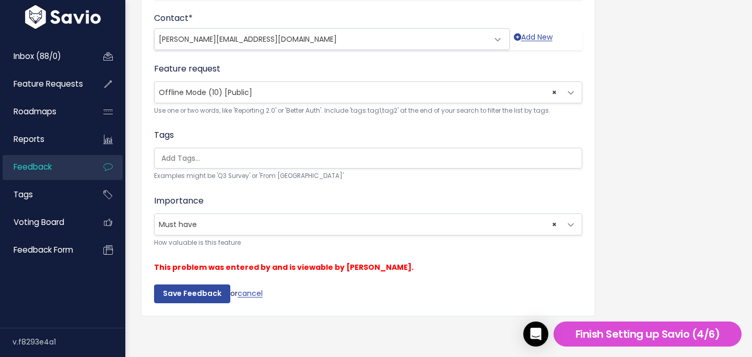
click at [385, 153] on input "search" at bounding box center [370, 158] width 427 height 11
click at [364, 126] on form "Customer Problem * We treat lots of lawns in areas with no or poor cell service…" at bounding box center [368, 45] width 428 height 516
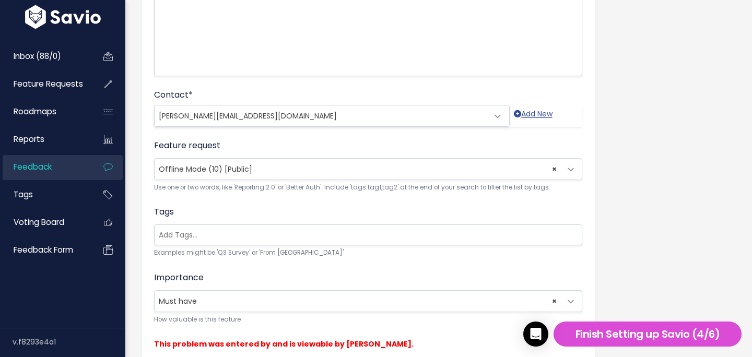
scroll to position [306, 0]
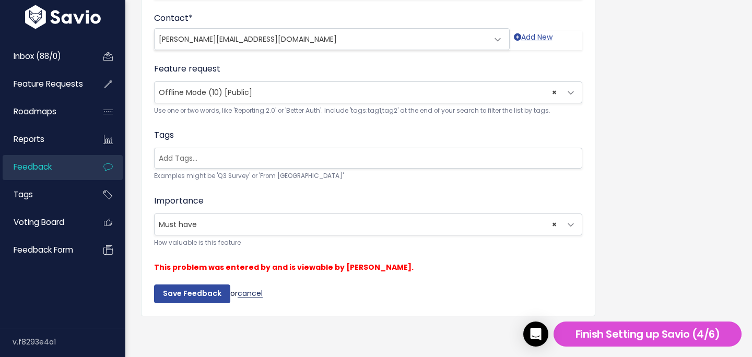
click at [254, 297] on link "cancel" at bounding box center [250, 293] width 25 height 10
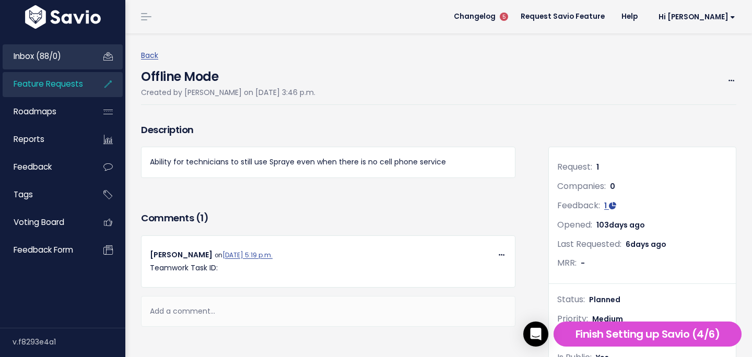
click at [58, 55] on span "Inbox (88/0)" at bounding box center [38, 56] width 48 height 11
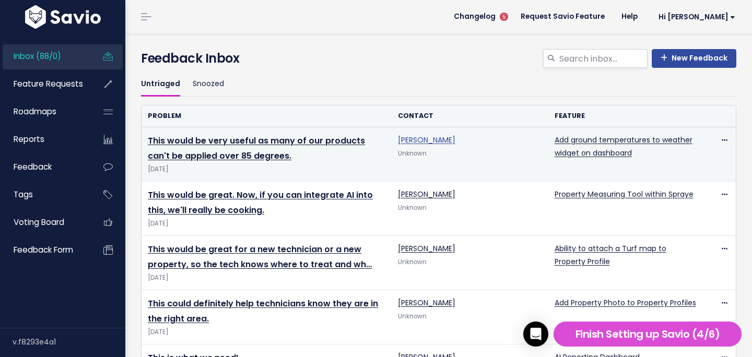
click at [412, 139] on link "[PERSON_NAME]" at bounding box center [426, 140] width 57 height 10
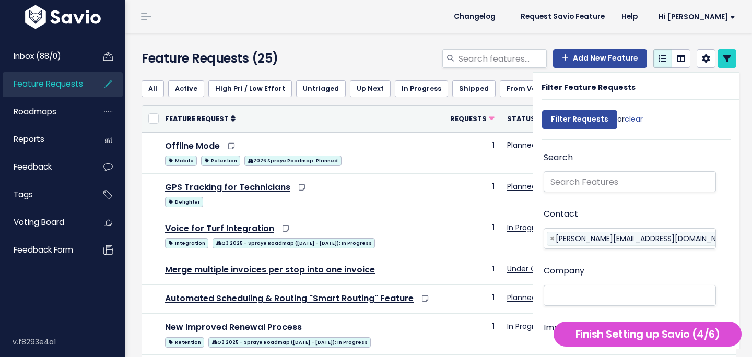
select select
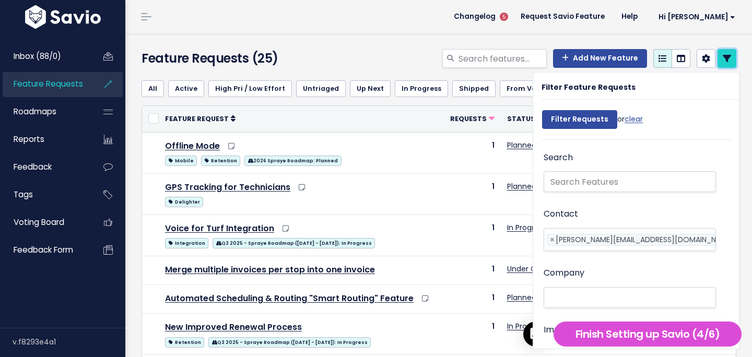
click at [729, 58] on icon at bounding box center [726, 58] width 8 height 8
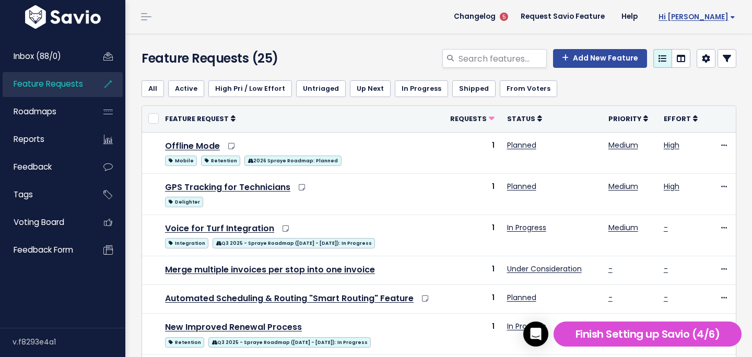
click at [723, 15] on span "Hi [PERSON_NAME]" at bounding box center [696, 17] width 77 height 8
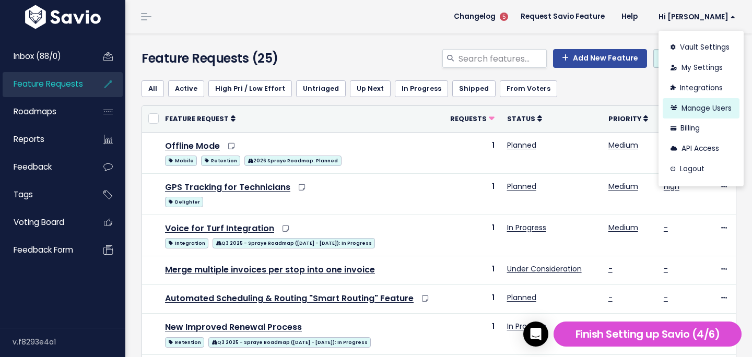
click at [702, 105] on link "Manage Users" at bounding box center [700, 108] width 77 height 20
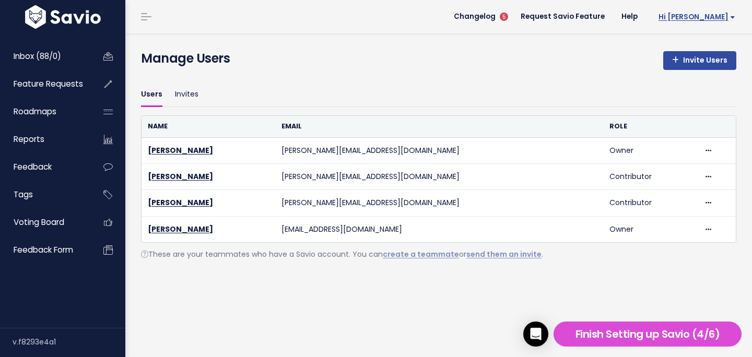
click at [716, 18] on span "Hi [PERSON_NAME]" at bounding box center [696, 17] width 77 height 8
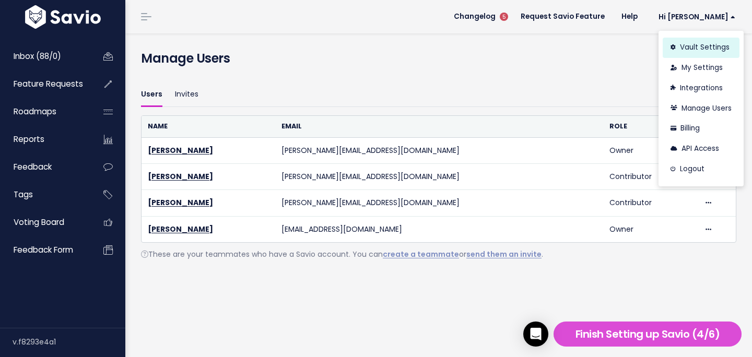
click at [703, 44] on link "Vault Settings" at bounding box center [700, 48] width 77 height 20
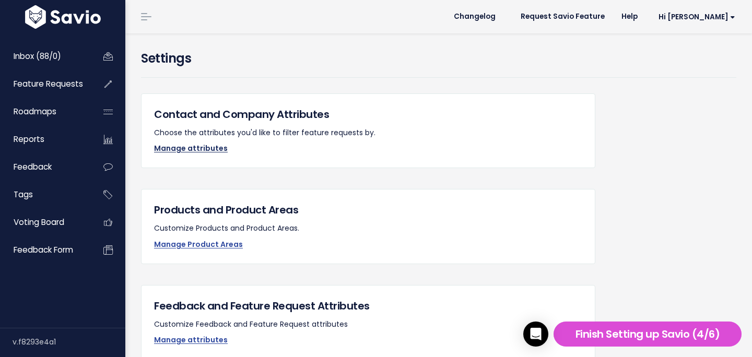
click at [195, 149] on link "Manage attributes" at bounding box center [191, 148] width 74 height 10
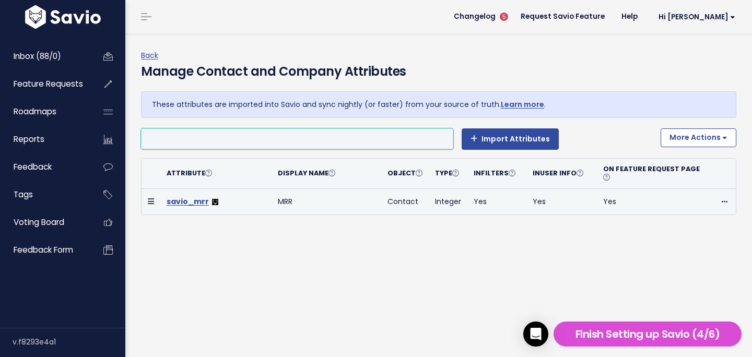
click at [179, 201] on link "savio_mrr" at bounding box center [188, 201] width 42 height 10
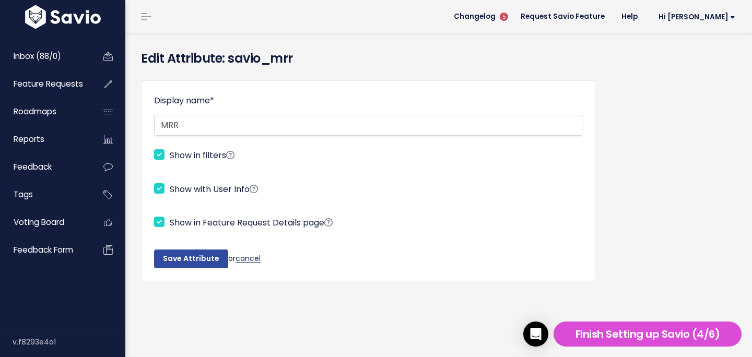
click at [241, 256] on link "cancel" at bounding box center [247, 258] width 25 height 10
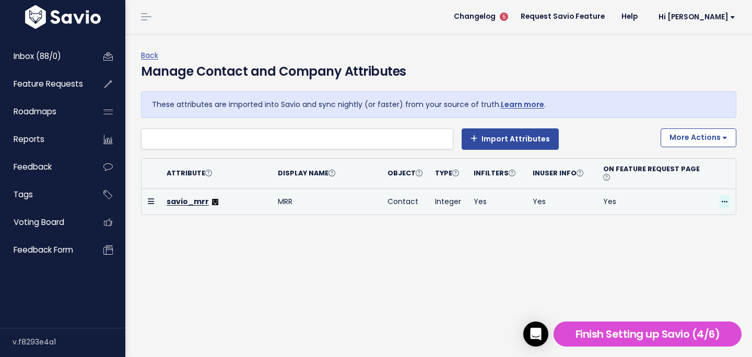
click at [725, 202] on icon at bounding box center [724, 202] width 6 height 7
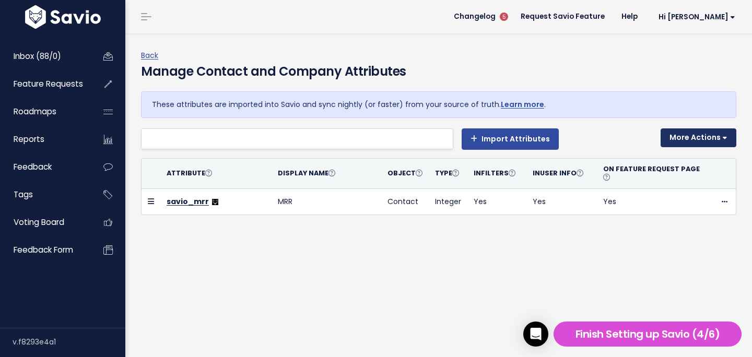
click at [707, 136] on button "More Actions" at bounding box center [698, 137] width 76 height 19
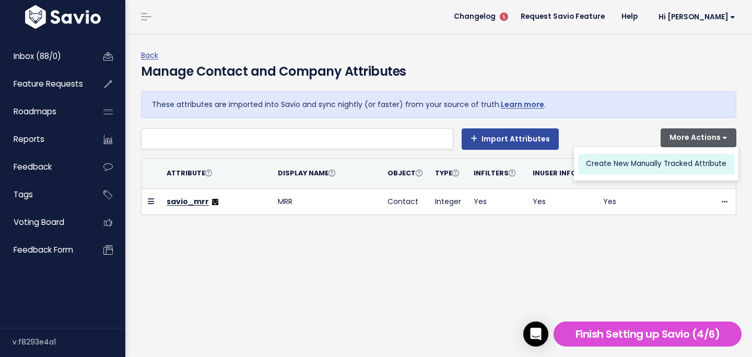
click at [696, 160] on link "Create New Manually Tracked Attribute" at bounding box center [656, 164] width 156 height 20
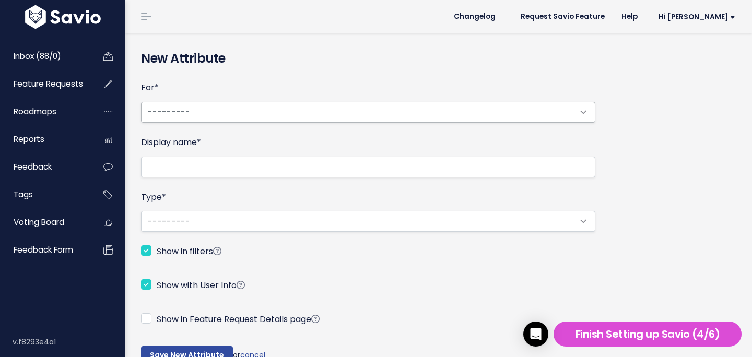
click at [274, 114] on select "--------- Contact Company" at bounding box center [368, 112] width 454 height 21
select select "APPCOMPANY"
click at [141, 102] on select "--------- Contact Company" at bounding box center [368, 112] width 454 height 21
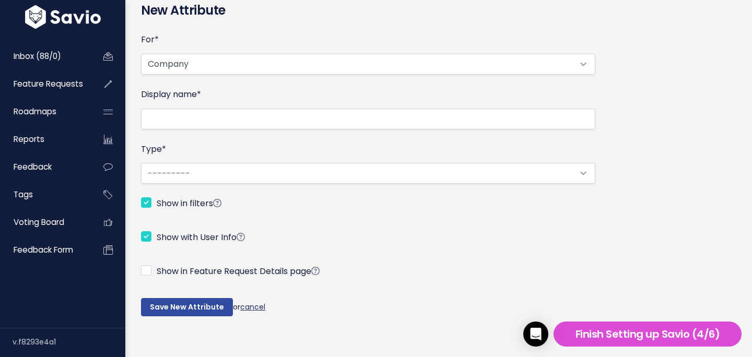
click at [249, 304] on link "cancel" at bounding box center [252, 306] width 25 height 10
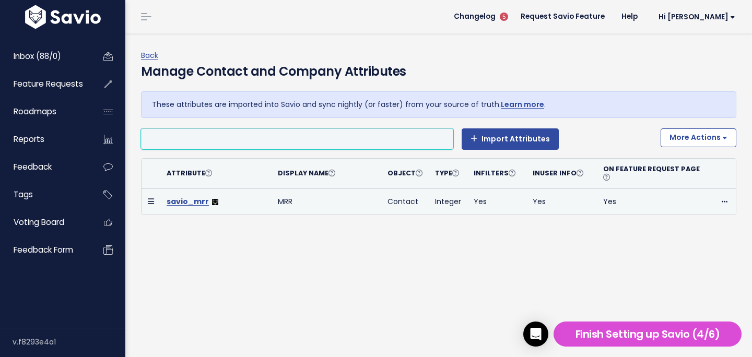
click at [203, 202] on link "savio_mrr" at bounding box center [188, 201] width 42 height 10
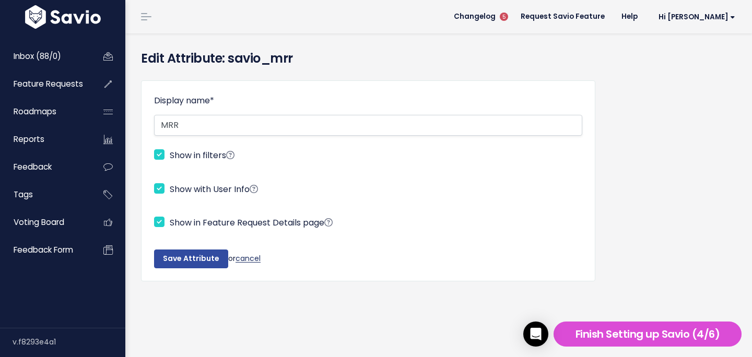
click at [250, 256] on link "cancel" at bounding box center [247, 258] width 25 height 10
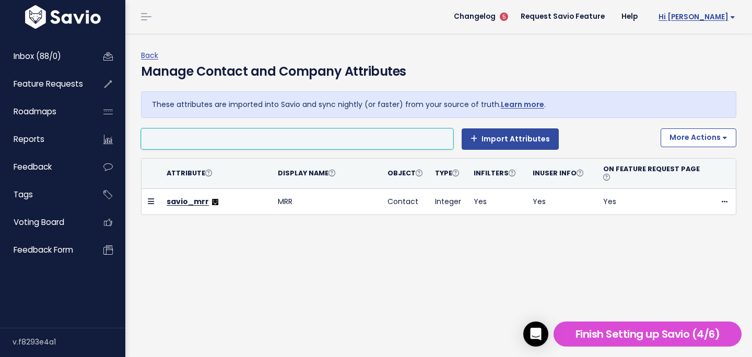
click at [726, 20] on span "Hi [PERSON_NAME]" at bounding box center [696, 17] width 77 height 8
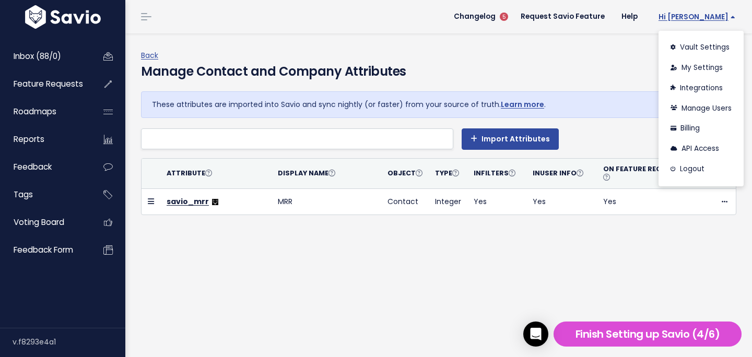
click at [726, 20] on span "Hi [PERSON_NAME]" at bounding box center [696, 17] width 77 height 8
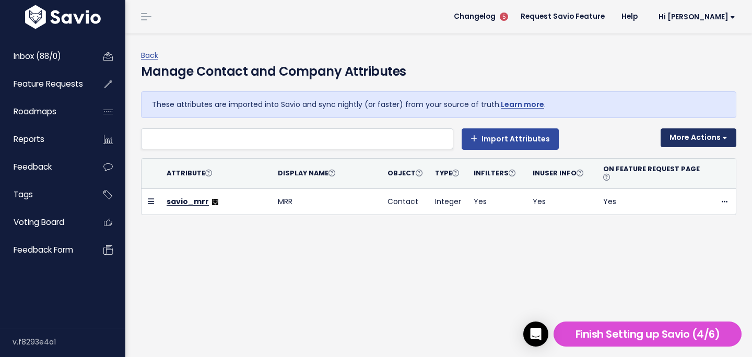
click at [711, 138] on button "More Actions" at bounding box center [698, 137] width 76 height 19
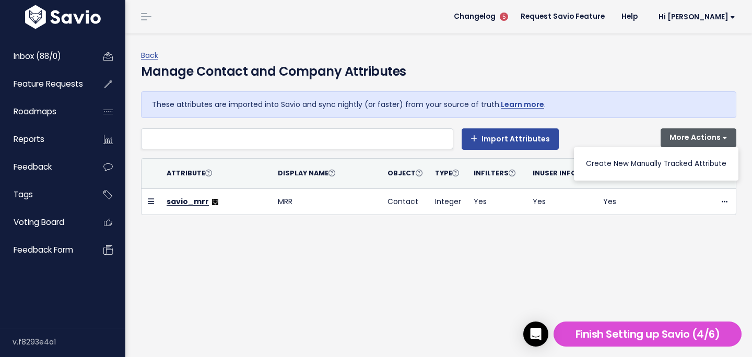
click at [619, 134] on div "Import Attributes" at bounding box center [396, 138] width 511 height 21
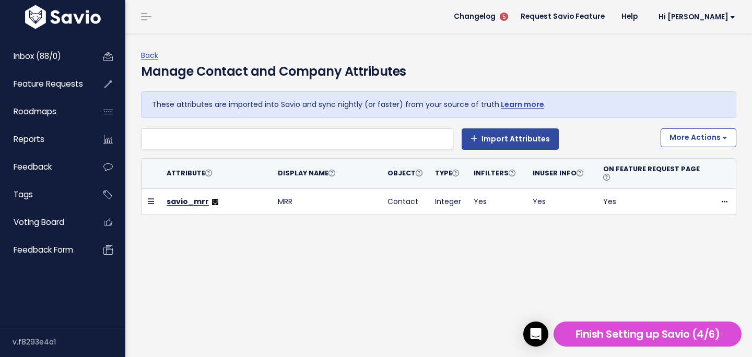
click at [539, 150] on div "Attribute Display Name Object Type In Filters In User Info On Feature Request P…" at bounding box center [438, 187] width 595 height 74
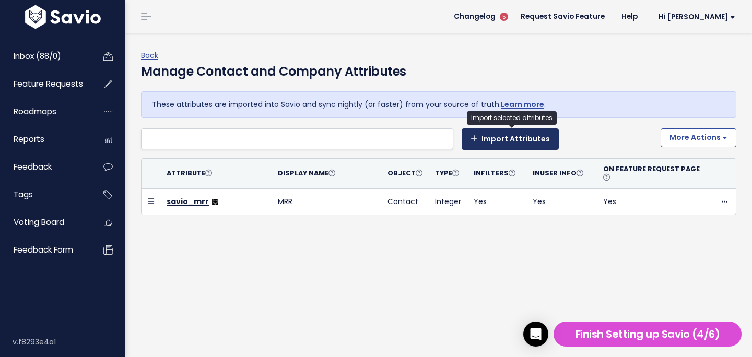
click at [538, 145] on button "Import Attributes" at bounding box center [509, 138] width 97 height 21
click at [523, 134] on button "Import Attributes" at bounding box center [509, 138] width 97 height 21
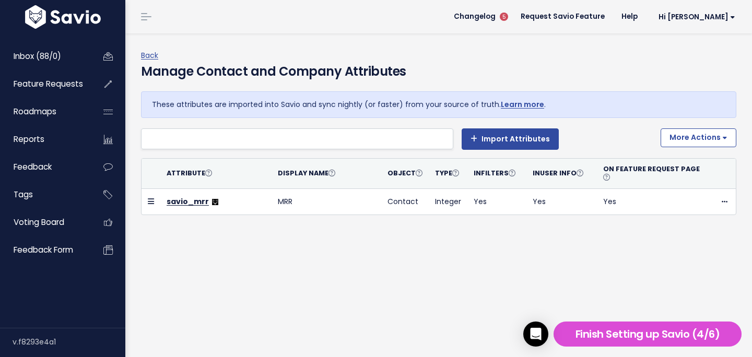
click at [370, 152] on div "Attribute Display Name Object Type In Filters In User Info On Feature Request P…" at bounding box center [438, 187] width 595 height 74
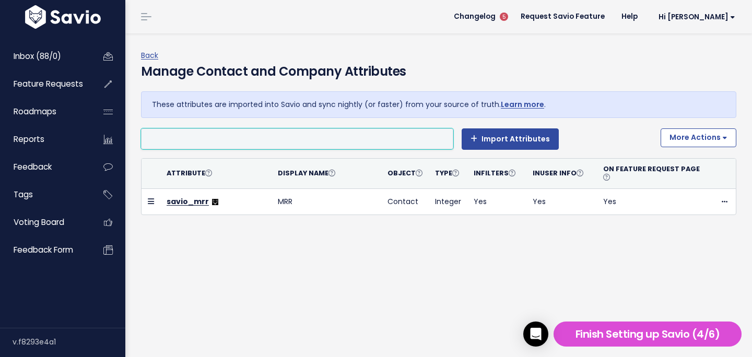
click at [375, 138] on li at bounding box center [294, 139] width 301 height 13
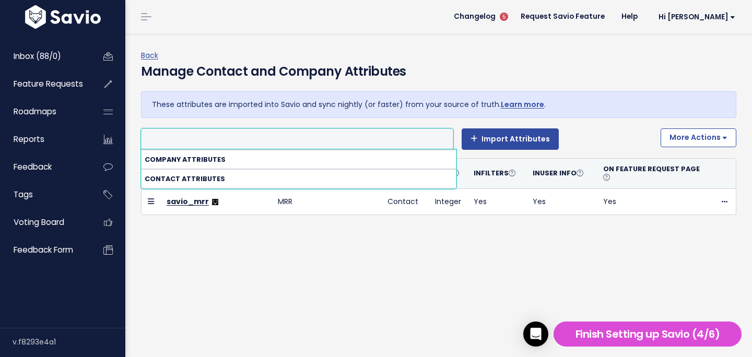
click at [594, 147] on div "Import Attributes" at bounding box center [396, 138] width 511 height 21
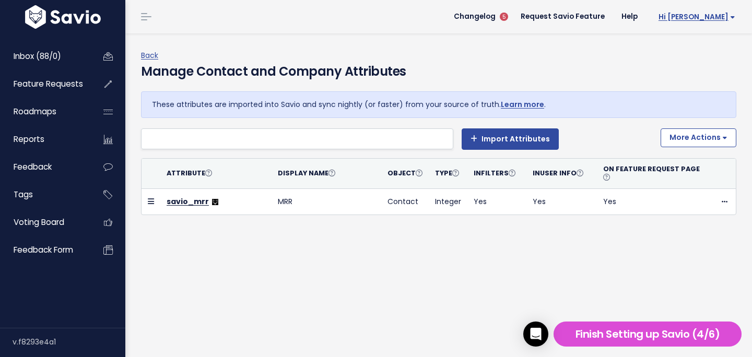
click at [707, 20] on span "Hi [PERSON_NAME]" at bounding box center [696, 17] width 77 height 8
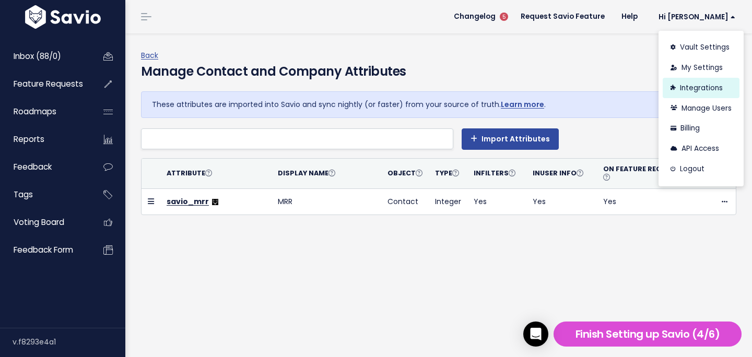
click at [697, 88] on link "Integrations" at bounding box center [700, 88] width 77 height 20
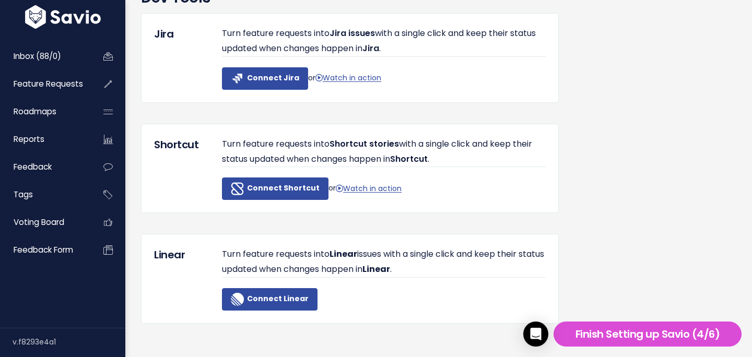
scroll to position [1009, 0]
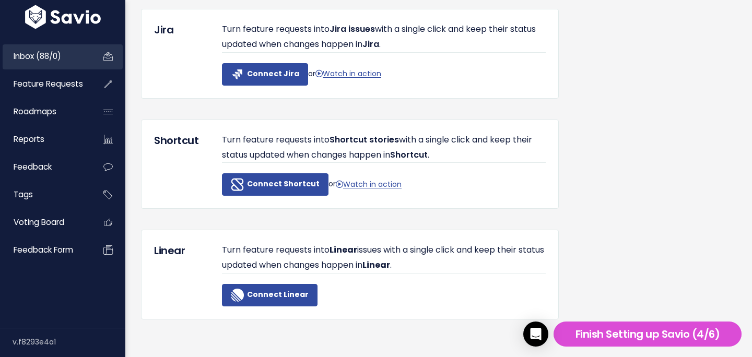
click at [57, 58] on span "Inbox (88/0)" at bounding box center [38, 56] width 48 height 11
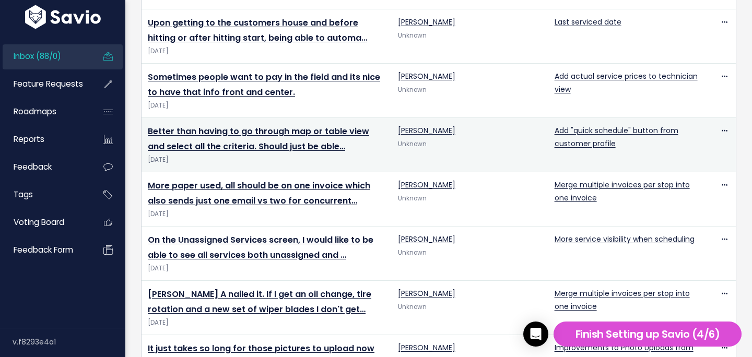
scroll to position [2403, 0]
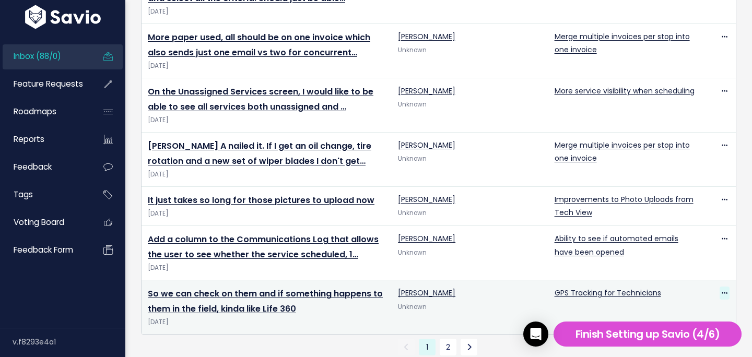
click at [723, 290] on icon at bounding box center [724, 293] width 6 height 7
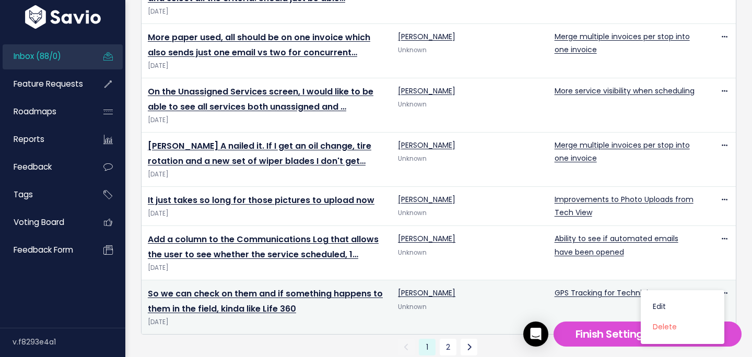
click at [448, 302] on td "[PERSON_NAME] Unknown" at bounding box center [469, 307] width 156 height 54
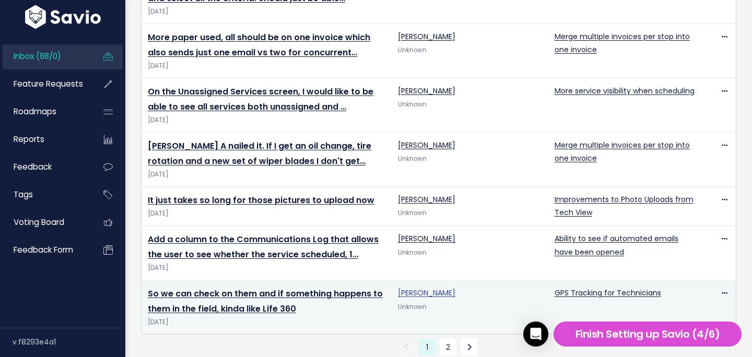
click at [419, 288] on link "[PERSON_NAME]" at bounding box center [426, 293] width 57 height 10
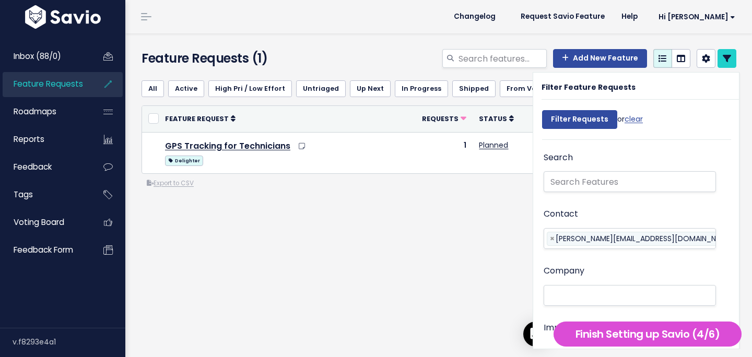
select select
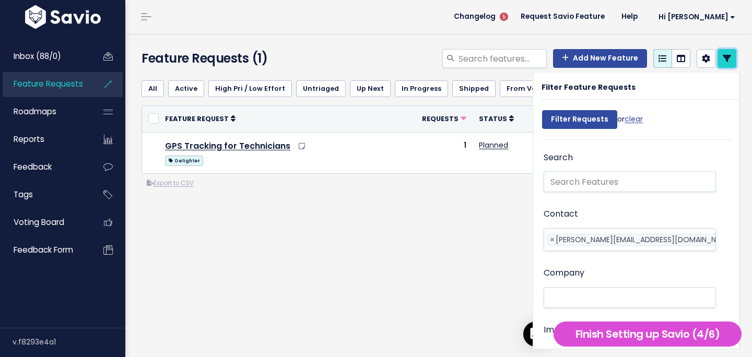
click at [731, 62] on link at bounding box center [726, 58] width 19 height 19
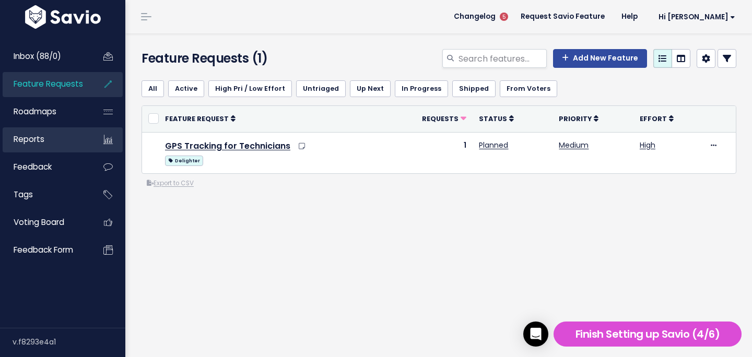
click at [76, 134] on link "Reports" at bounding box center [45, 139] width 84 height 24
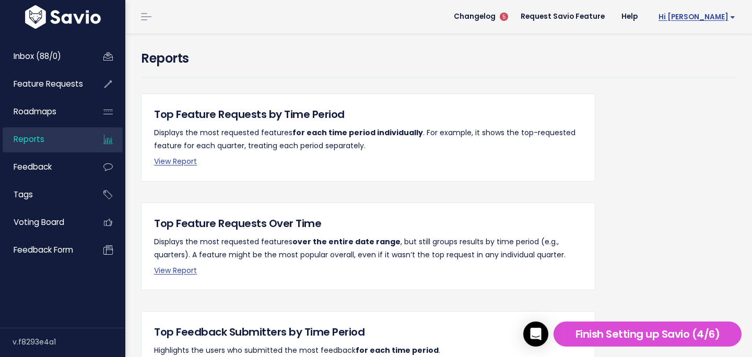
click at [728, 19] on span "Hi [PERSON_NAME]" at bounding box center [696, 17] width 77 height 8
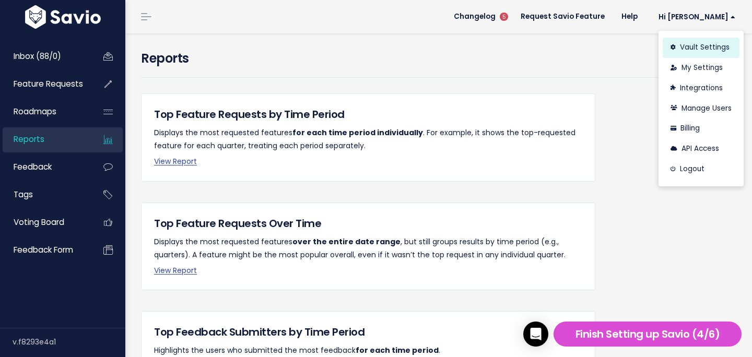
click at [696, 54] on link "Vault Settings" at bounding box center [700, 48] width 77 height 20
